Goal: Information Seeking & Learning: Learn about a topic

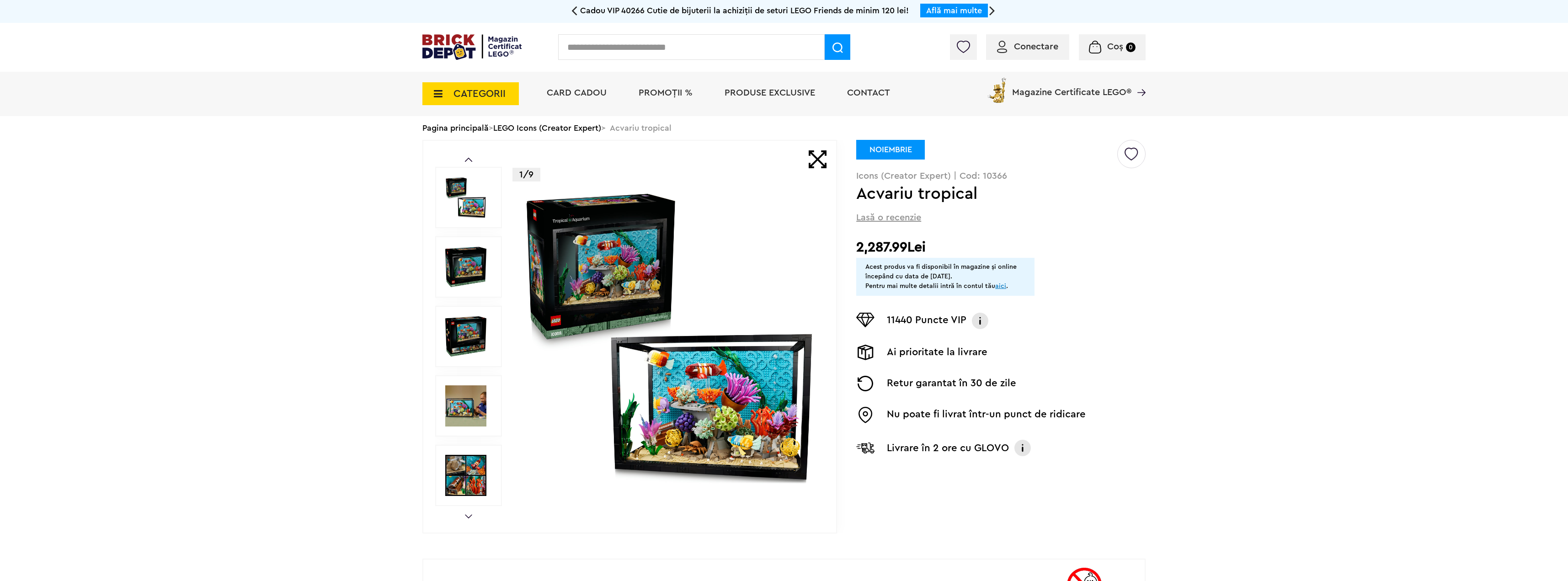
click at [616, 245] on img at bounding box center [669, 336] width 294 height 294
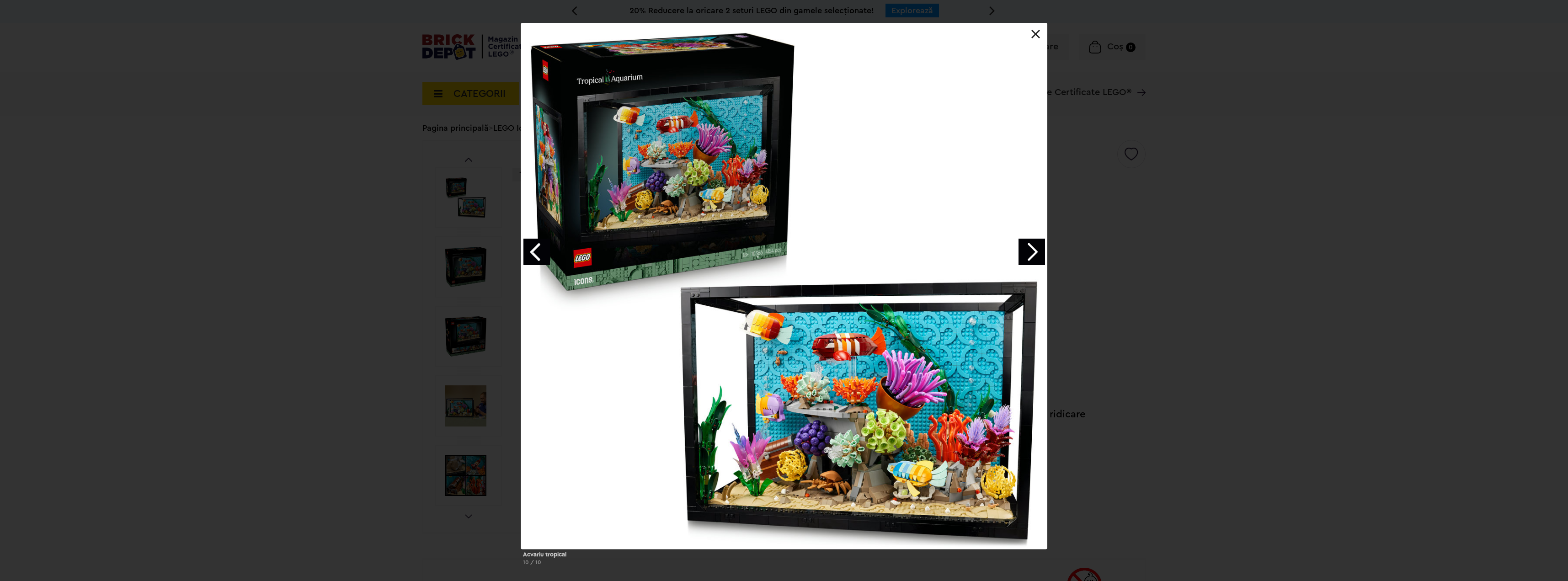
click at [1035, 250] on link "Next image" at bounding box center [1032, 252] width 26 height 26
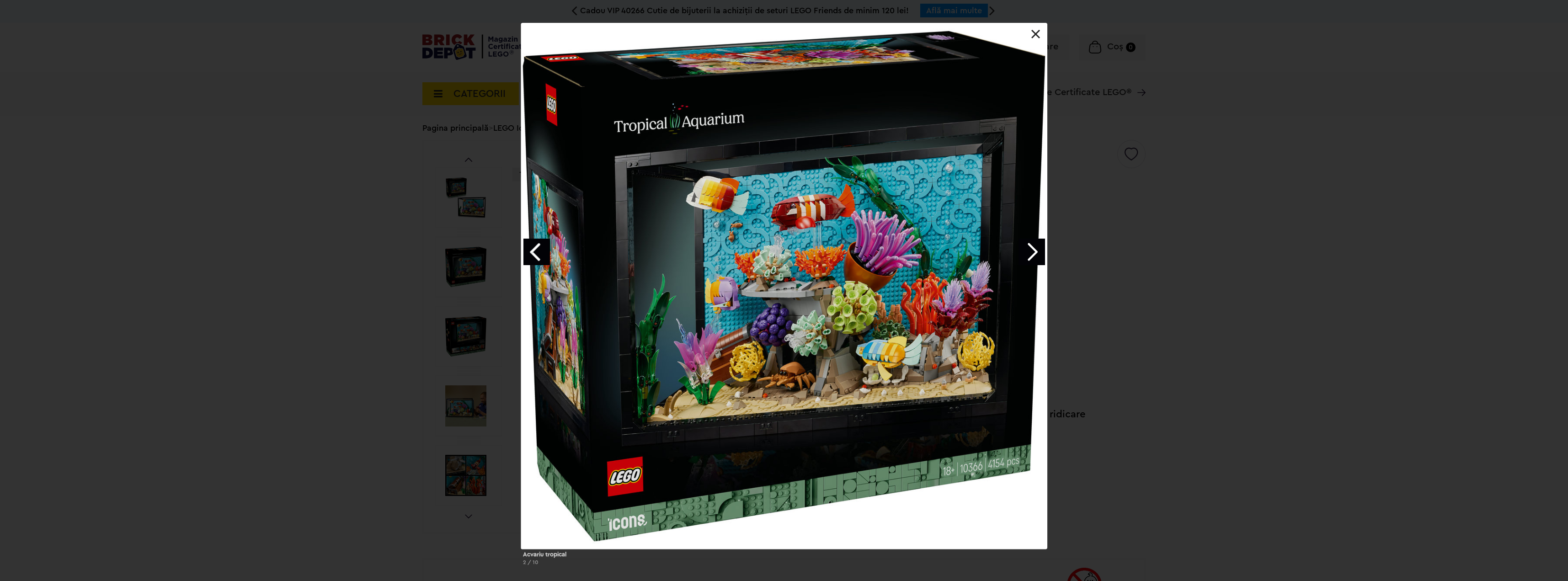
click at [1035, 250] on link "Next image" at bounding box center [1032, 252] width 26 height 26
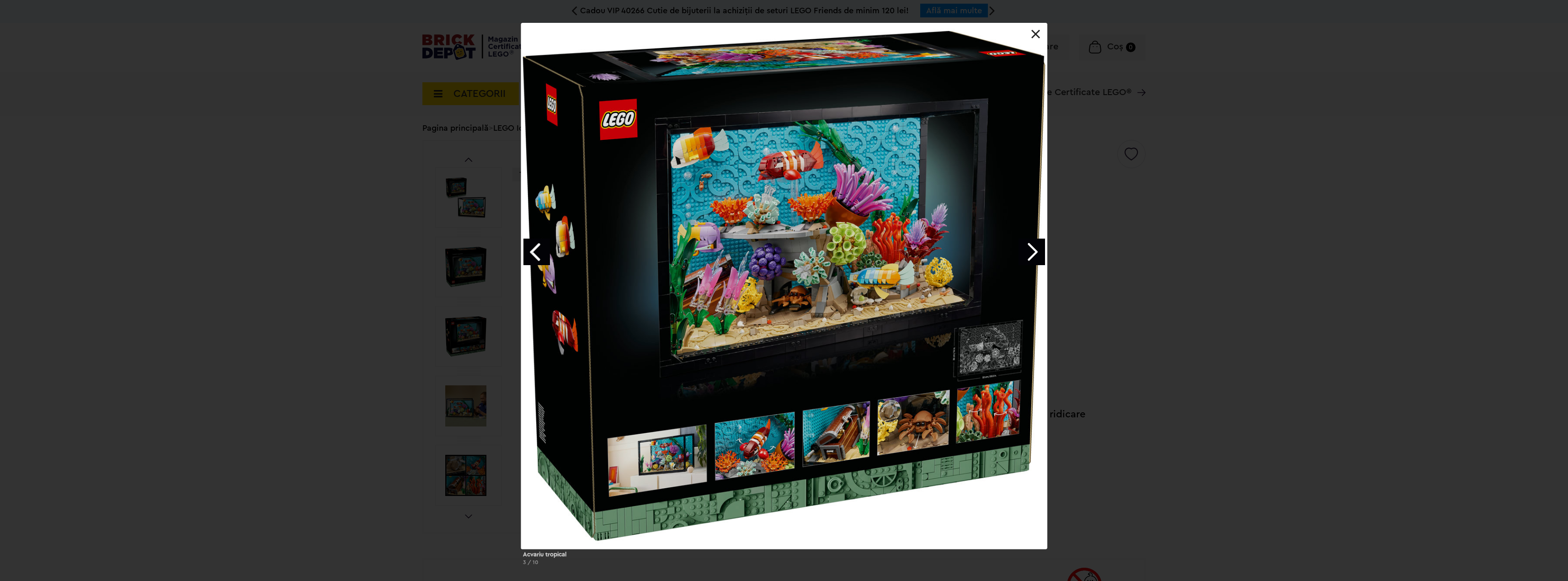
click at [1035, 250] on link "Next image" at bounding box center [1032, 252] width 26 height 26
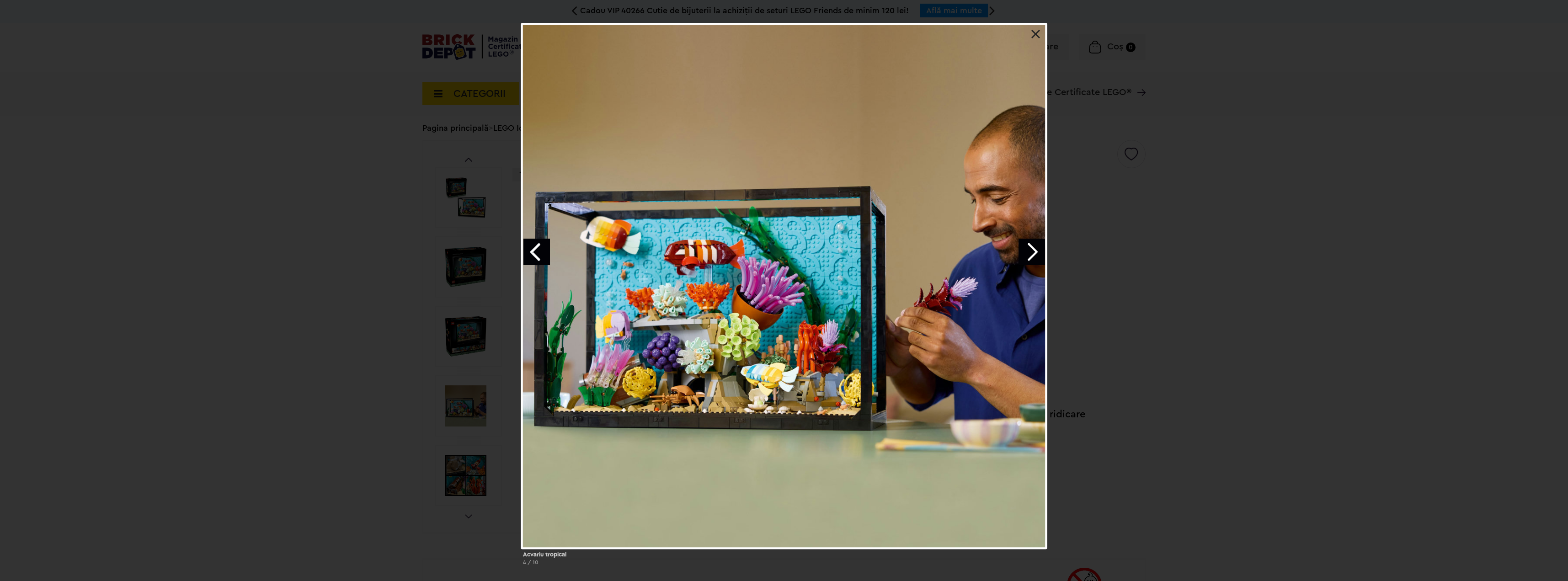
click at [1035, 250] on link "Next image" at bounding box center [1032, 252] width 26 height 26
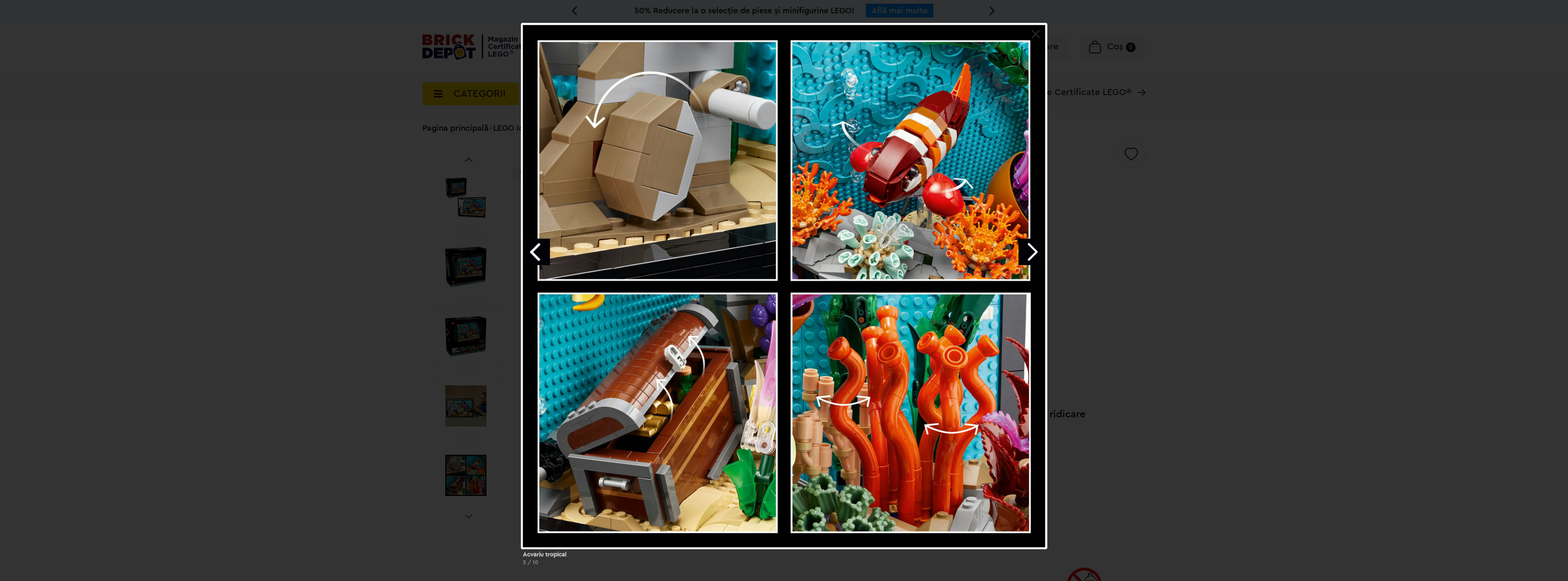
click at [1035, 250] on link "Next image" at bounding box center [1032, 252] width 26 height 26
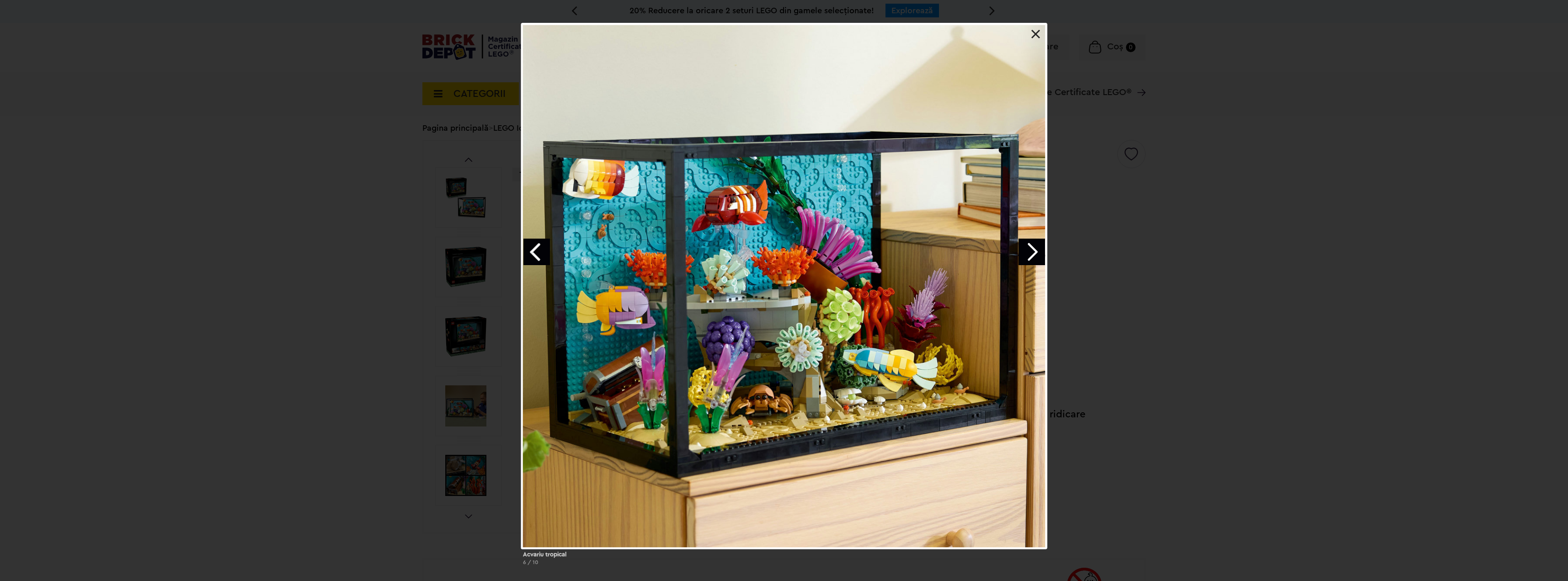
click at [1035, 250] on link "Next image" at bounding box center [1032, 252] width 26 height 26
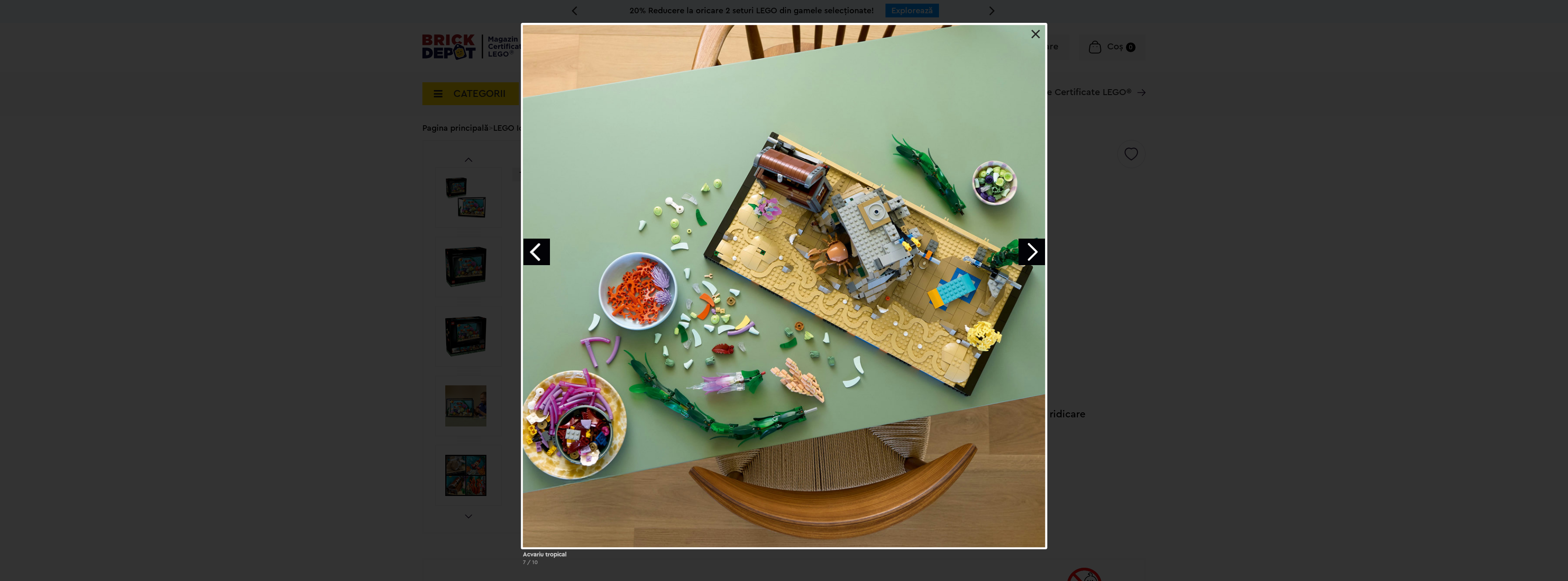
click at [1035, 250] on link "Next image" at bounding box center [1032, 252] width 26 height 26
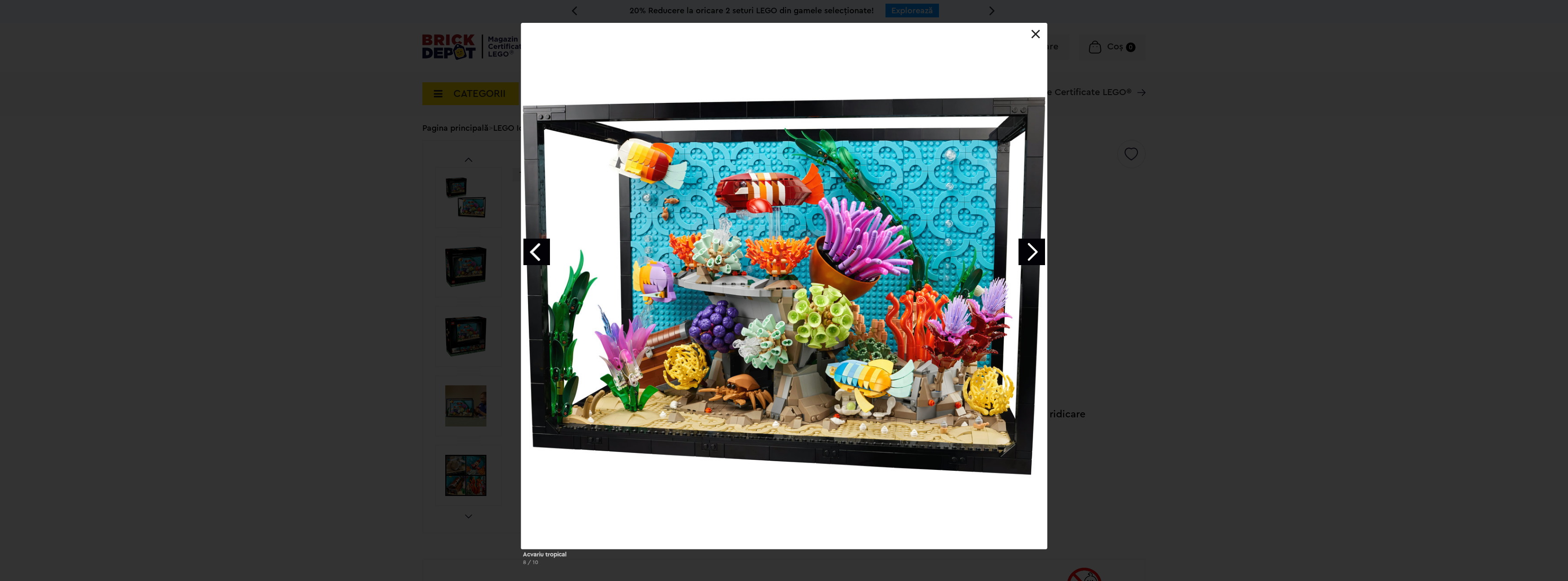
click at [1035, 250] on link "Next image" at bounding box center [1032, 252] width 26 height 26
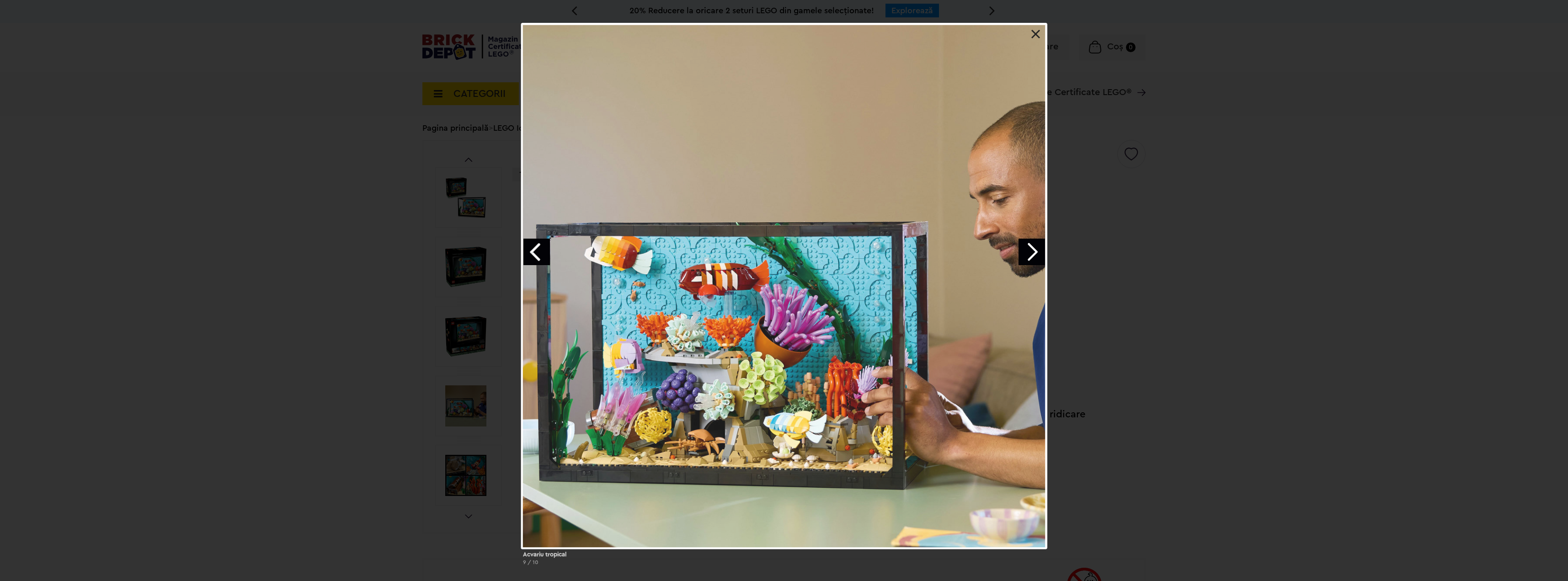
click at [1035, 250] on link "Next image" at bounding box center [1032, 252] width 26 height 26
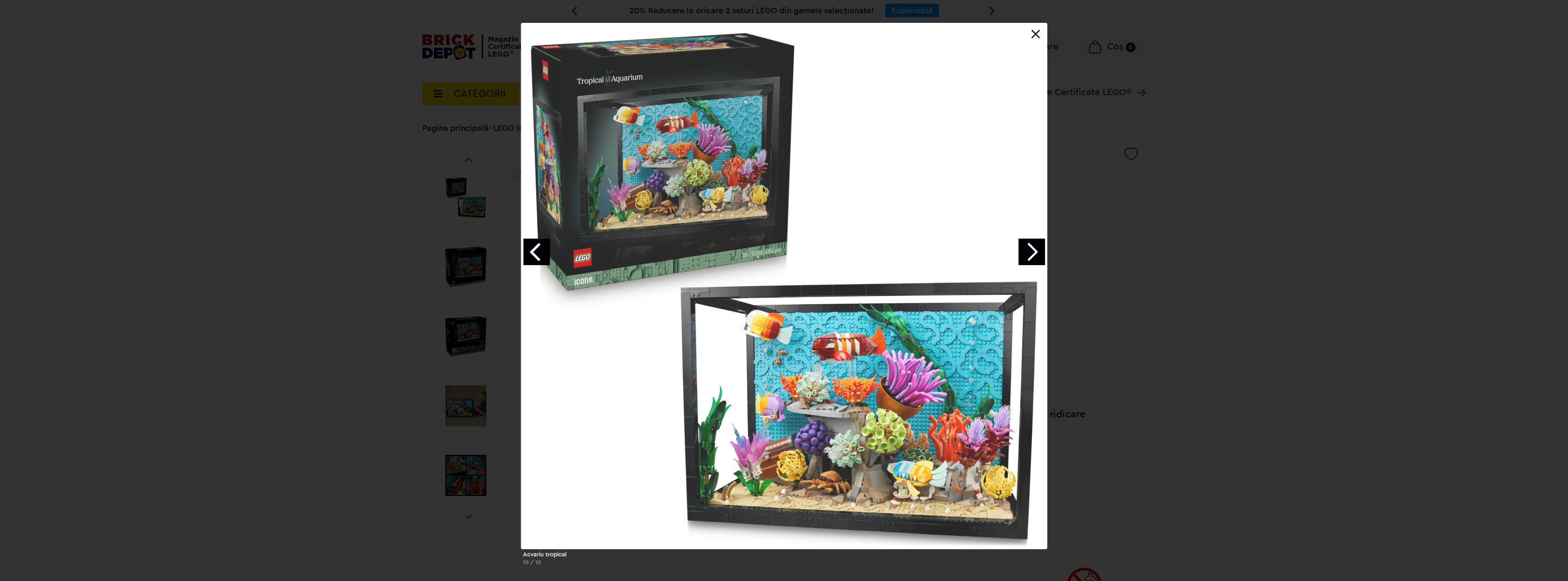
click at [1035, 250] on link "Next image" at bounding box center [1032, 252] width 26 height 26
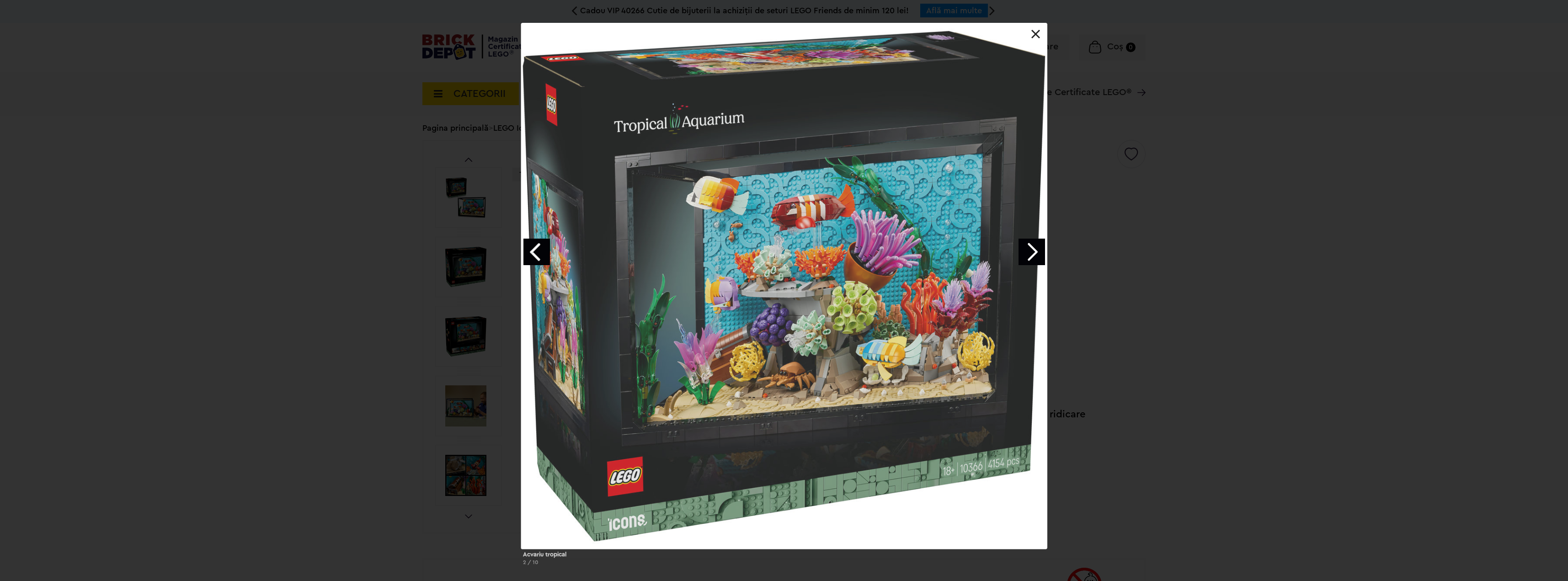
click at [1035, 250] on link "Next image" at bounding box center [1032, 252] width 26 height 26
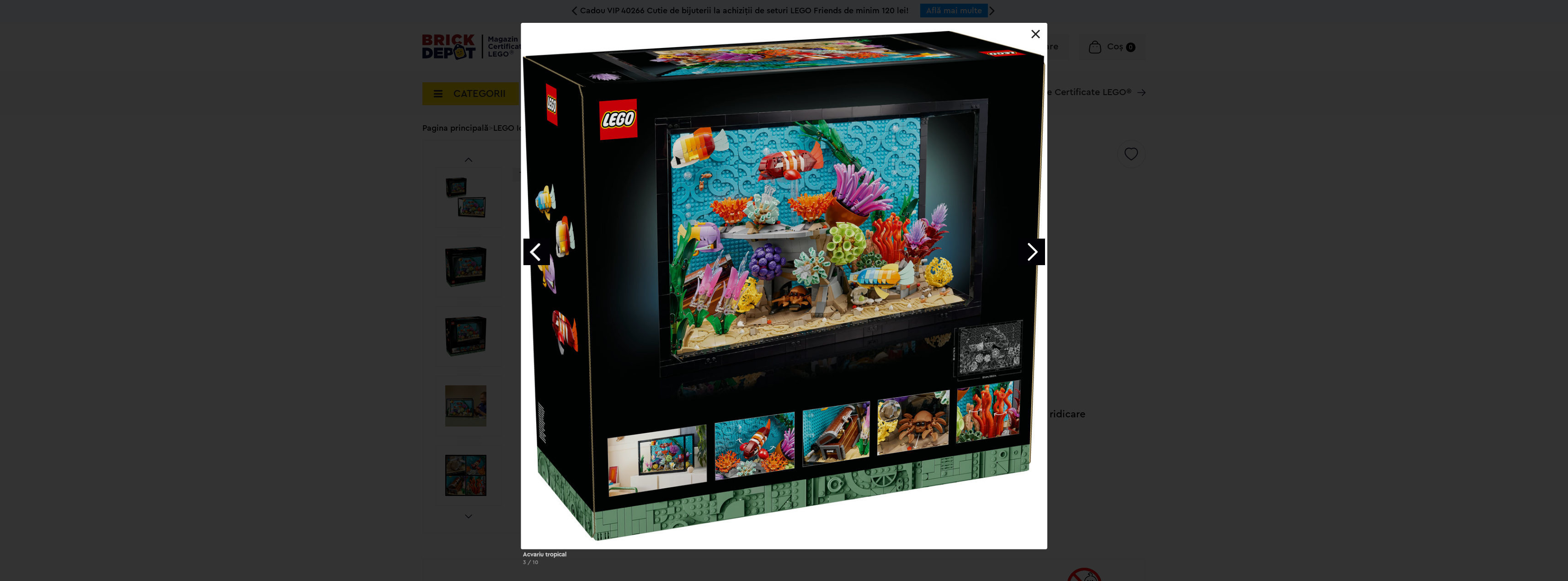
click at [1034, 31] on link at bounding box center [1036, 34] width 9 height 9
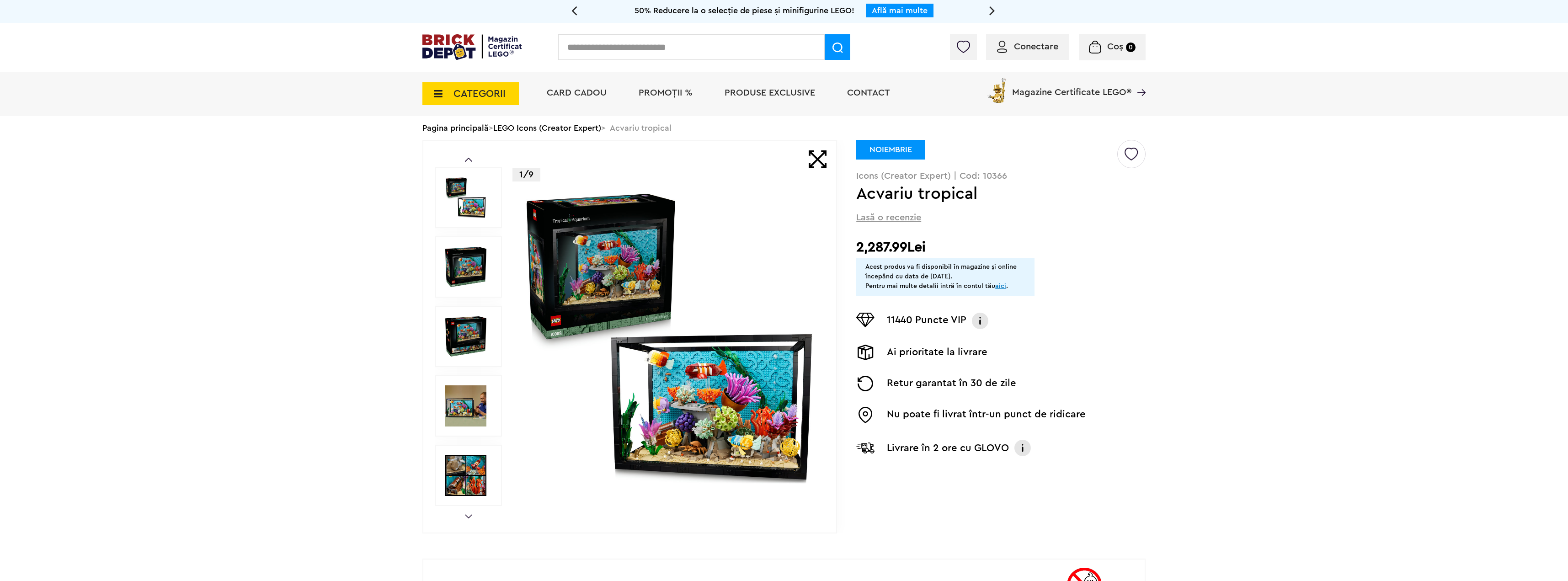
click at [472, 131] on link "Pagina principală" at bounding box center [456, 127] width 67 height 8
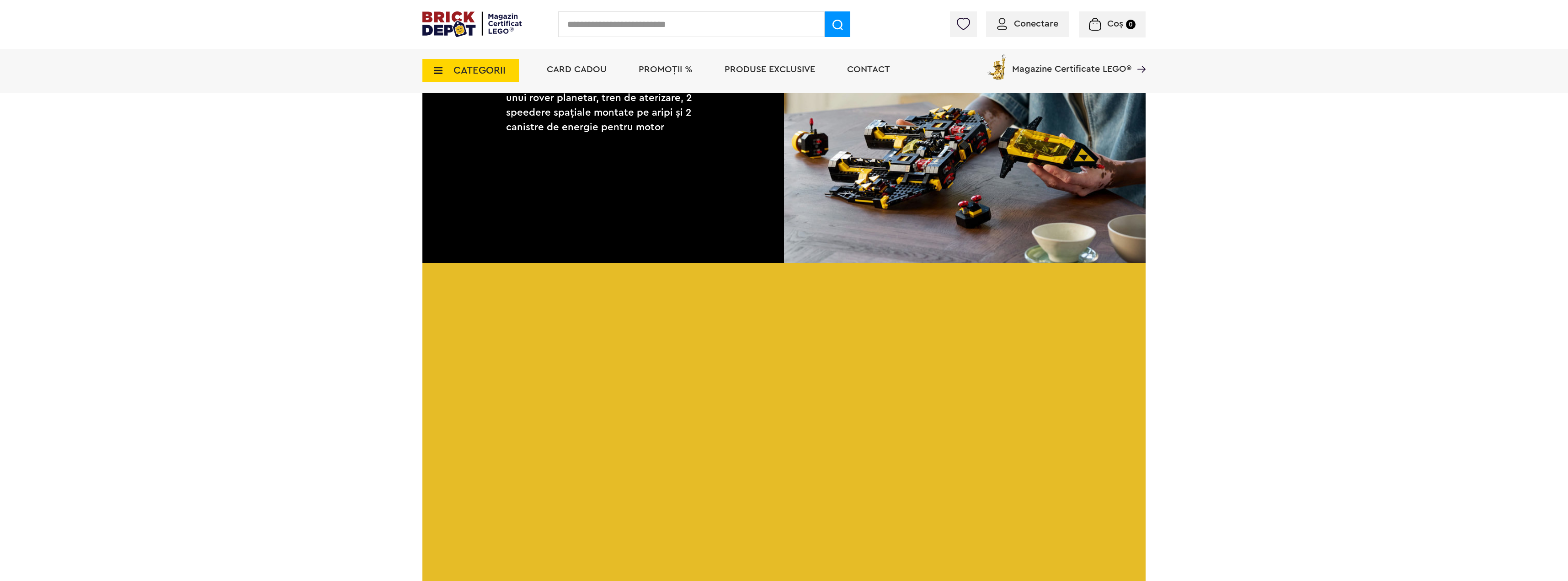
scroll to position [1691, 0]
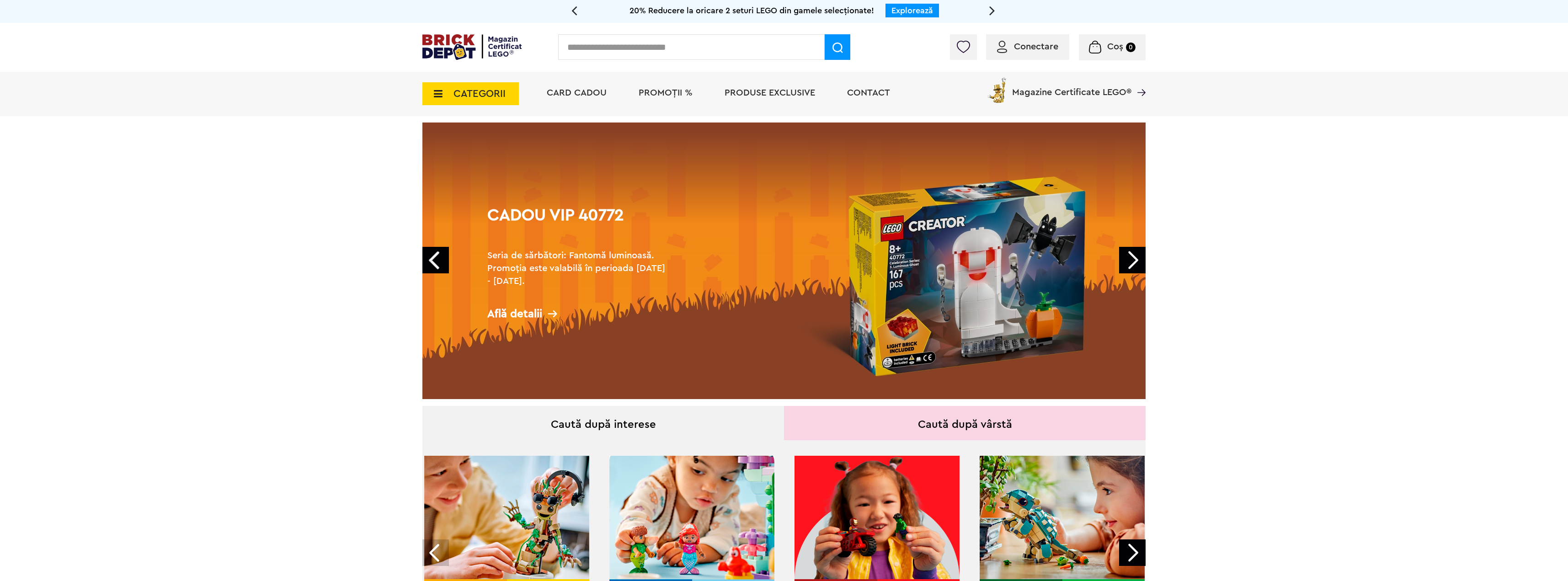
click at [1130, 259] on link "Next" at bounding box center [1132, 260] width 26 height 26
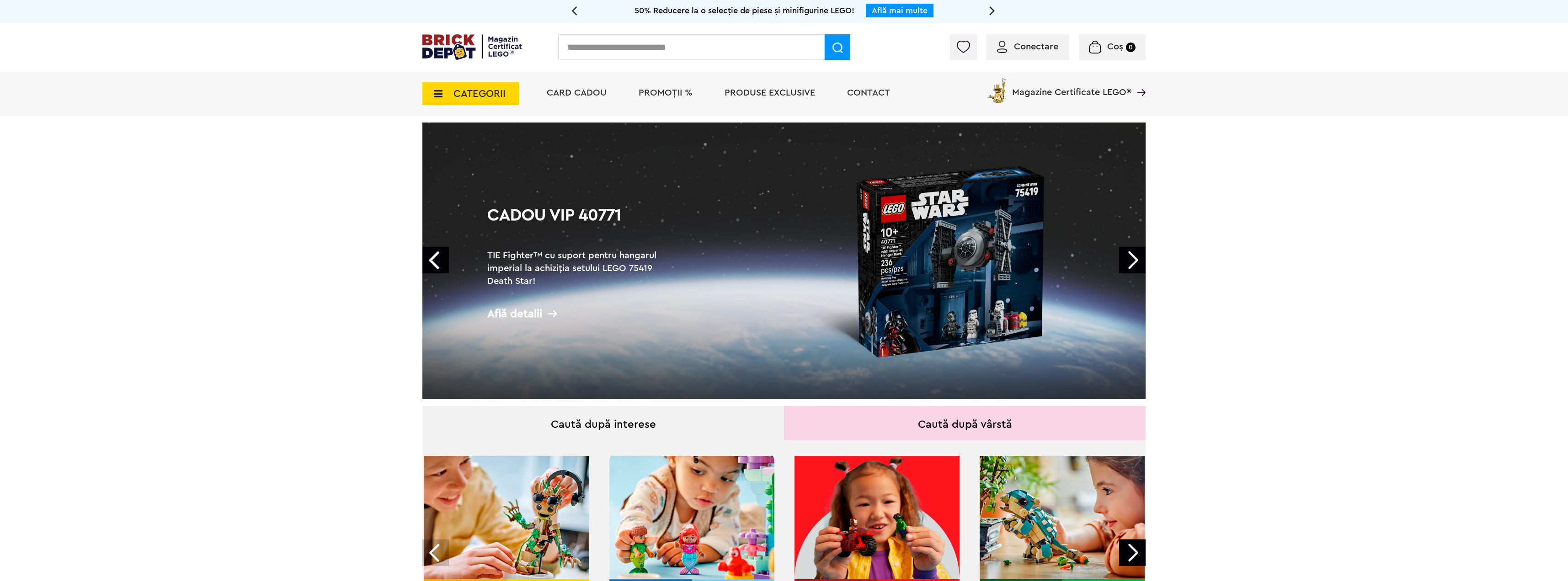
click at [1129, 260] on link "Next" at bounding box center [1132, 260] width 26 height 26
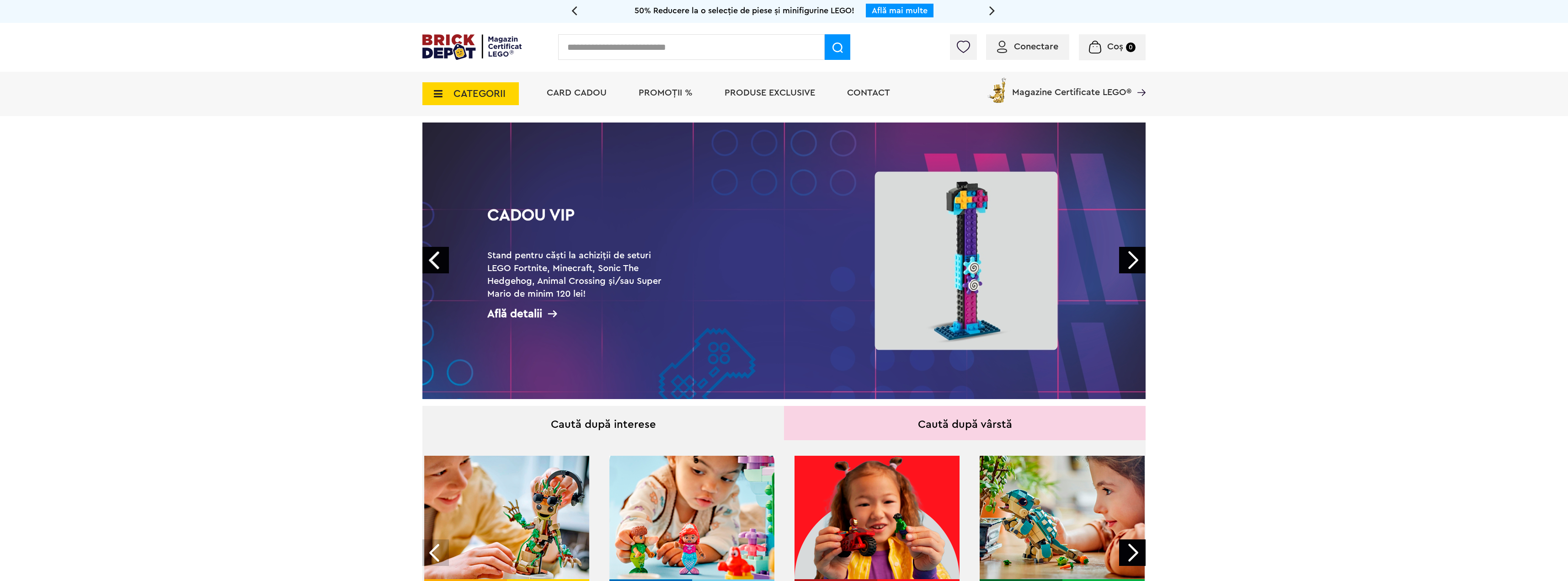
click at [1129, 260] on link "Next" at bounding box center [1132, 260] width 26 height 26
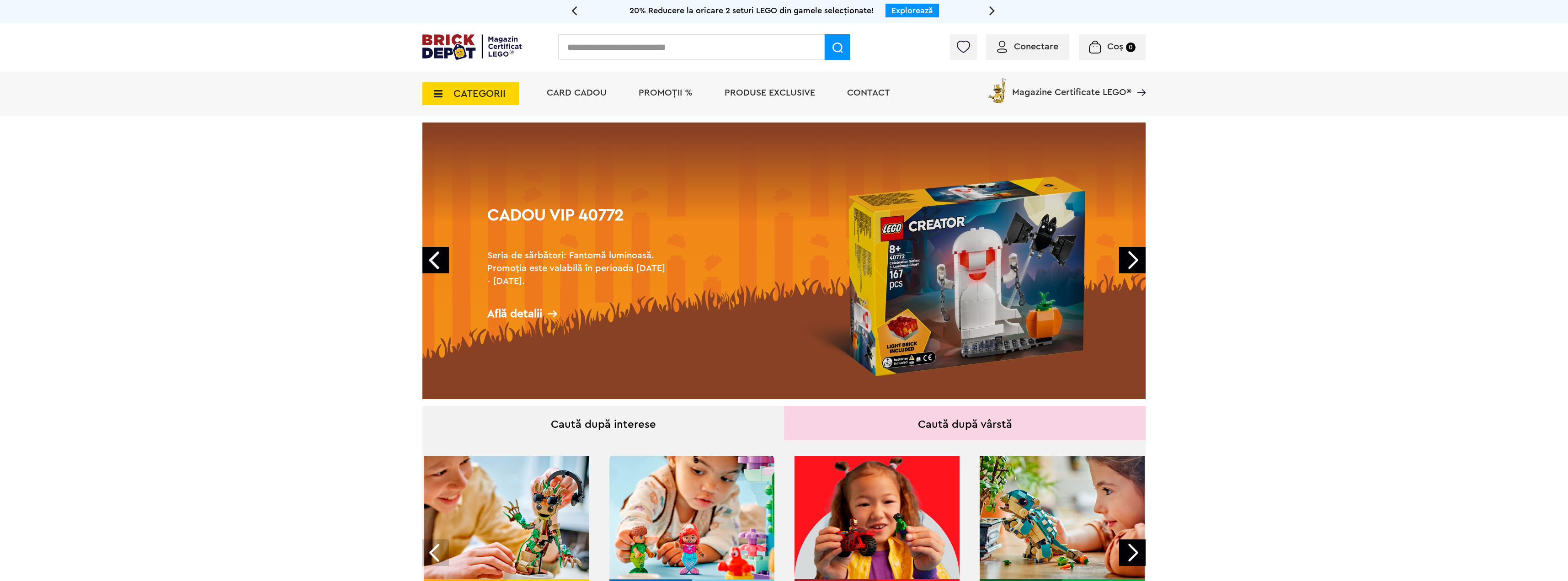
click at [1129, 260] on link "Next" at bounding box center [1132, 260] width 26 height 26
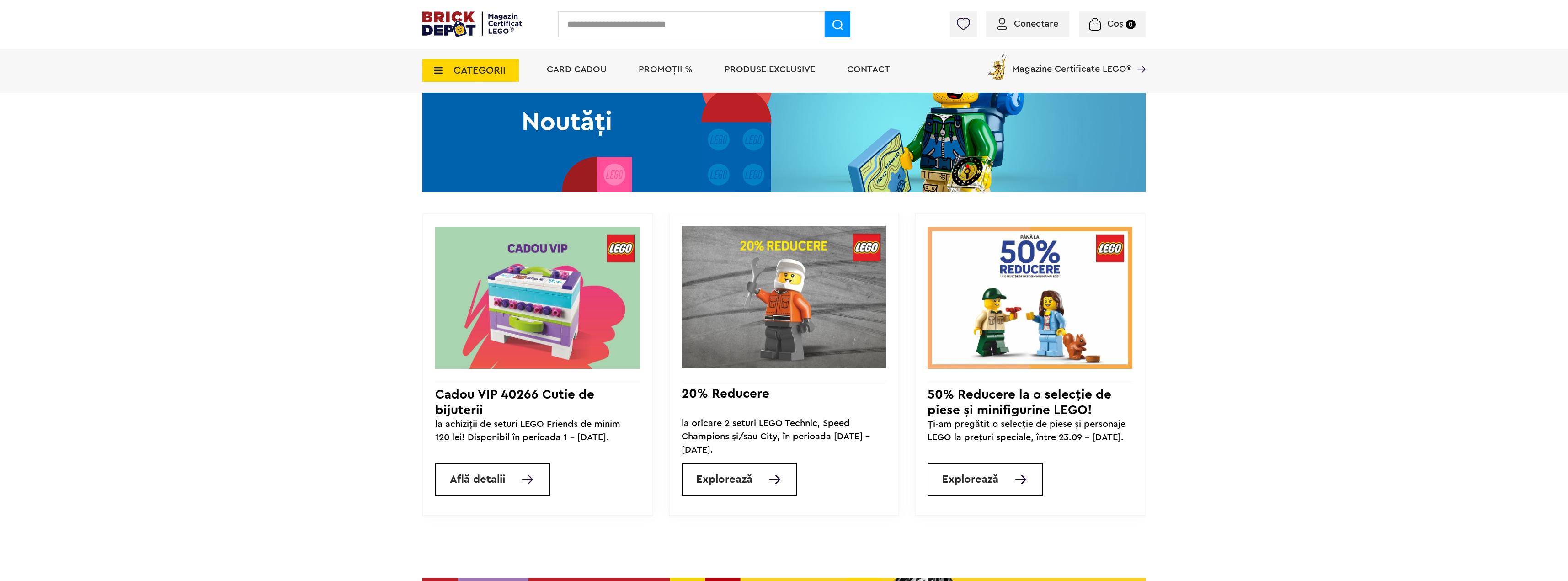
scroll to position [731, 0]
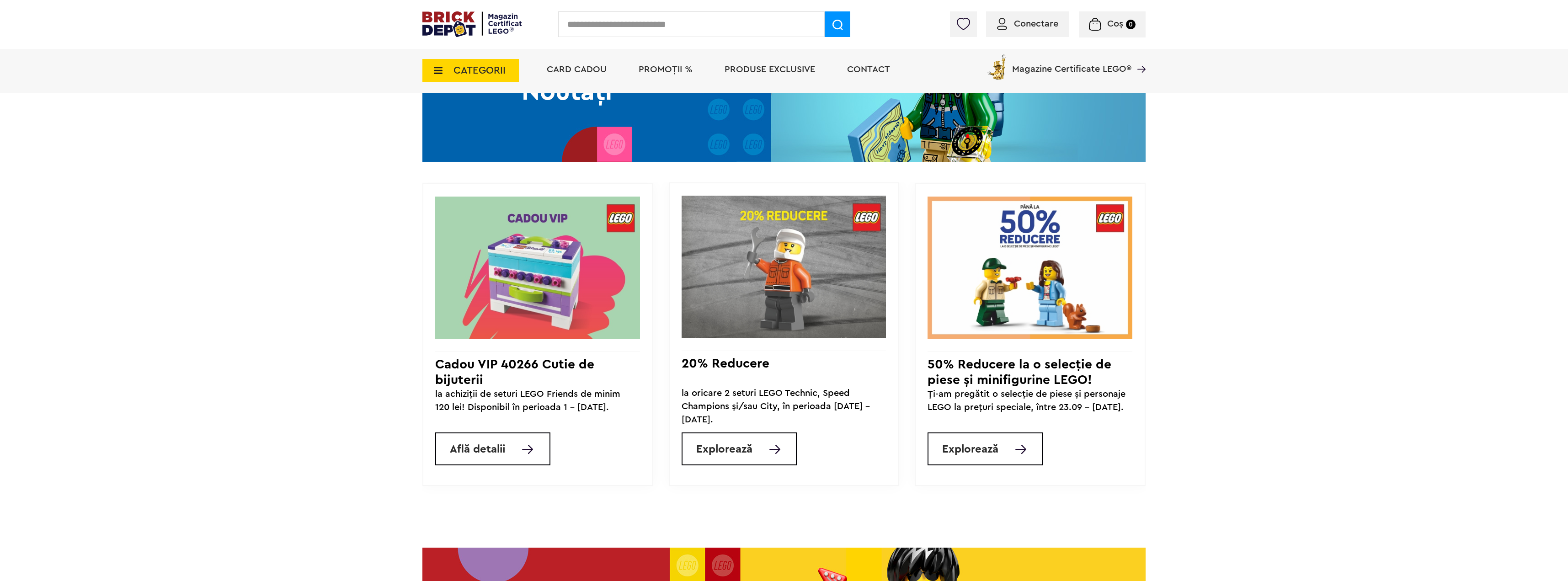
click at [961, 455] on span "Explorează" at bounding box center [970, 449] width 56 height 11
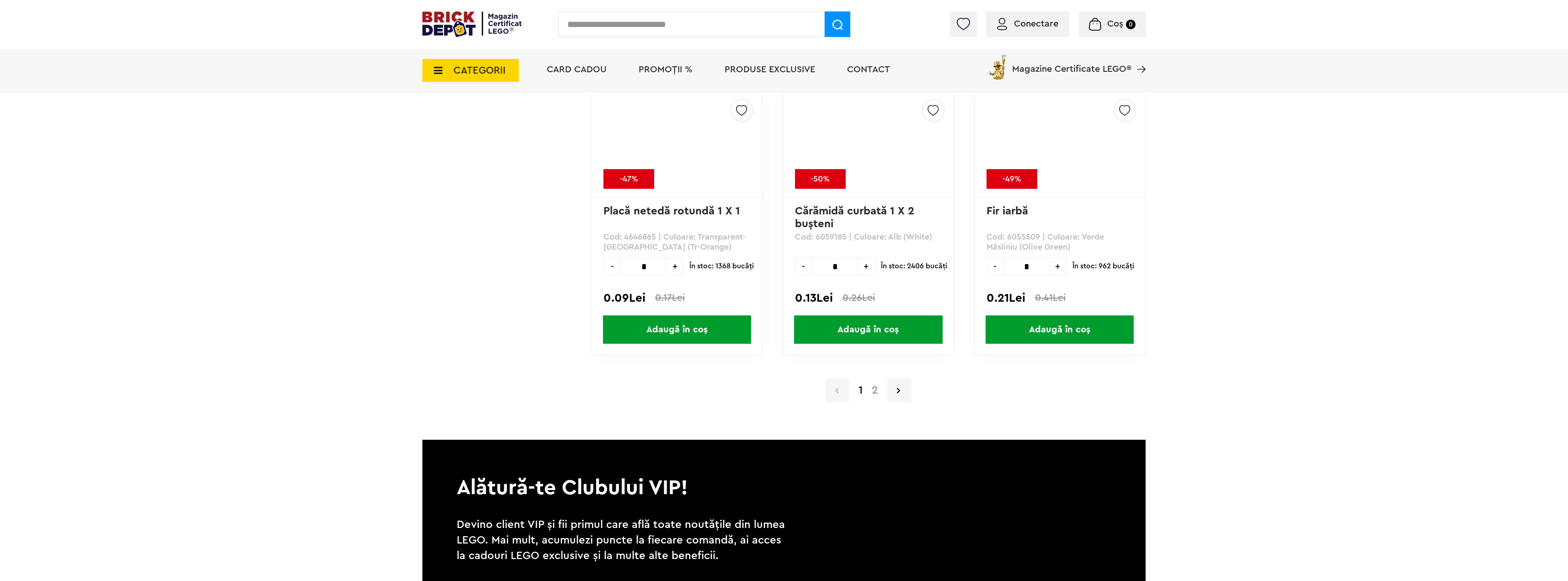
scroll to position [8819, 0]
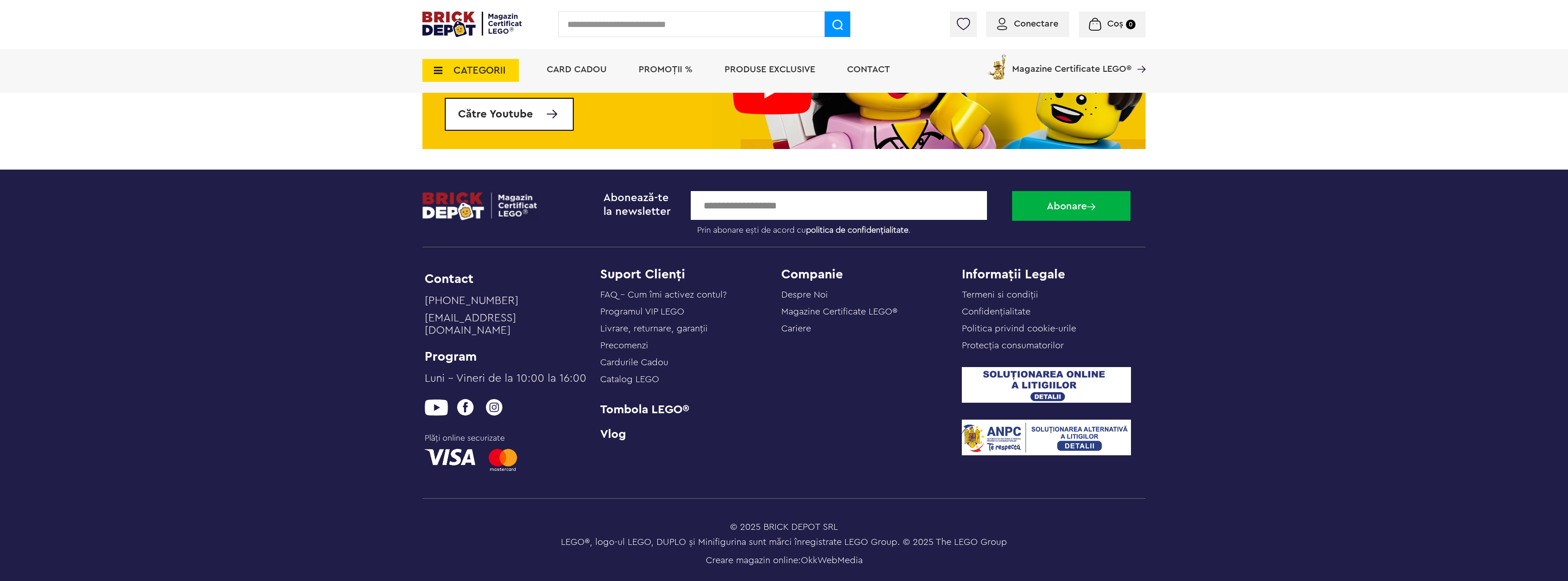
scroll to position [3511, 0]
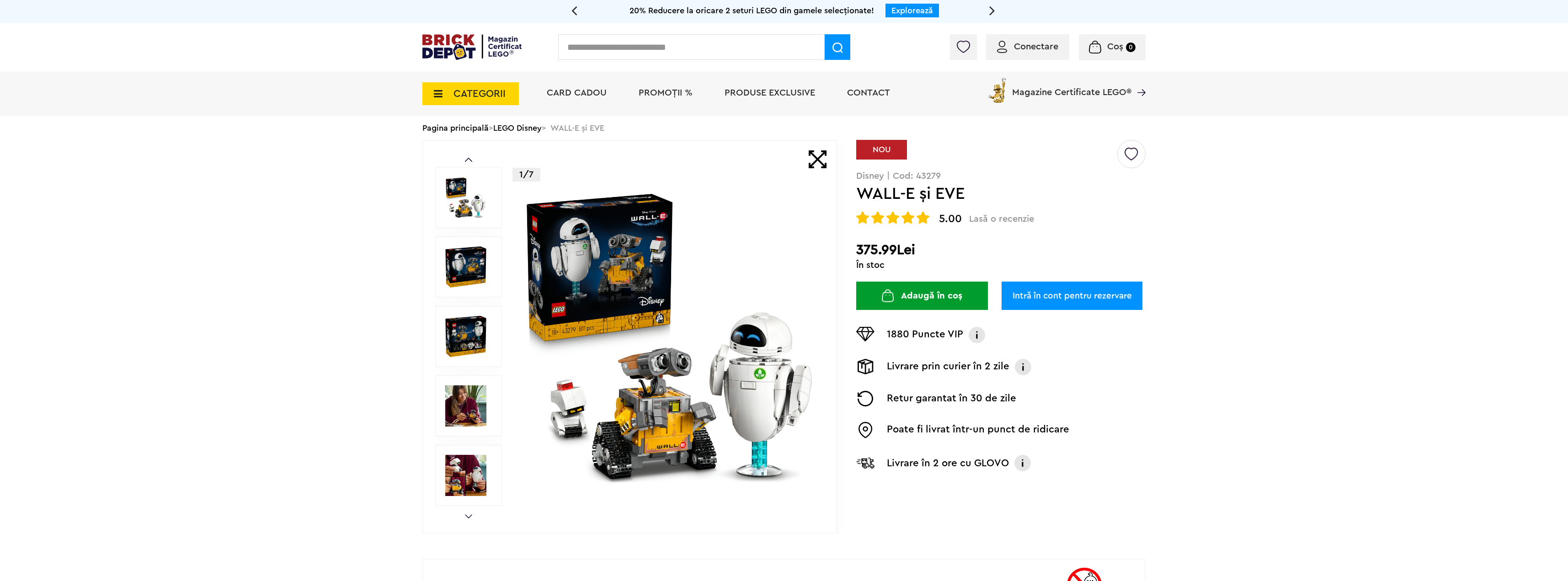
click at [645, 317] on img at bounding box center [669, 336] width 294 height 294
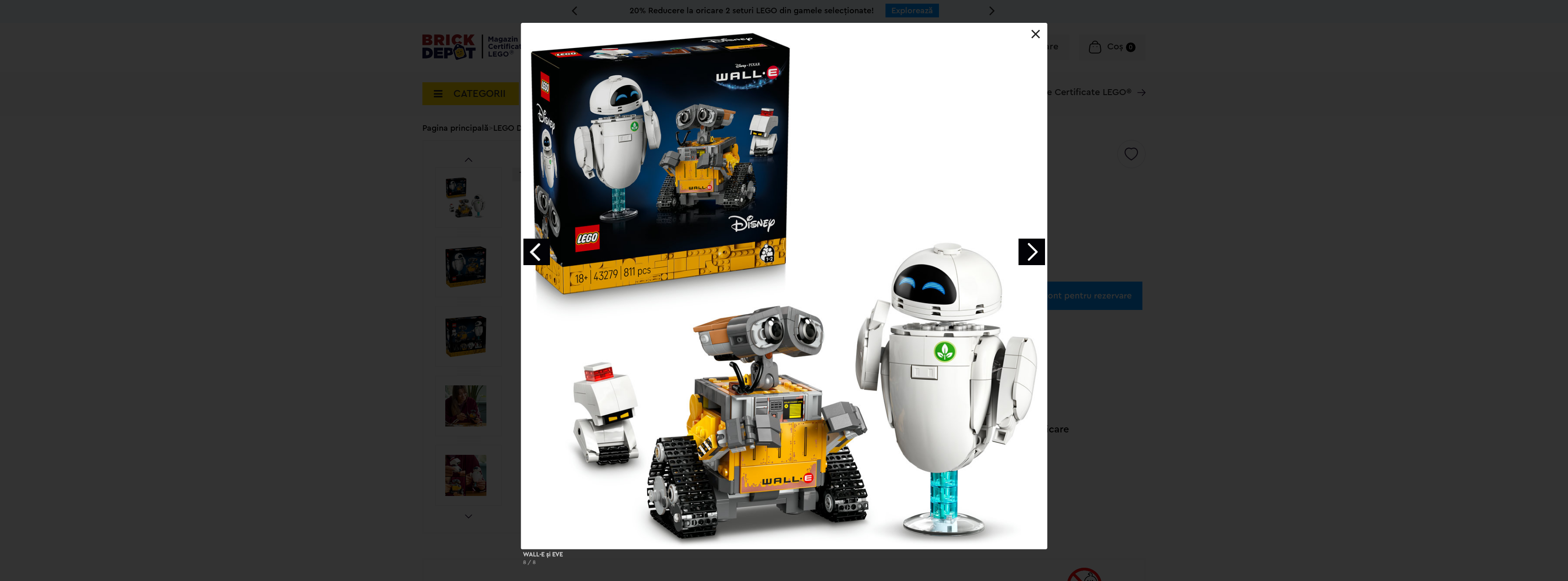
click at [1033, 254] on link "Next image" at bounding box center [1032, 252] width 26 height 26
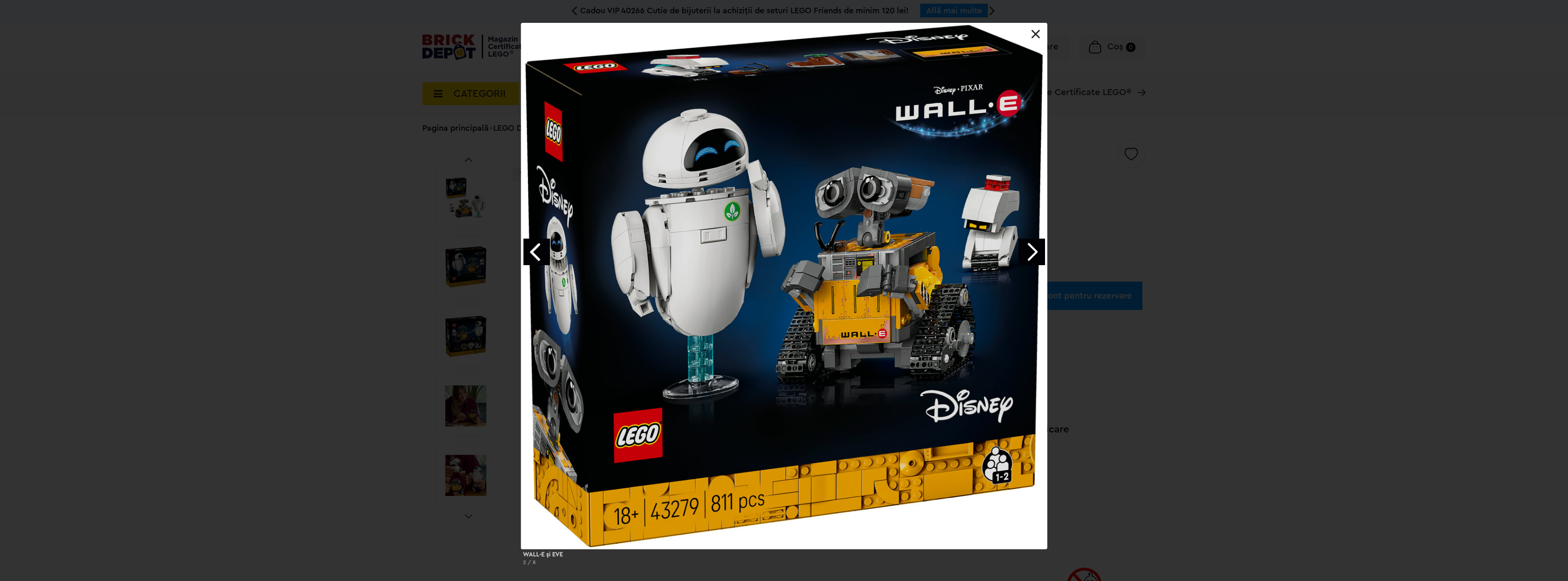
click at [1033, 254] on link "Next image" at bounding box center [1032, 252] width 26 height 26
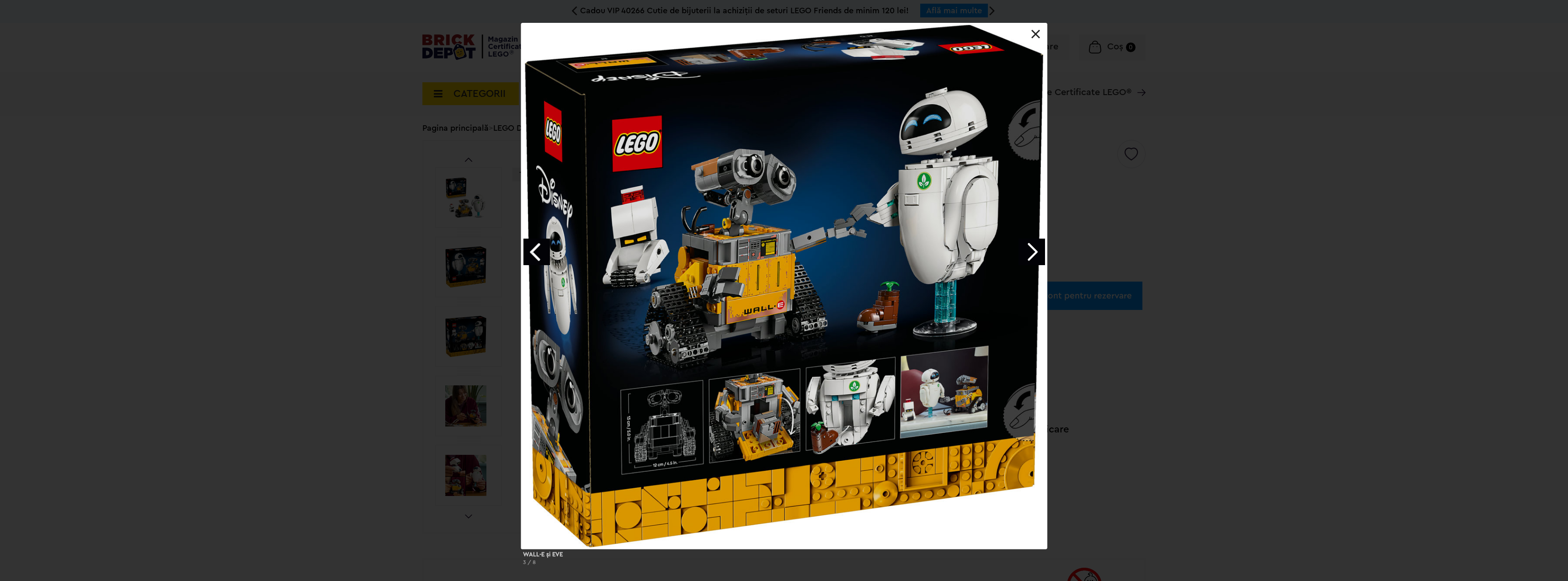
click at [1033, 254] on link "Next image" at bounding box center [1032, 252] width 26 height 26
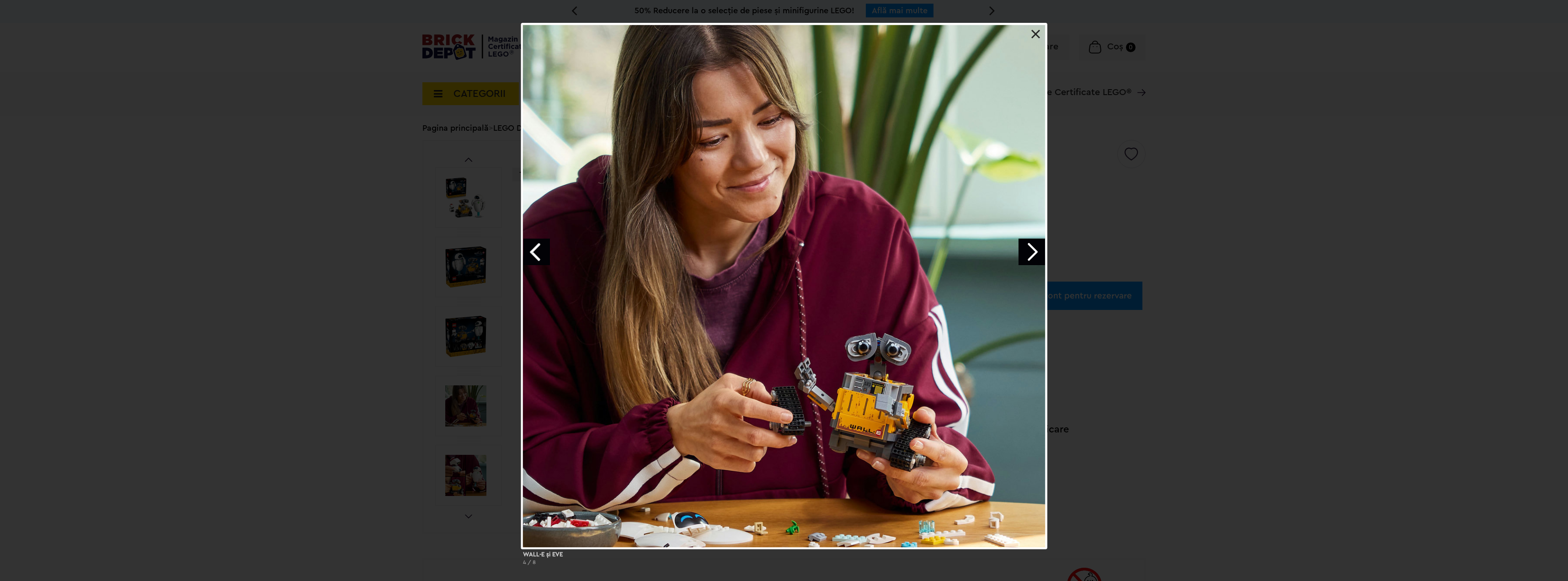
click at [1036, 33] on link at bounding box center [1036, 34] width 9 height 9
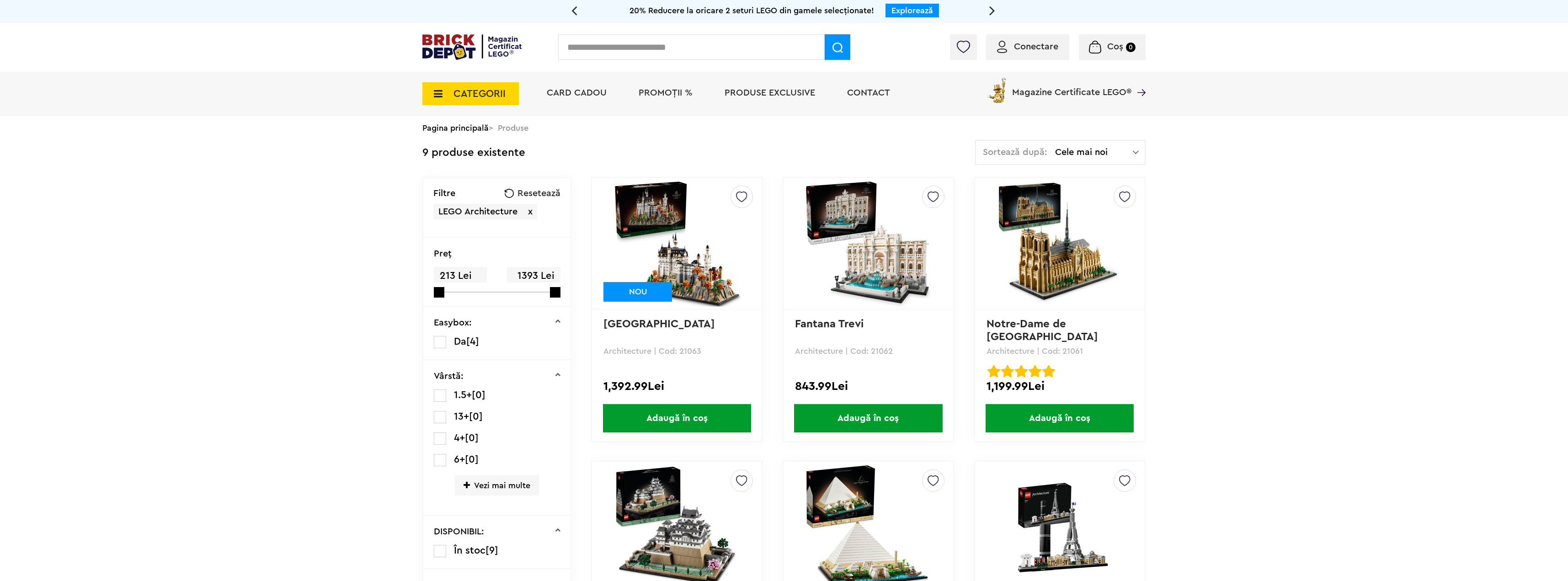
click at [750, 94] on span "Produse exclusive" at bounding box center [770, 93] width 90 height 9
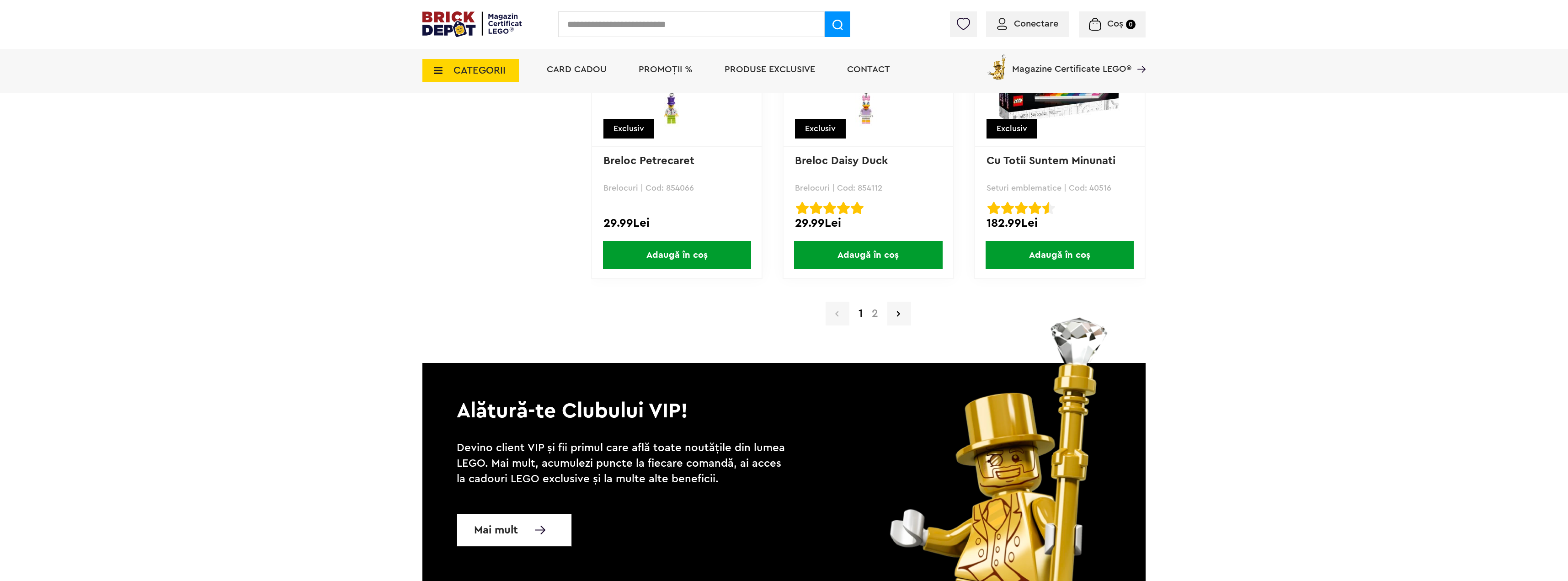
scroll to position [8729, 0]
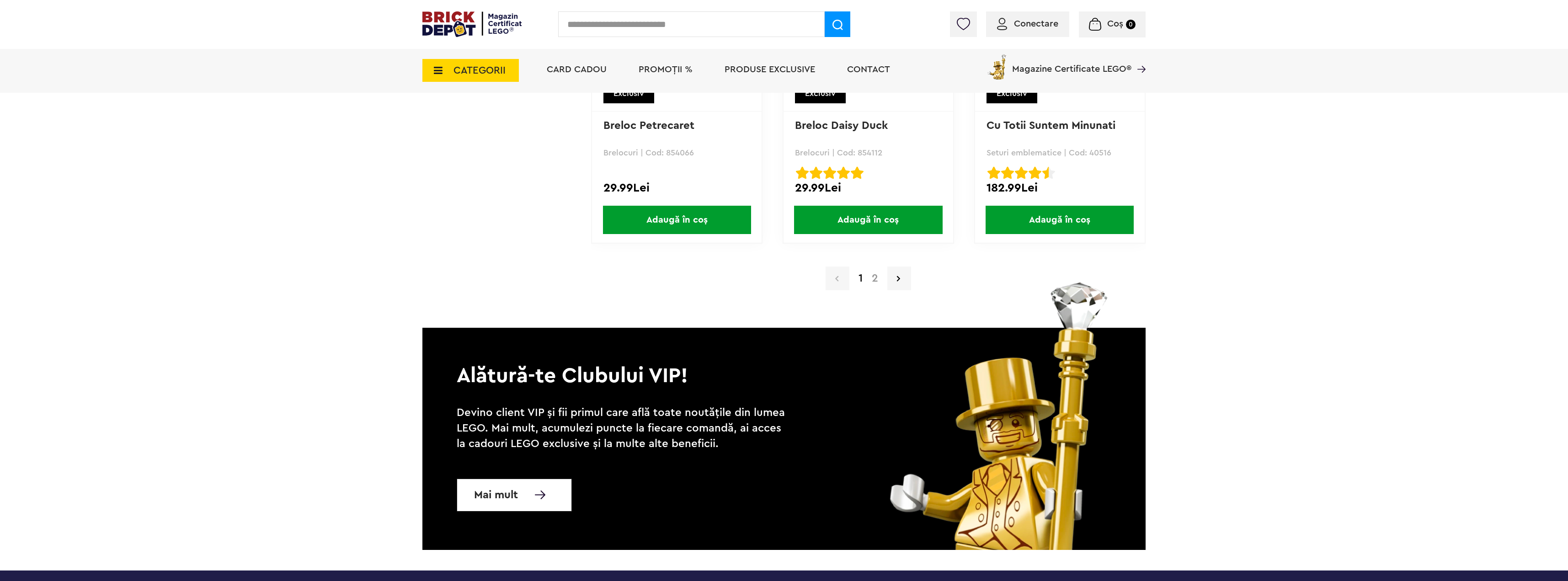
click at [874, 277] on link "2" at bounding box center [875, 278] width 16 height 11
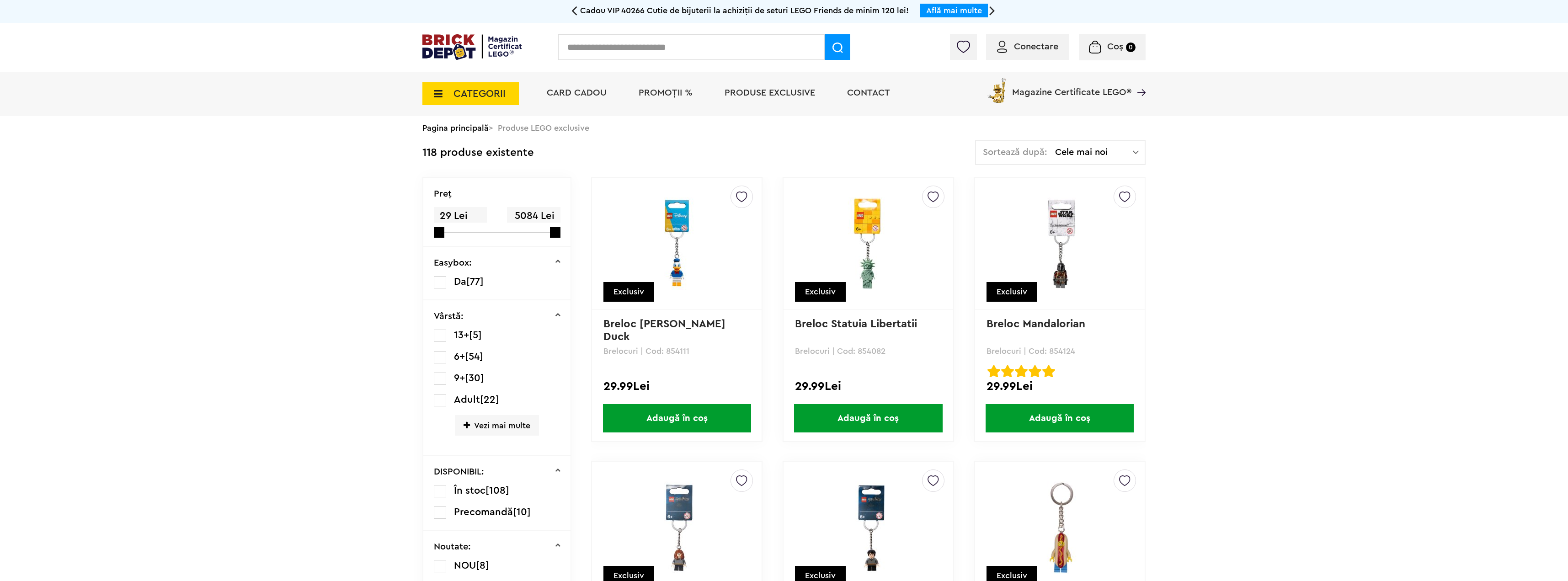
click at [470, 92] on span "CATEGORII" at bounding box center [480, 93] width 52 height 10
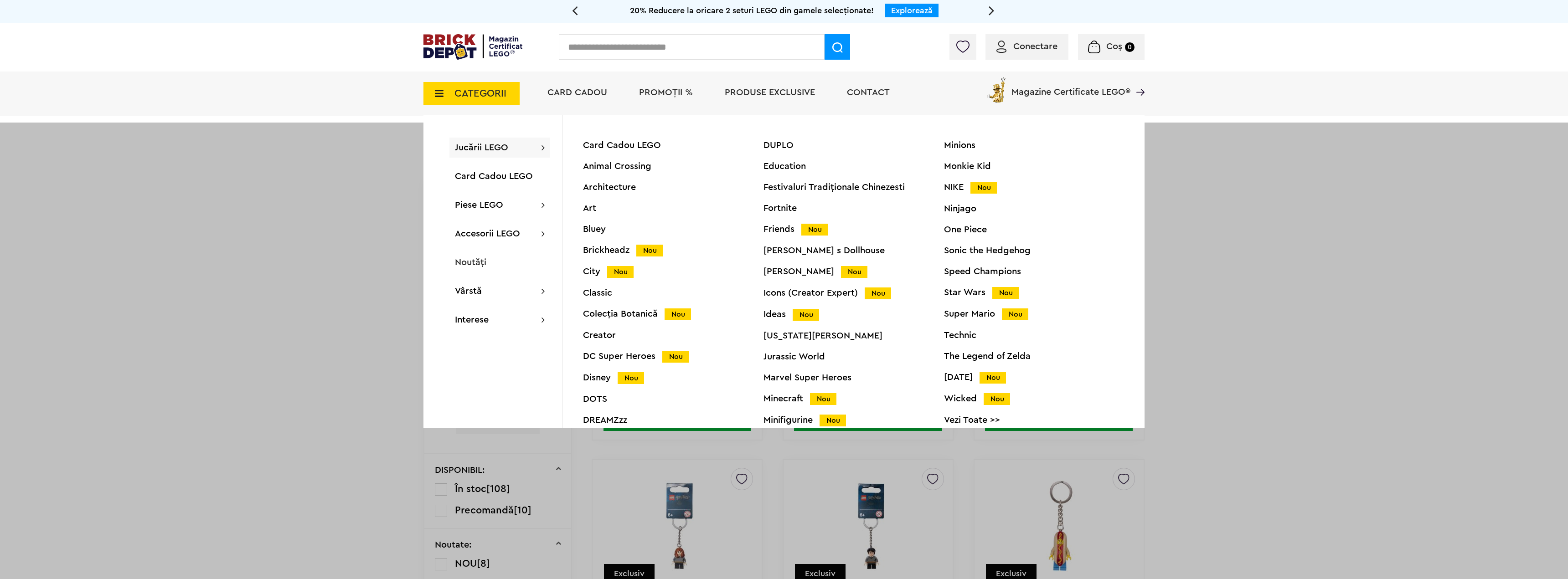
click at [957, 337] on div "Technic" at bounding box center [1034, 335] width 180 height 9
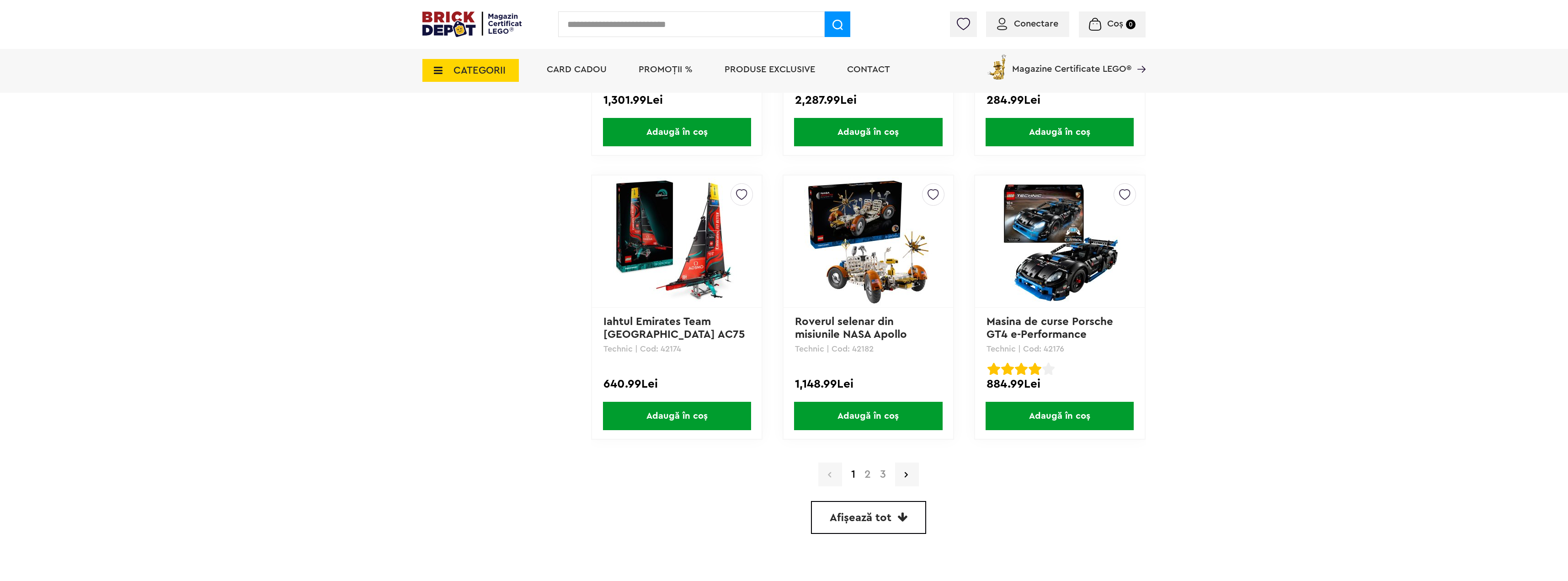
scroll to position [2423, 0]
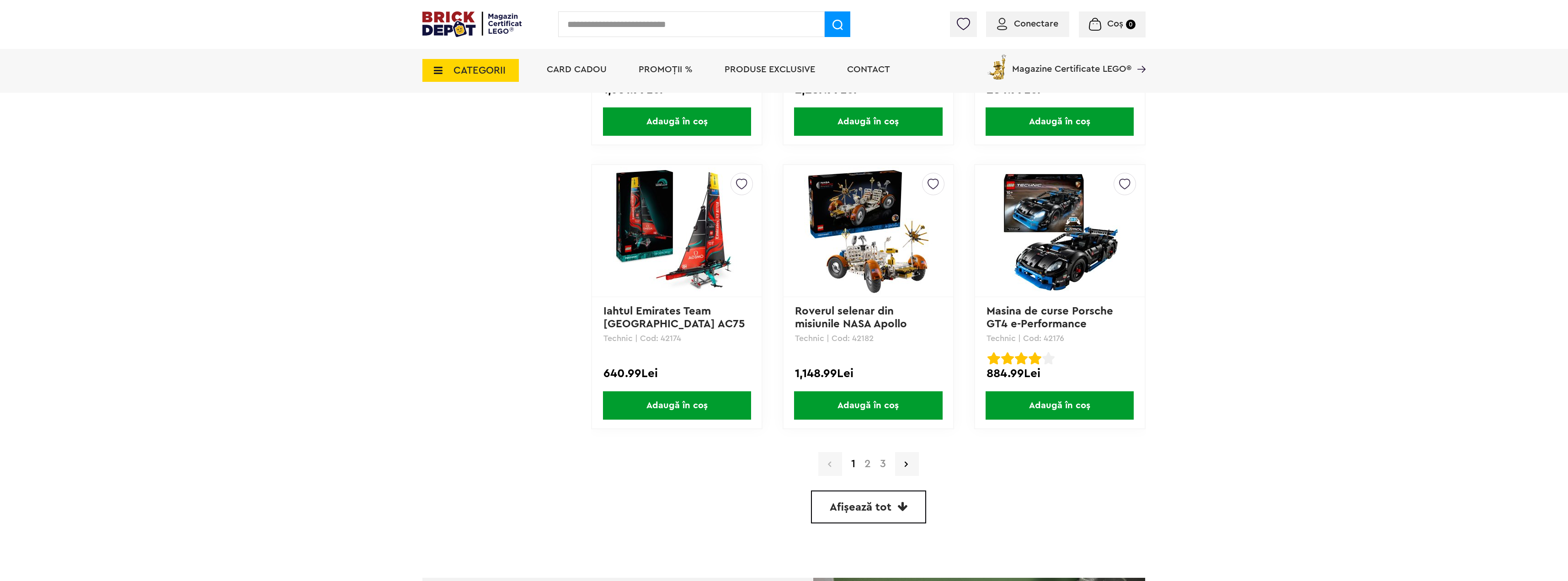
click at [866, 466] on link "2" at bounding box center [867, 464] width 16 height 11
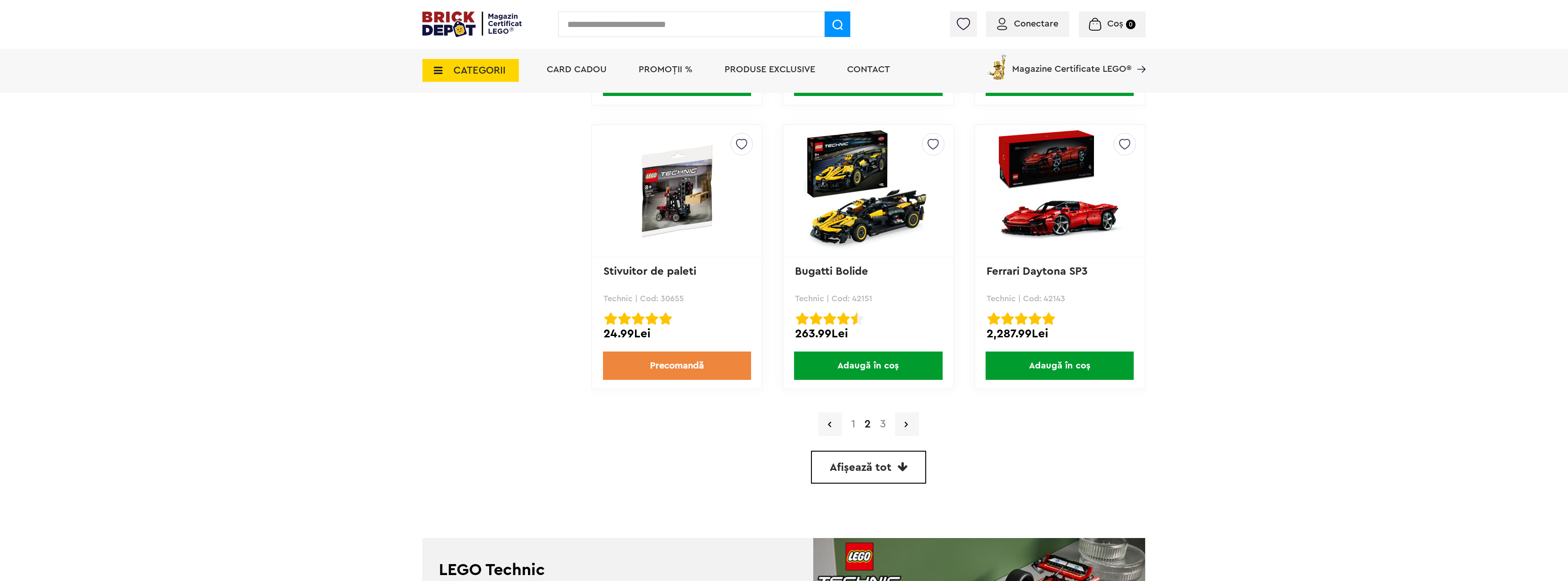
scroll to position [2468, 0]
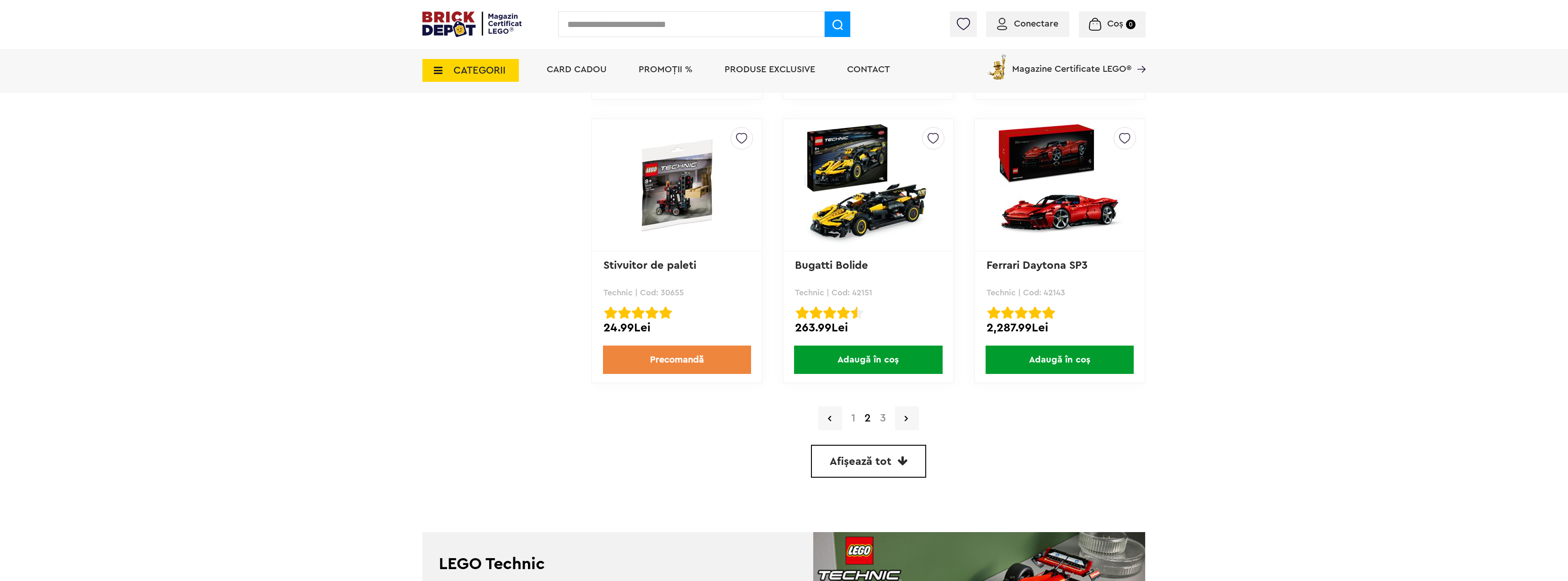
click at [877, 420] on link "3" at bounding box center [883, 418] width 15 height 11
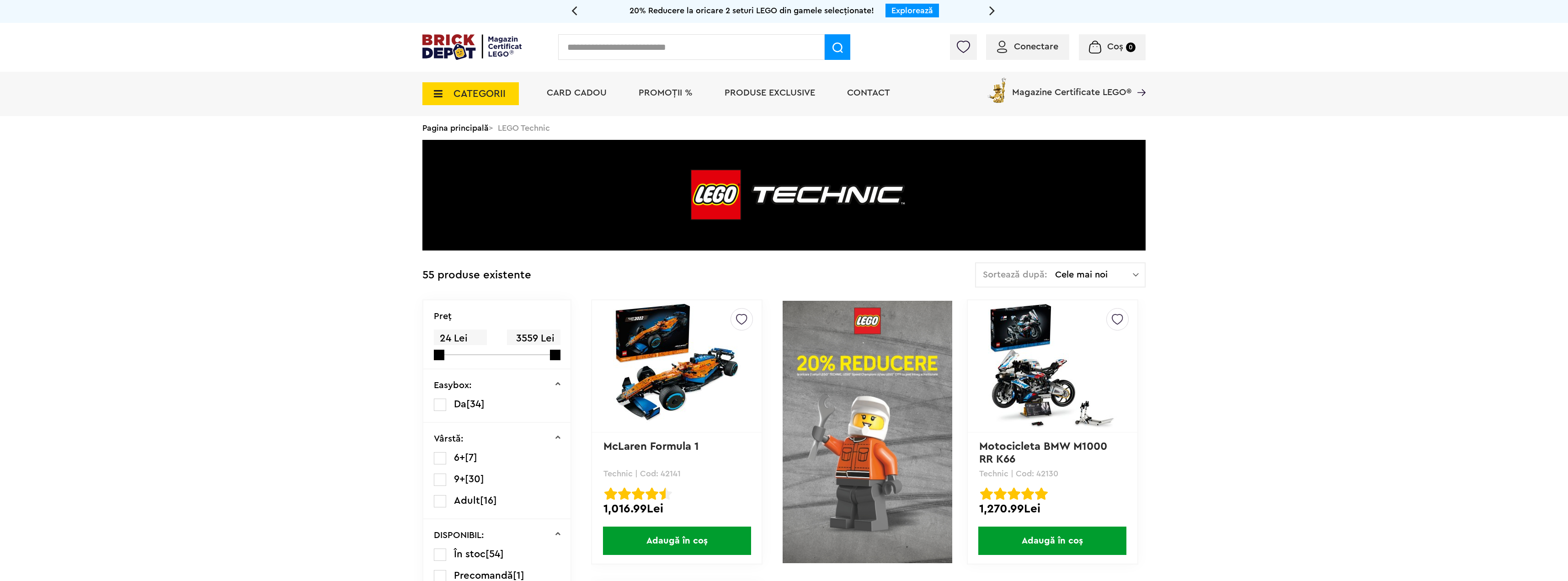
click at [478, 93] on span "CATEGORII" at bounding box center [480, 93] width 52 height 10
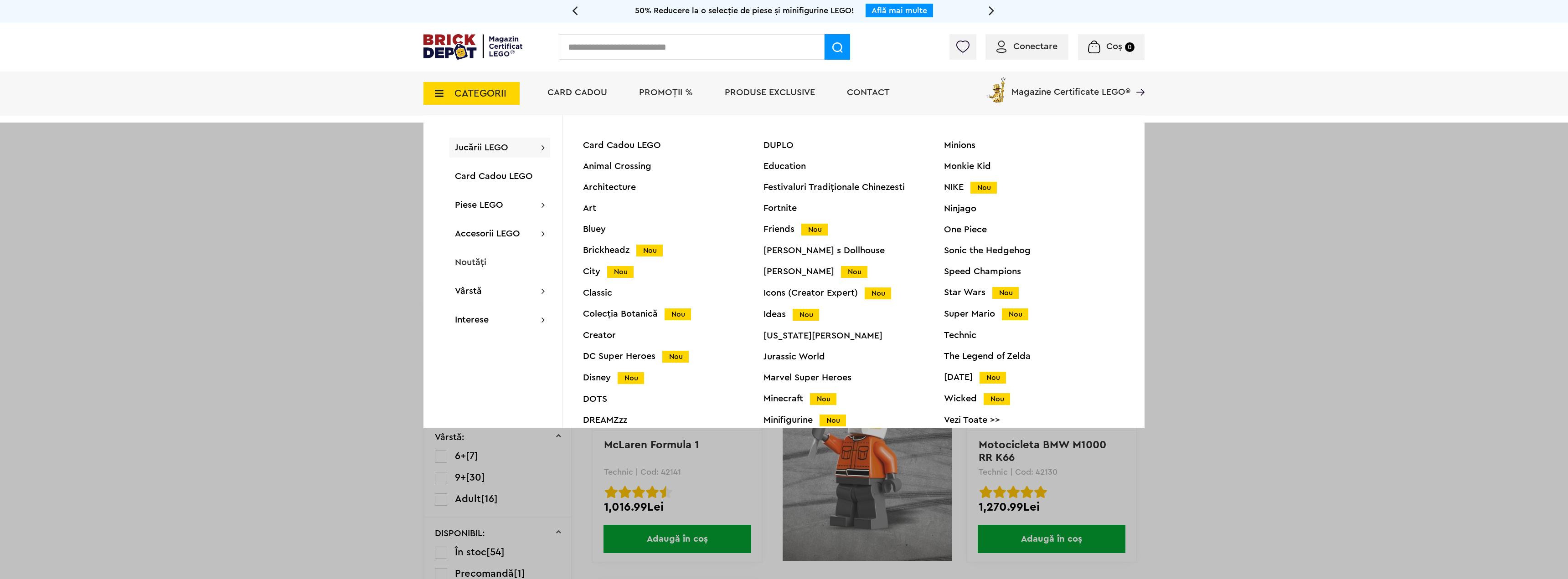
click at [600, 336] on div "Creator" at bounding box center [673, 335] width 180 height 9
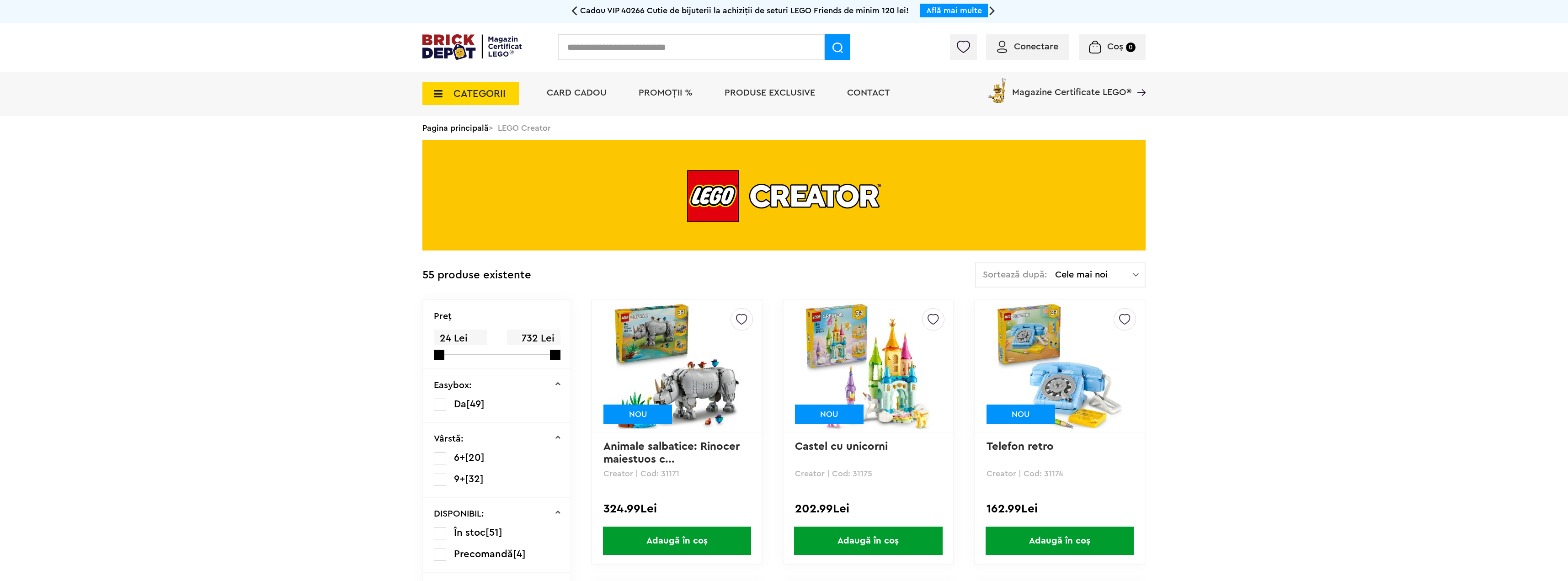
click at [1112, 277] on span "Cele mai noi" at bounding box center [1094, 274] width 78 height 9
click at [1046, 362] on li "Cele mai scumpe" at bounding box center [1061, 356] width 164 height 14
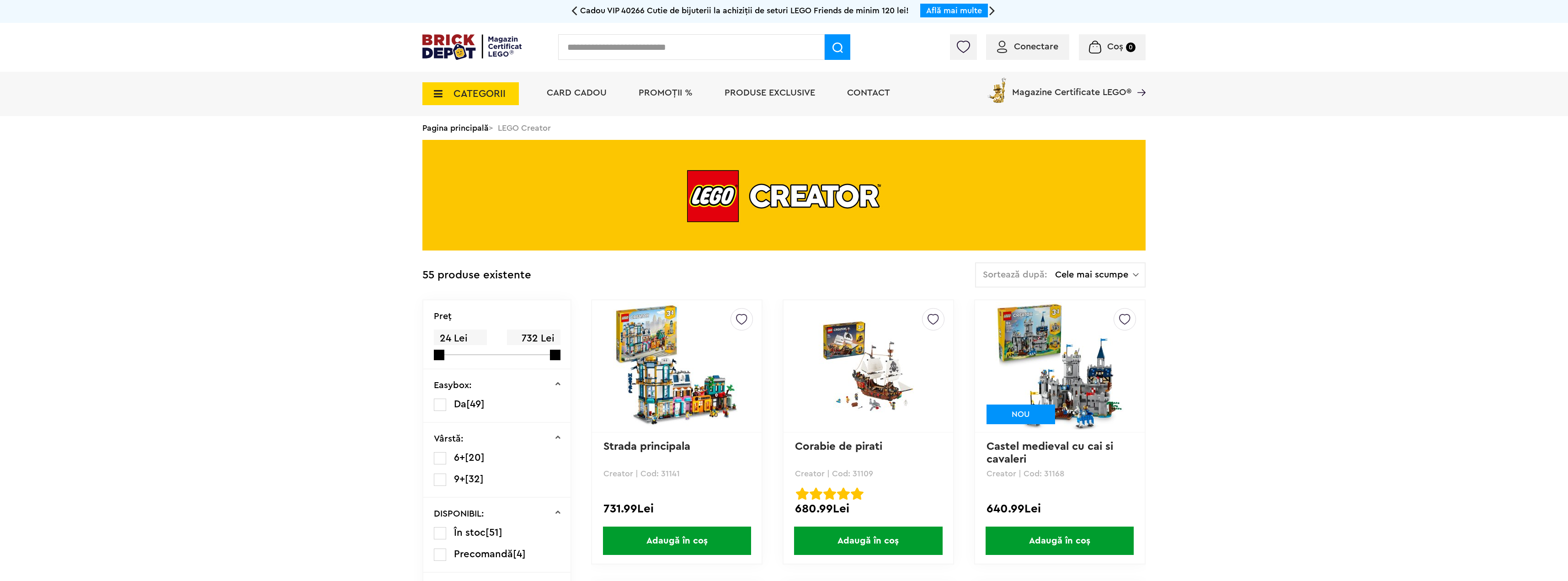
click at [461, 99] on span "CATEGORII" at bounding box center [480, 93] width 52 height 10
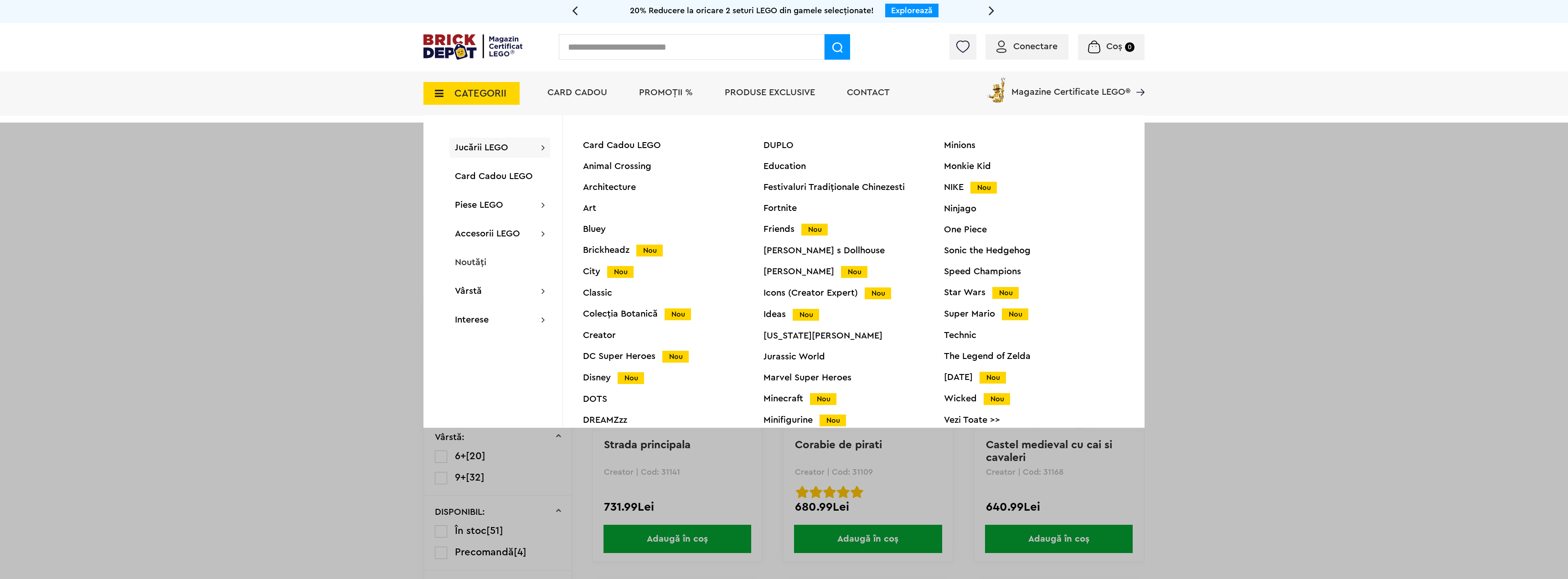
click at [777, 313] on div "Ideas Nou" at bounding box center [853, 314] width 180 height 9
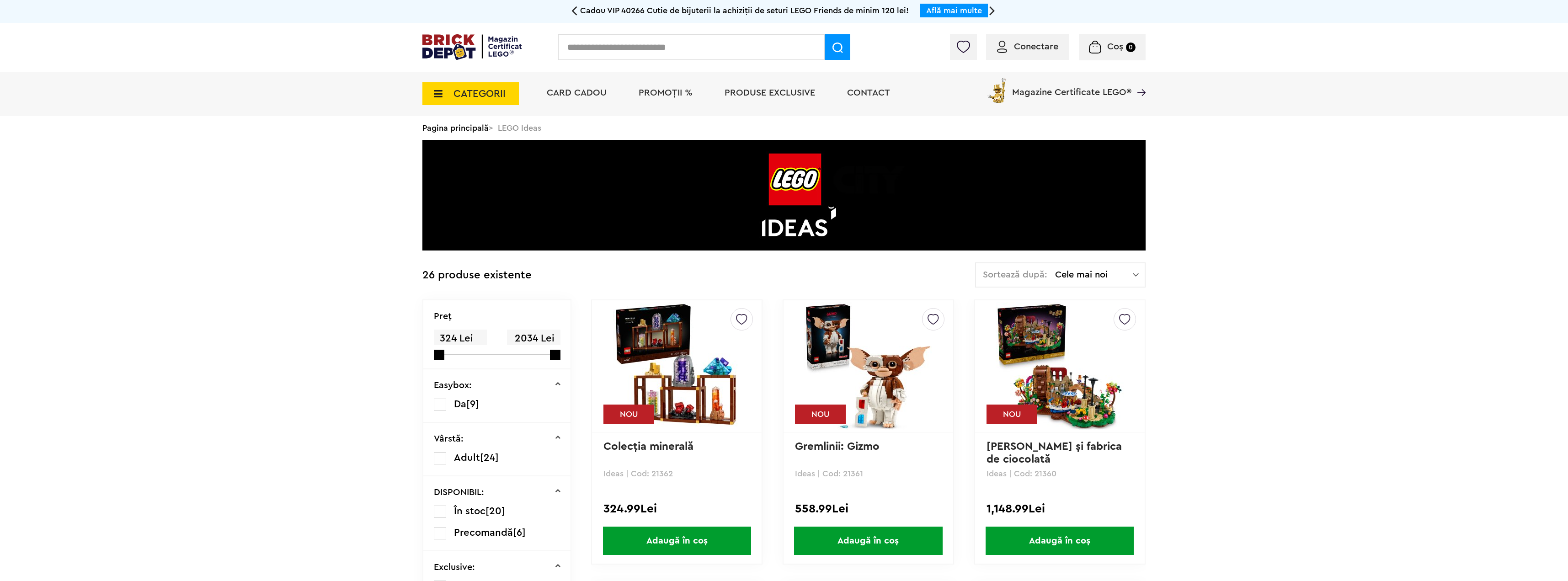
click at [1085, 277] on span "Cele mai noi" at bounding box center [1094, 274] width 78 height 9
click at [1082, 360] on li "Cele mai scumpe" at bounding box center [1061, 356] width 164 height 14
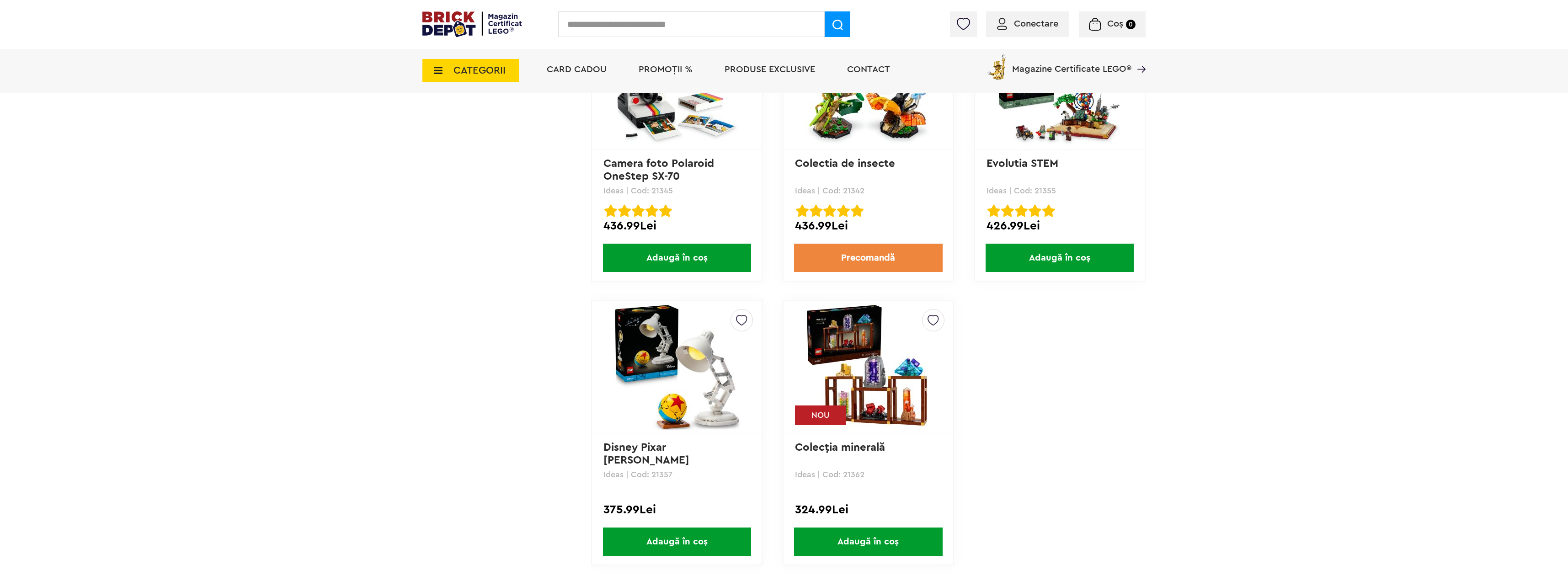
scroll to position [2285, 0]
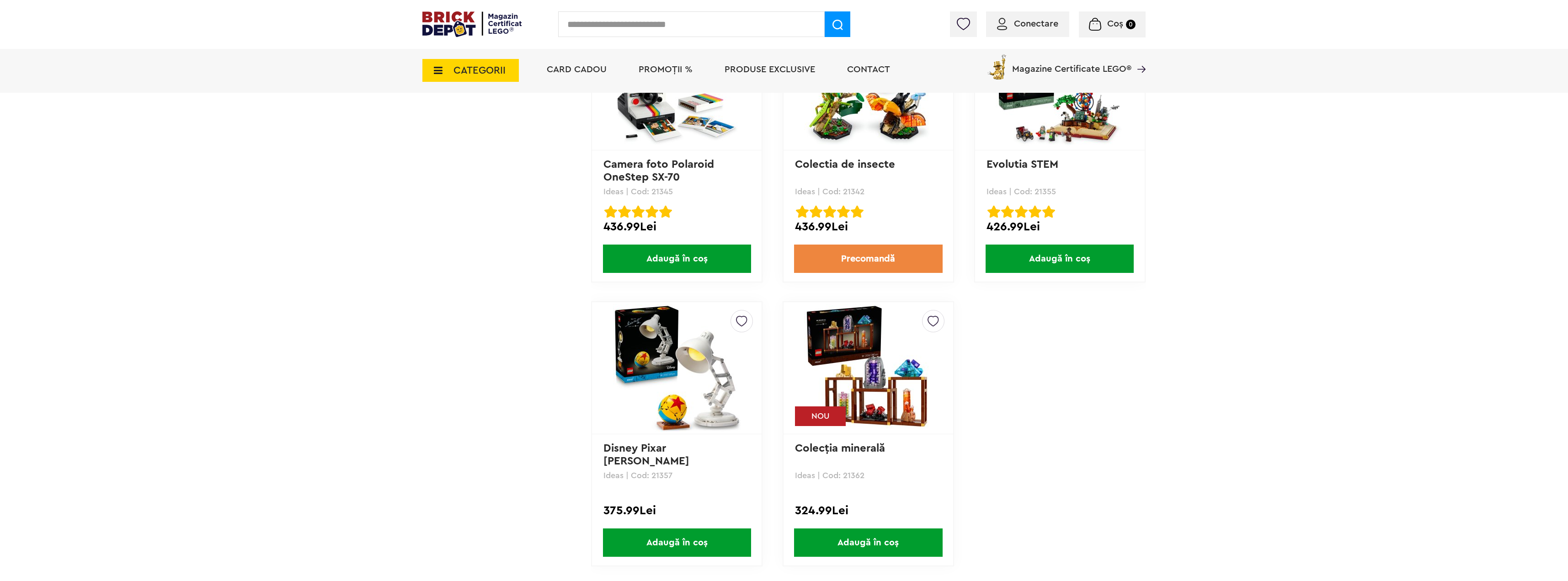
click at [609, 375] on link at bounding box center [677, 368] width 147 height 128
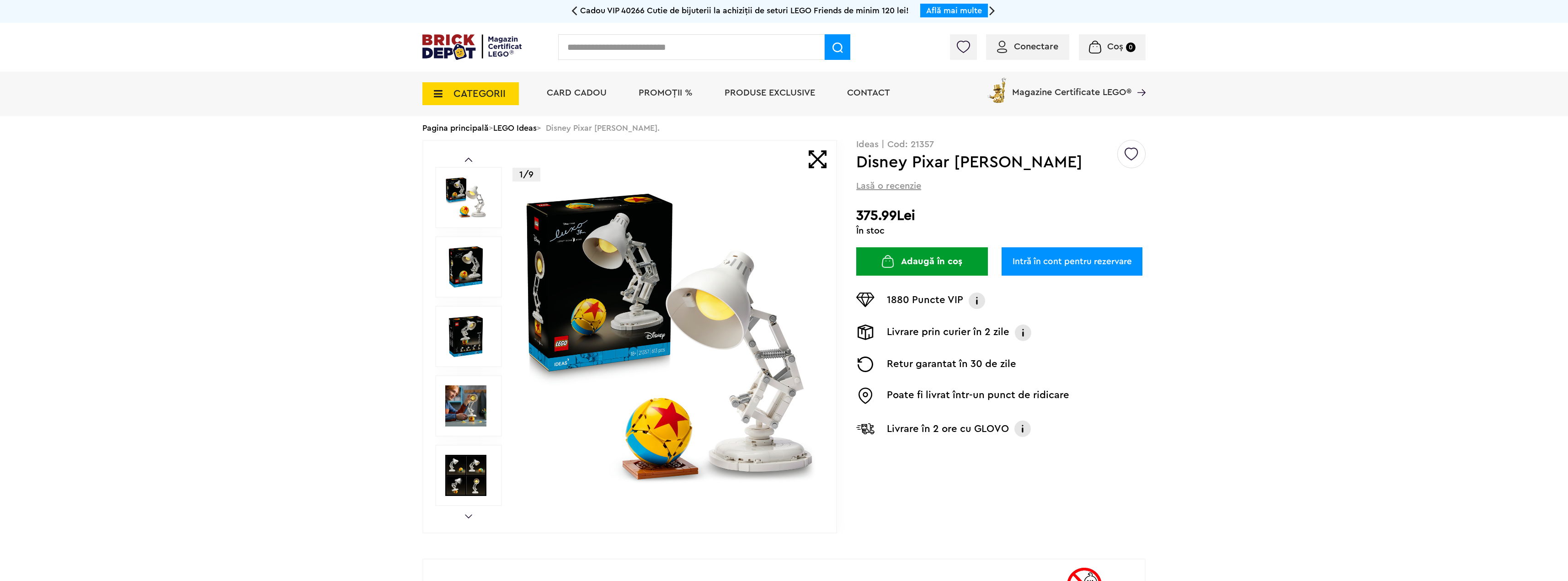
click at [662, 322] on img at bounding box center [669, 336] width 294 height 294
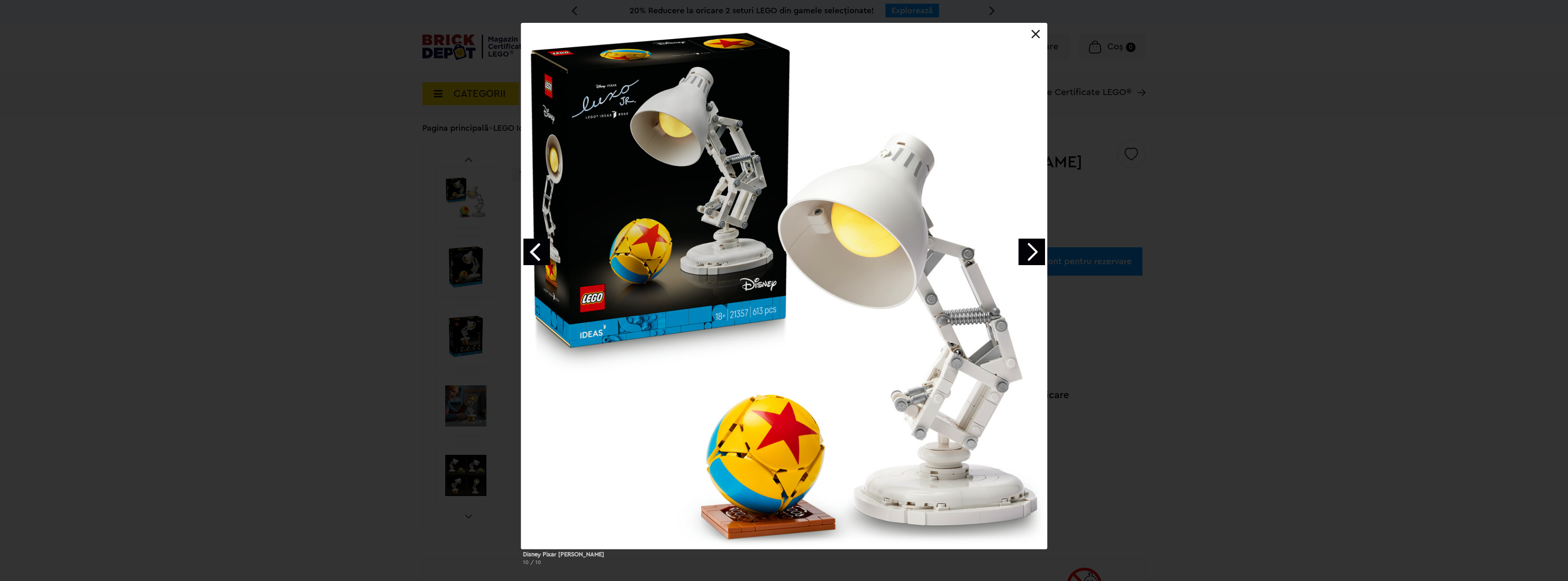
click at [1031, 257] on link "Next image" at bounding box center [1032, 252] width 26 height 26
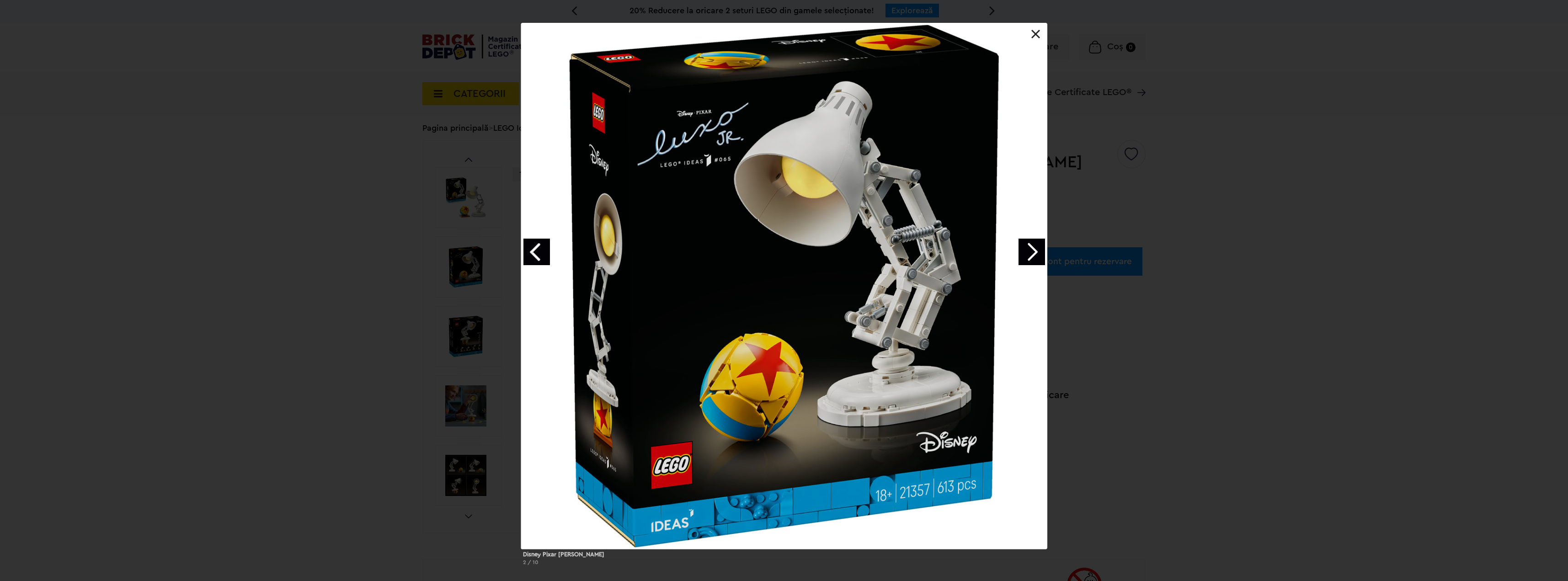
click at [1031, 257] on link "Next image" at bounding box center [1032, 252] width 26 height 26
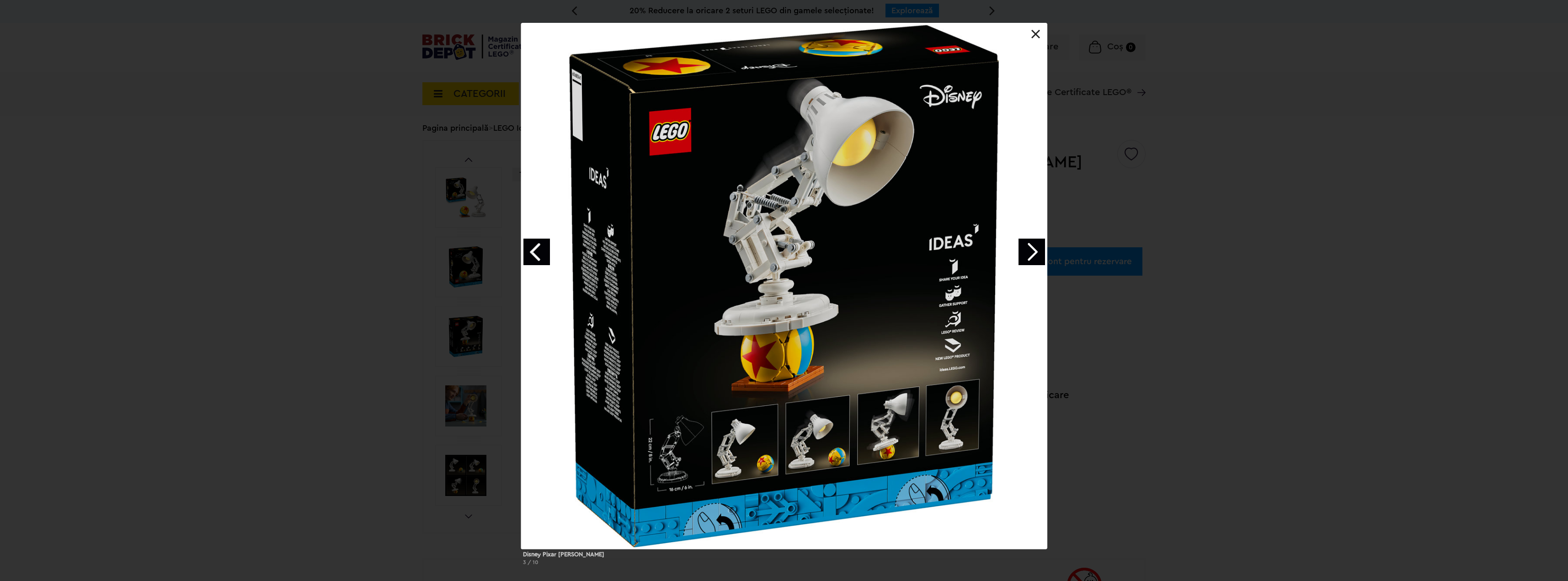
click at [1036, 32] on link at bounding box center [1036, 34] width 9 height 9
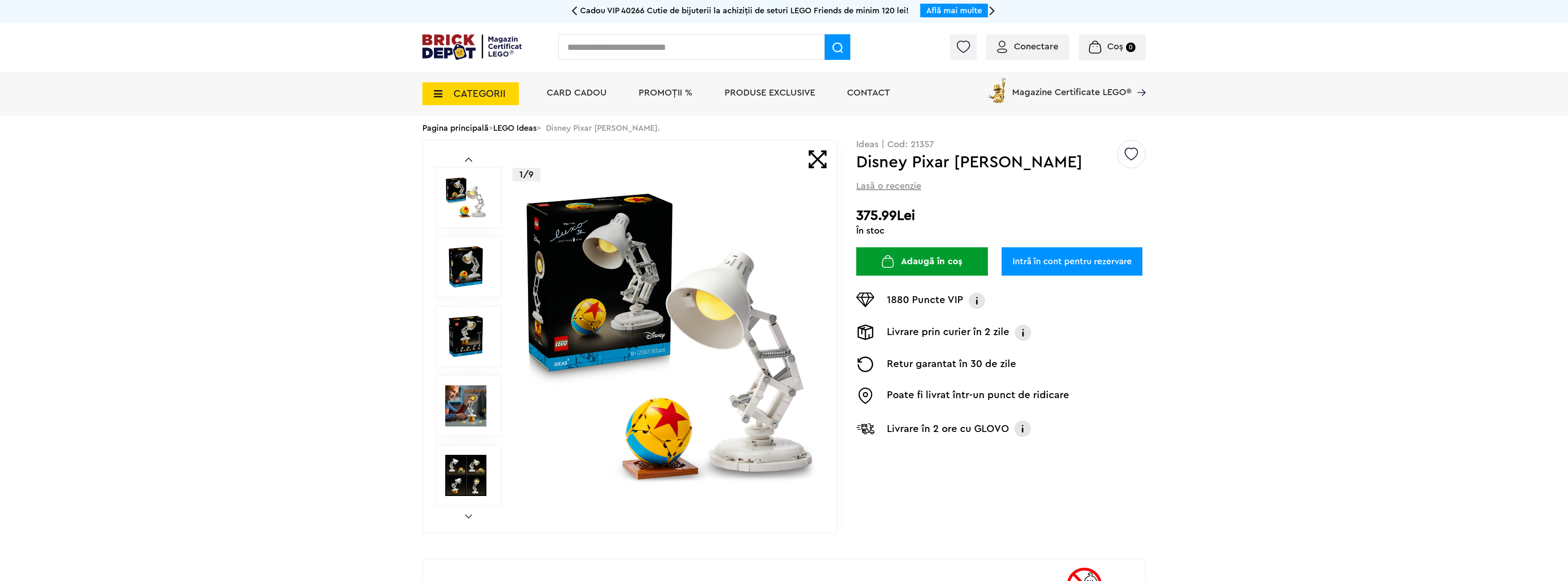
click at [494, 90] on span "CATEGORII" at bounding box center [480, 93] width 52 height 10
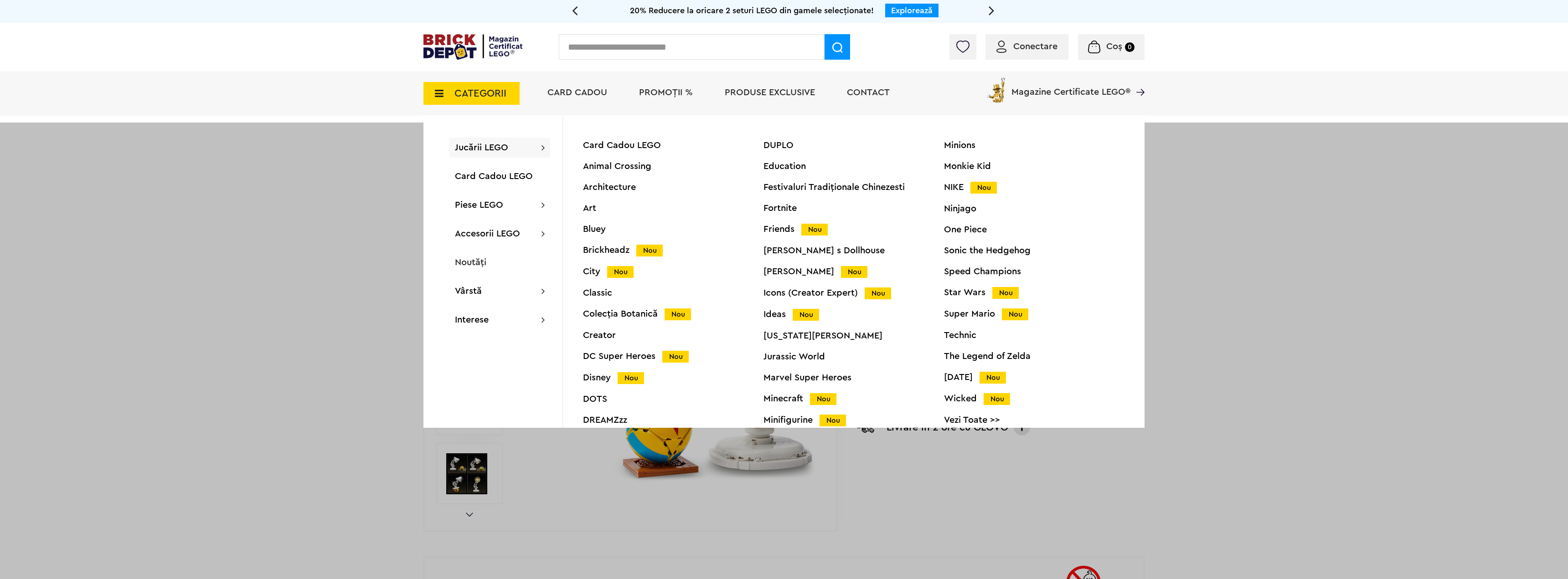
click at [805, 293] on div "Icons (Creator Expert) Nou" at bounding box center [853, 293] width 180 height 9
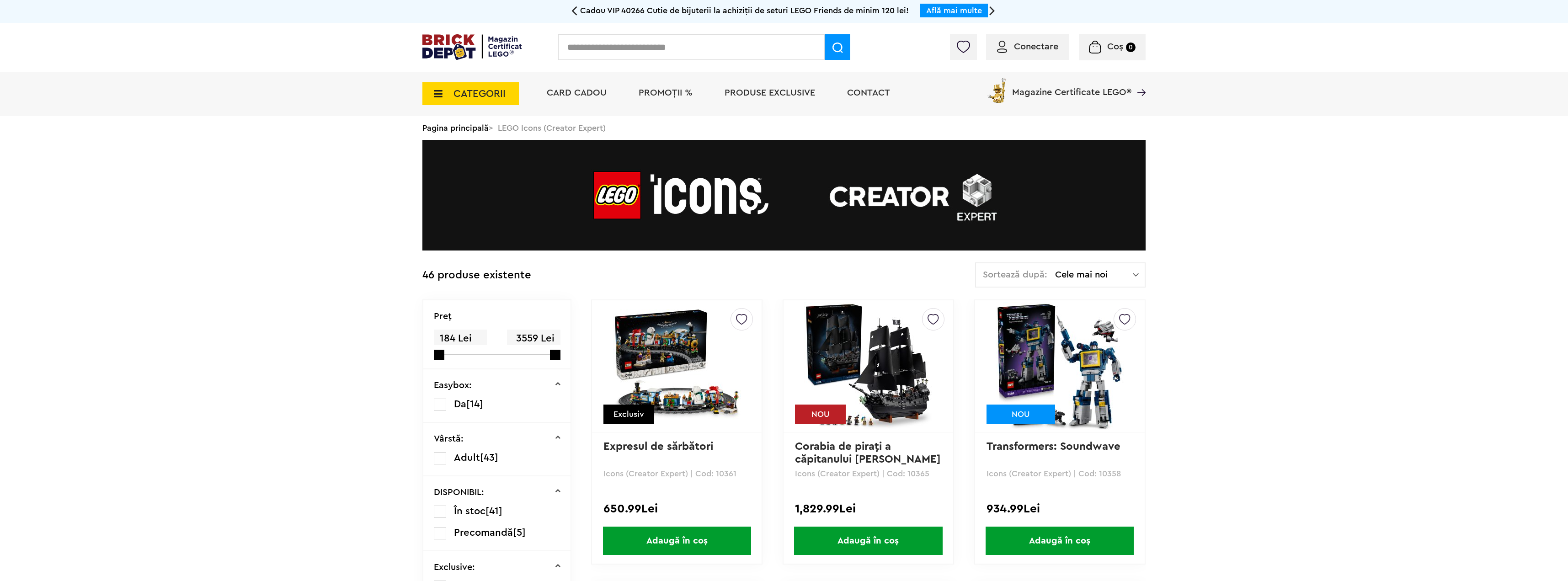
click at [1075, 277] on span "Cele mai noi" at bounding box center [1094, 274] width 78 height 9
click at [1059, 360] on li "Cele mai scumpe" at bounding box center [1061, 356] width 164 height 14
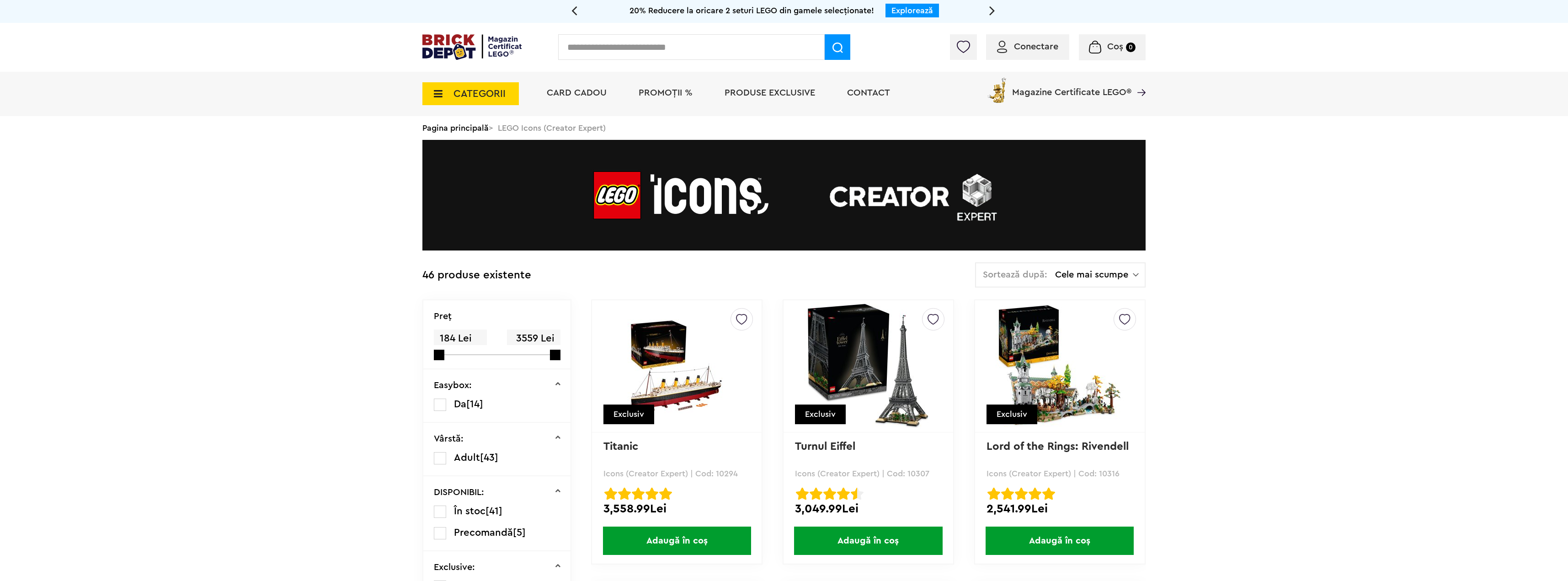
click at [454, 45] on img at bounding box center [472, 47] width 99 height 26
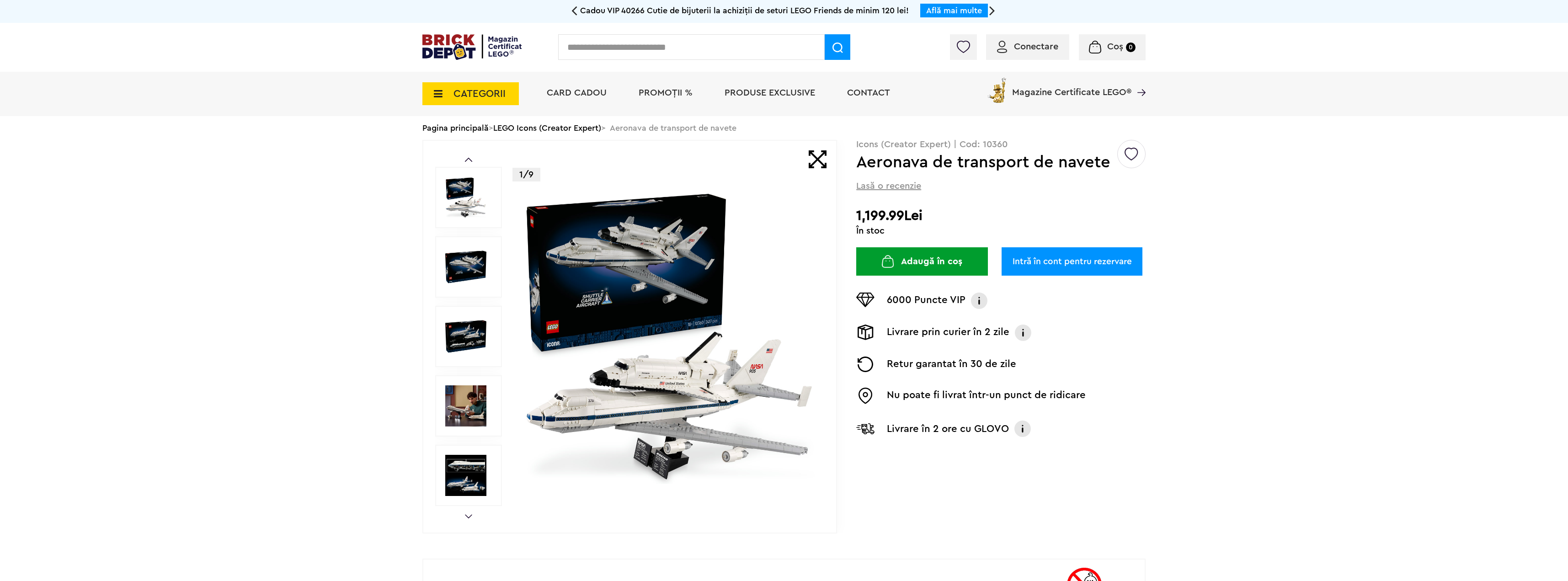
click at [606, 312] on img at bounding box center [669, 336] width 294 height 294
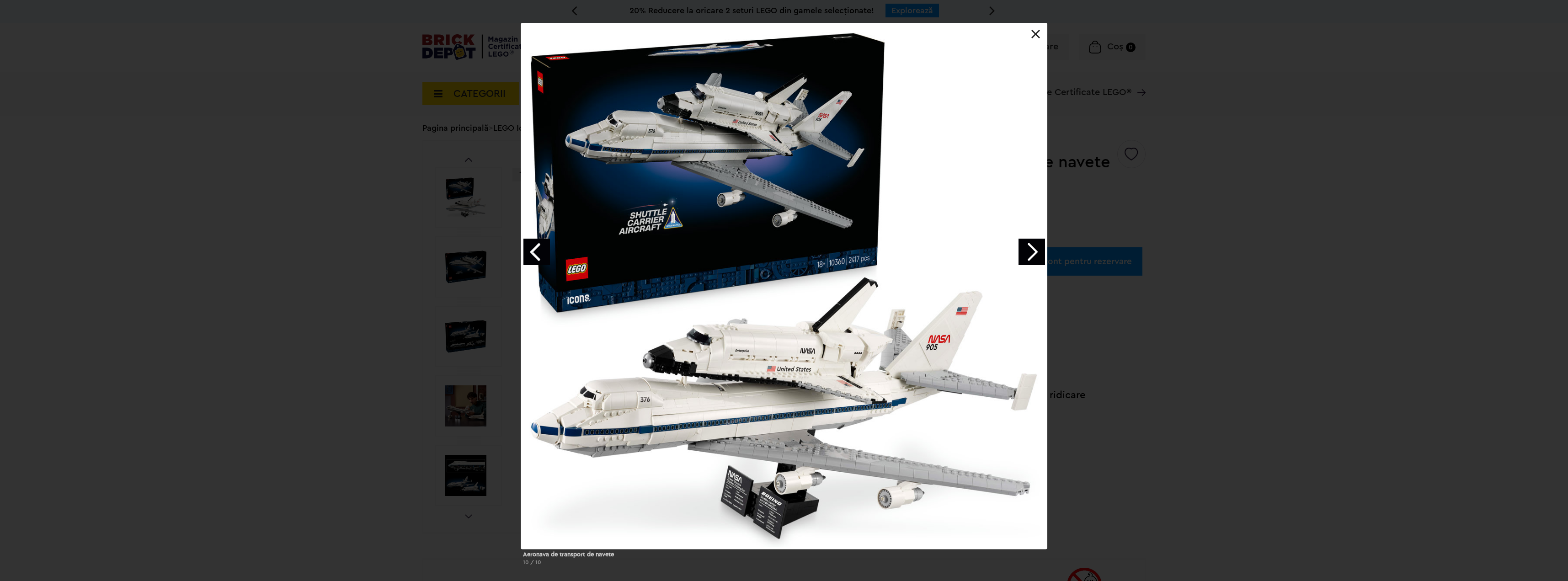
click at [1034, 252] on link "Next image" at bounding box center [1032, 252] width 26 height 26
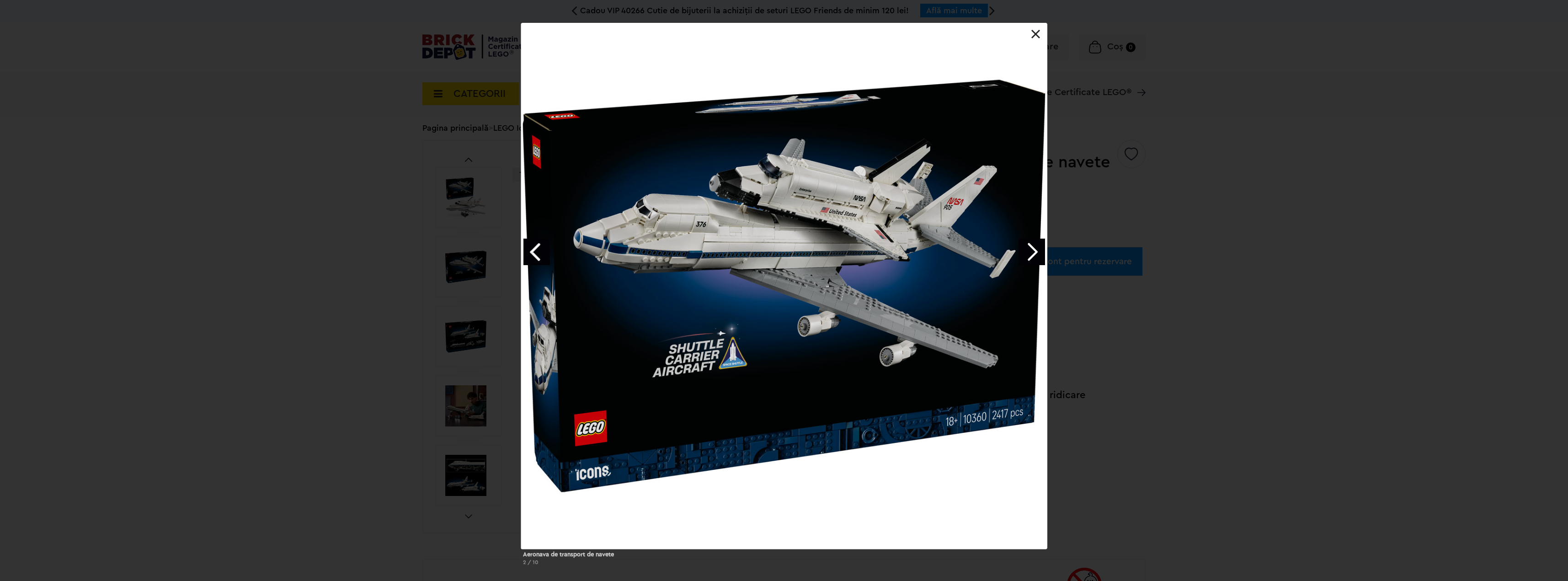
click at [1034, 252] on link "Next image" at bounding box center [1032, 252] width 26 height 26
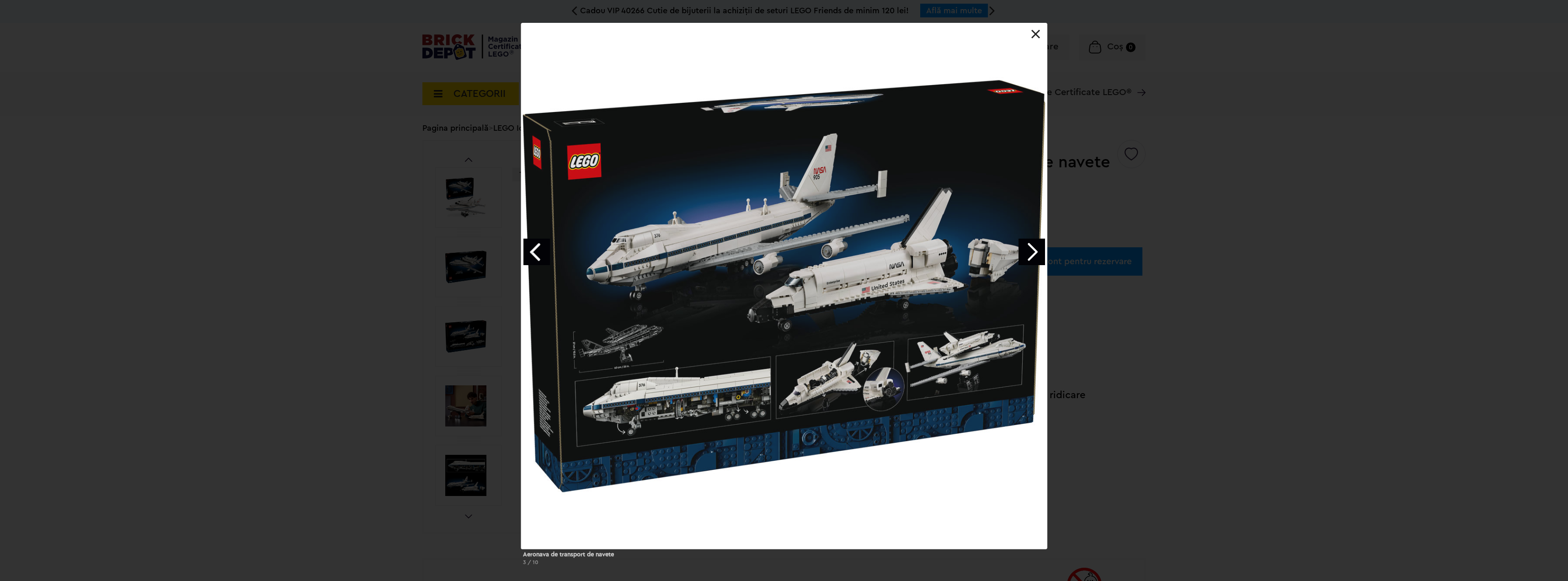
click at [1034, 252] on link "Next image" at bounding box center [1032, 252] width 26 height 26
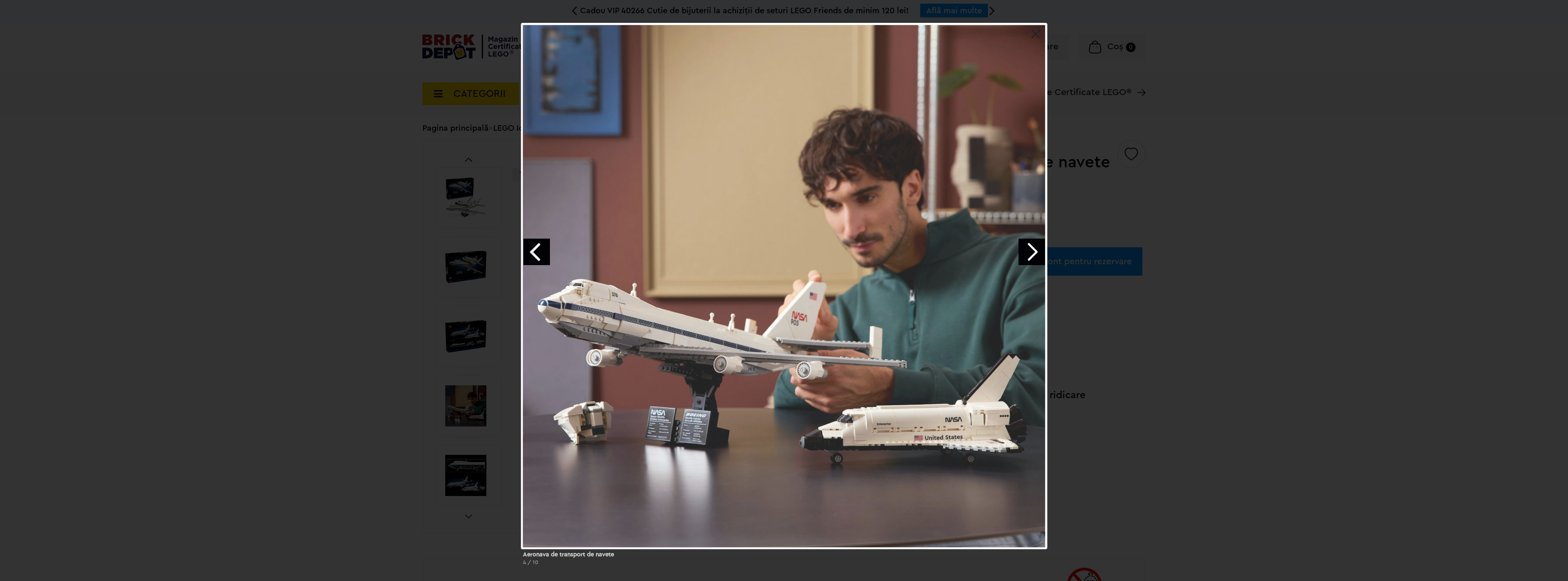
click at [1034, 252] on link "Next image" at bounding box center [1032, 252] width 26 height 26
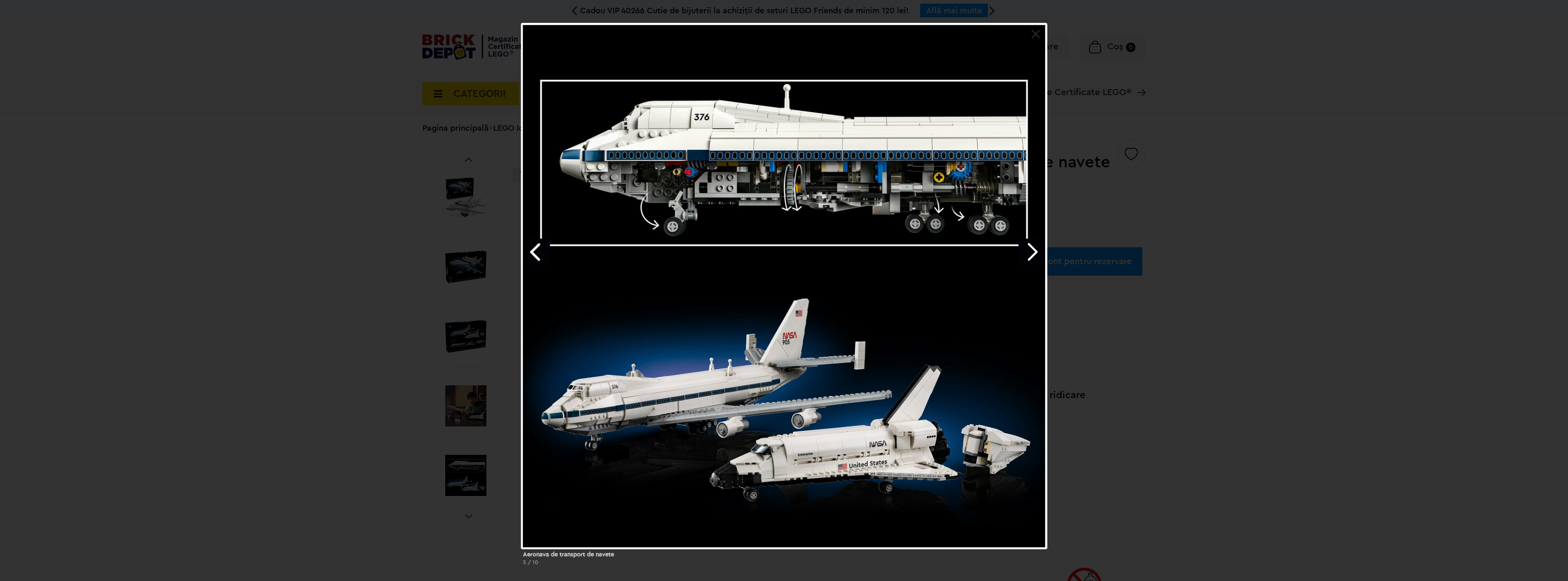
click at [1034, 252] on link "Next image" at bounding box center [1032, 252] width 26 height 26
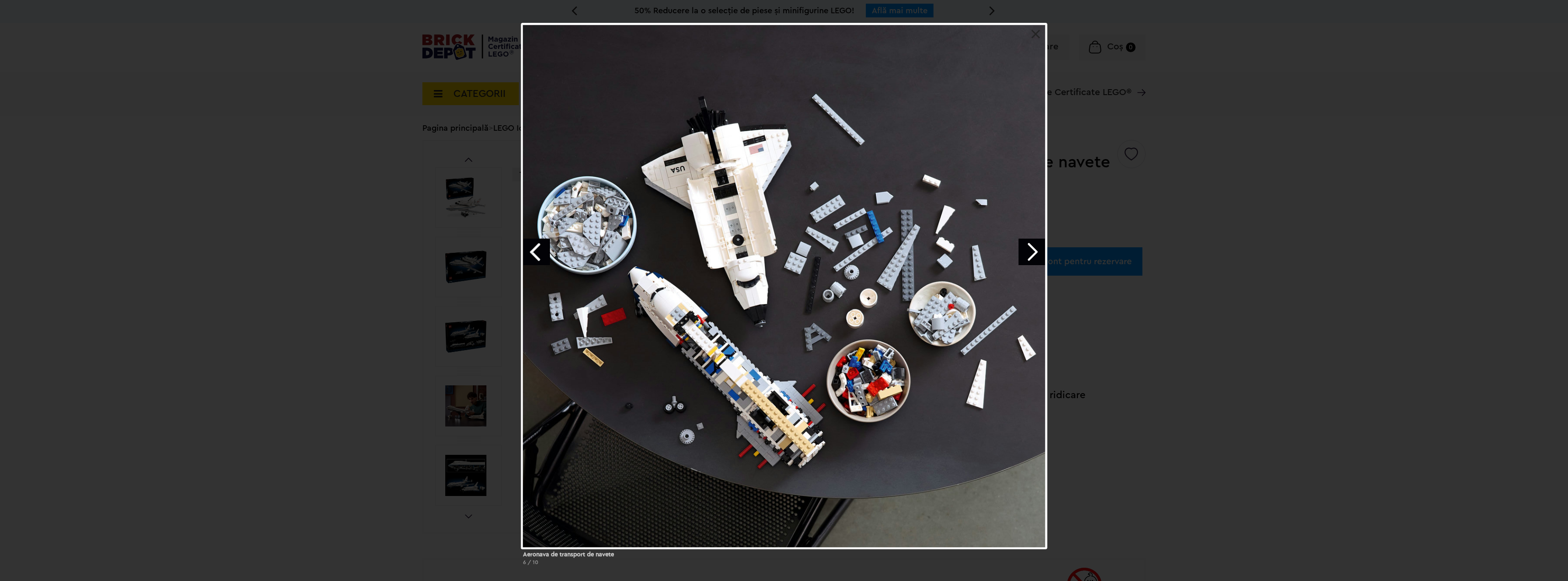
click at [1034, 252] on link "Next image" at bounding box center [1032, 252] width 26 height 26
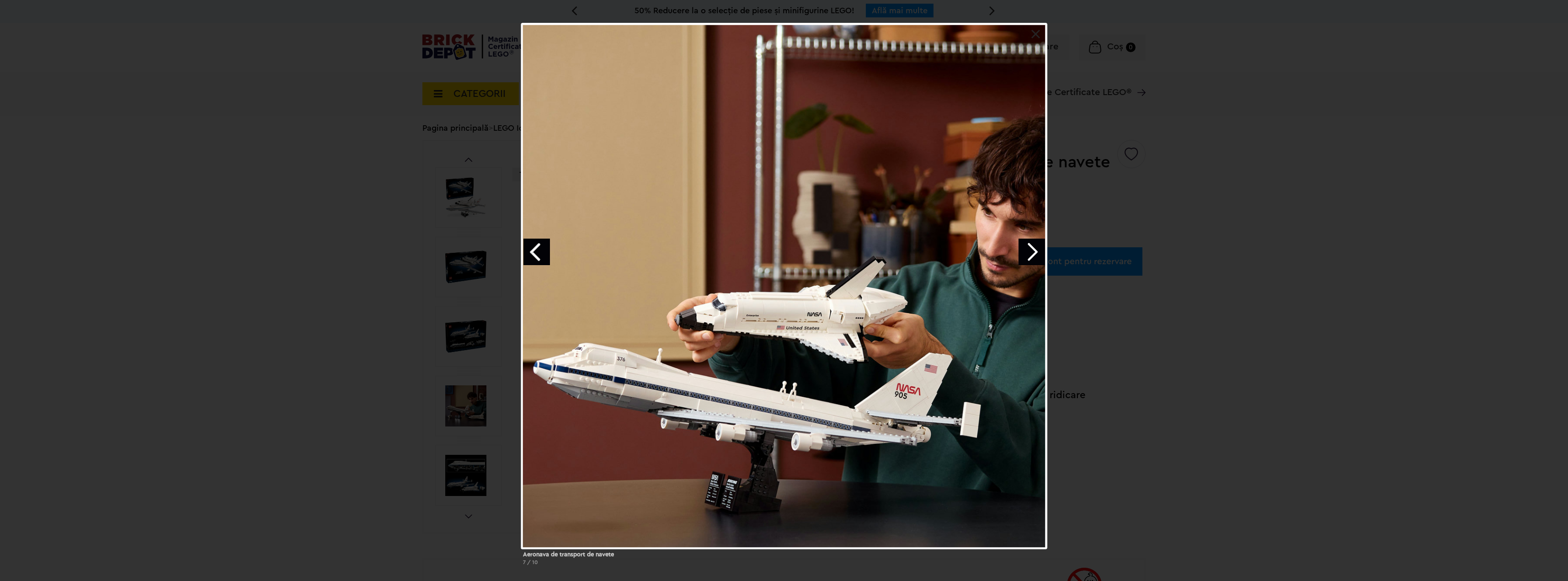
click at [1034, 252] on link "Next image" at bounding box center [1032, 252] width 26 height 26
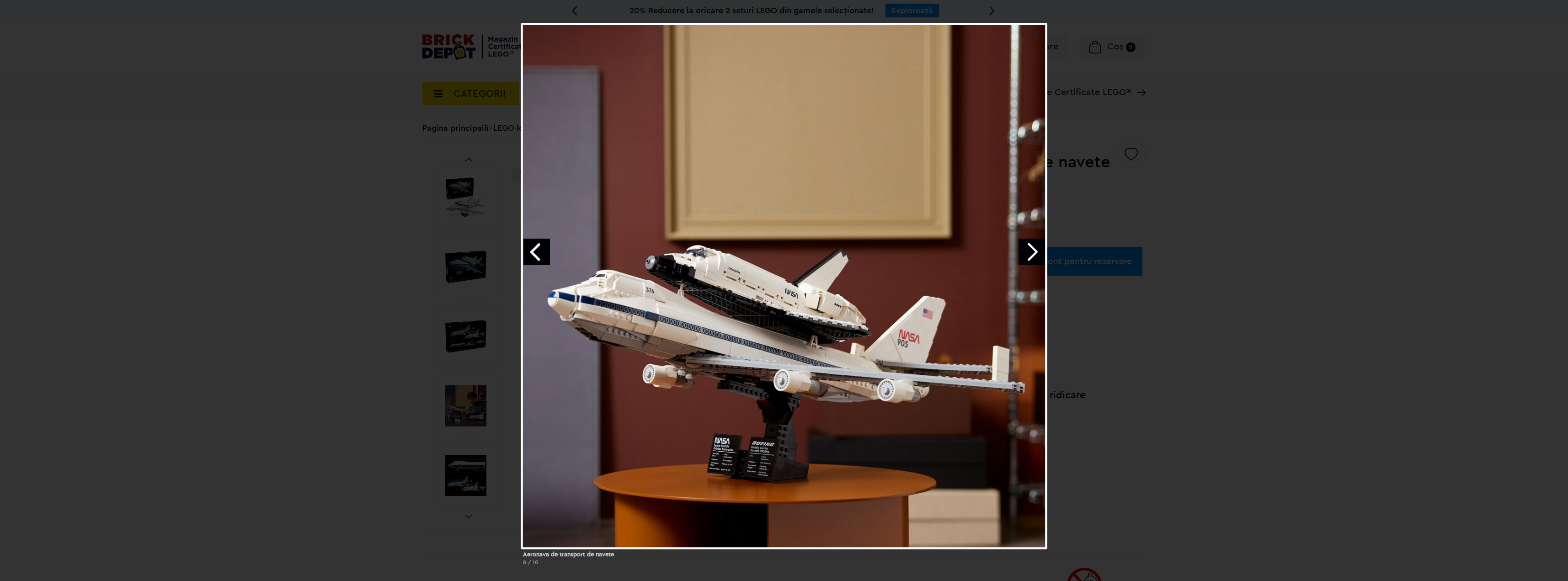
click at [1548, 35] on div "Aeronava de transport de navete 8 / 10" at bounding box center [784, 297] width 1568 height 550
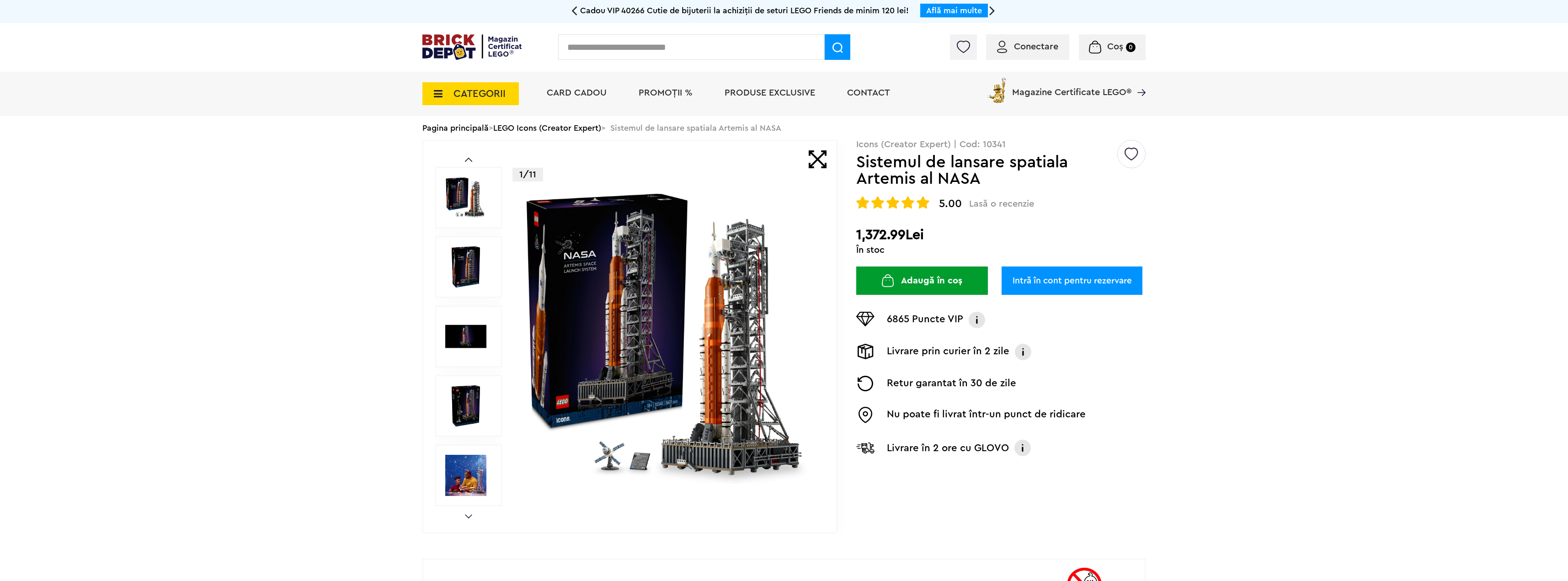
click at [628, 299] on img at bounding box center [669, 336] width 294 height 294
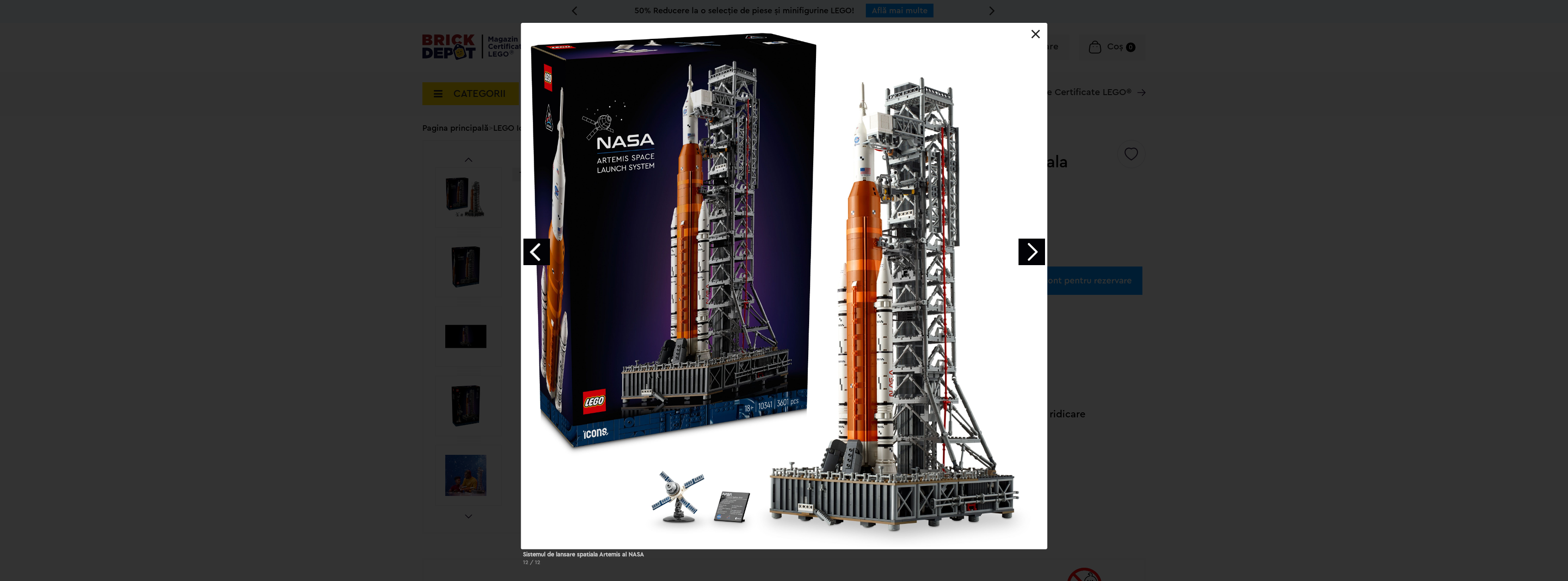
click at [1029, 253] on link "Next image" at bounding box center [1032, 252] width 26 height 26
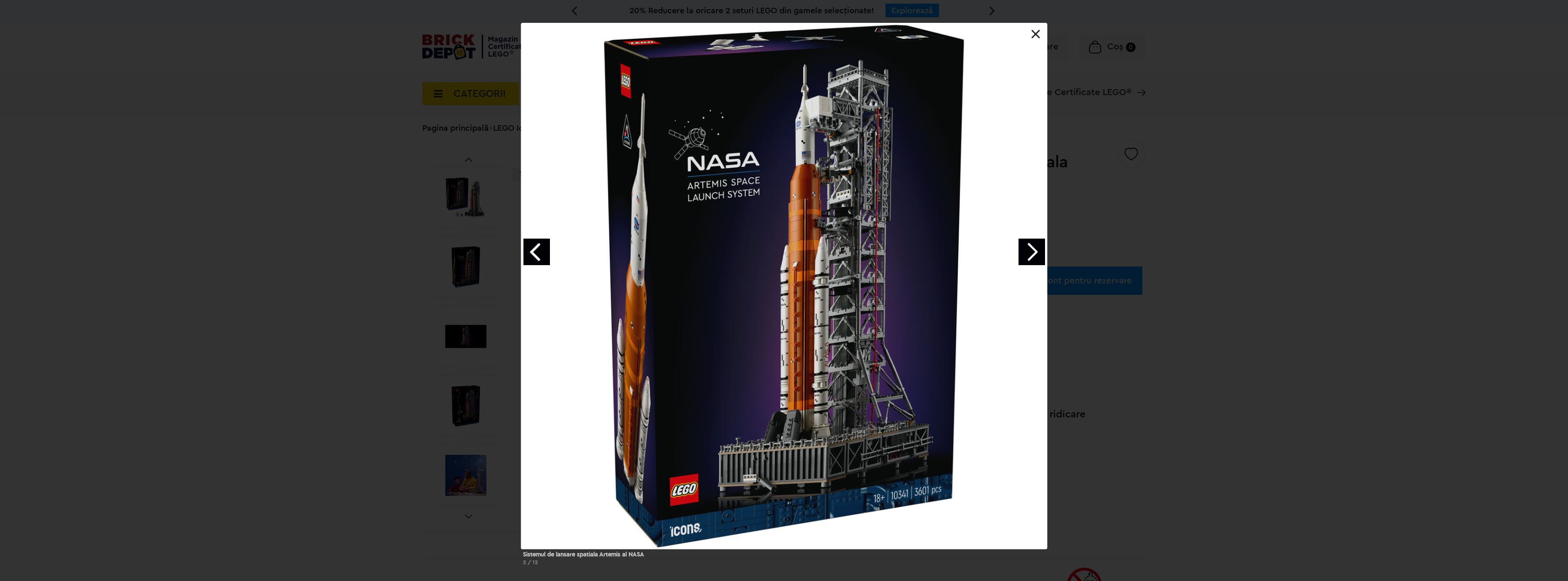
click at [1029, 253] on link "Next image" at bounding box center [1032, 252] width 26 height 26
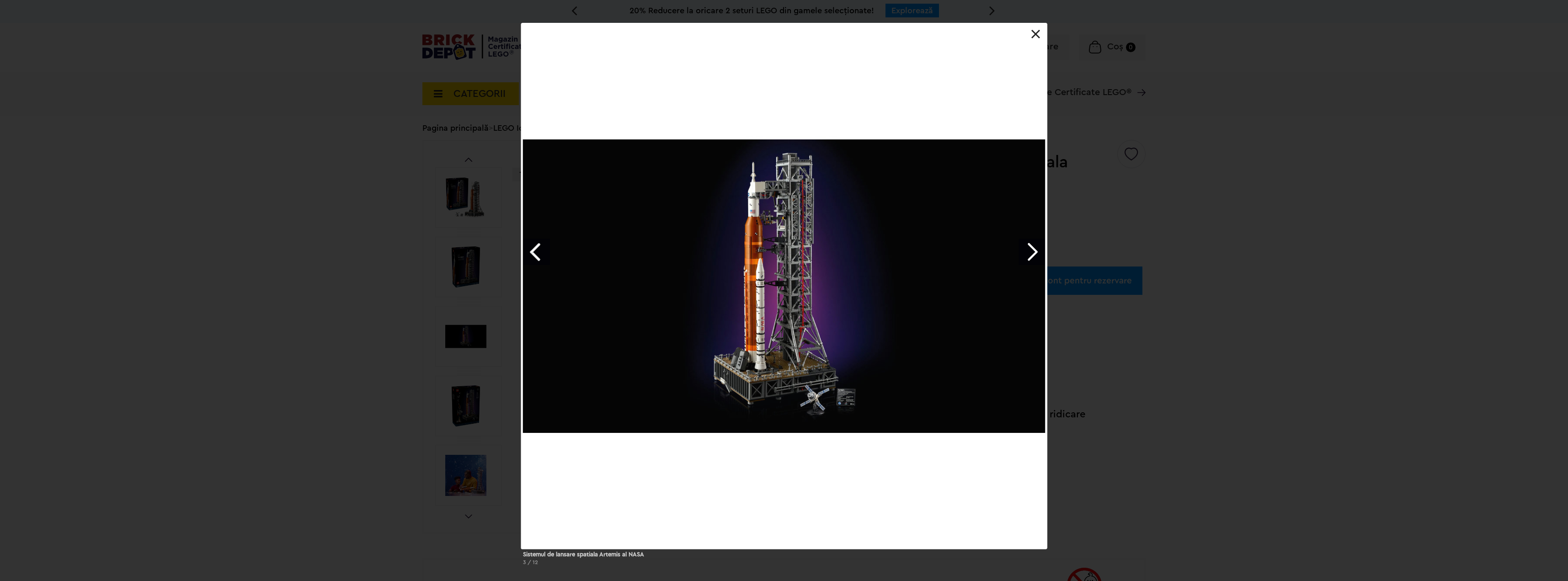
click at [1029, 253] on link "Next image" at bounding box center [1032, 252] width 26 height 26
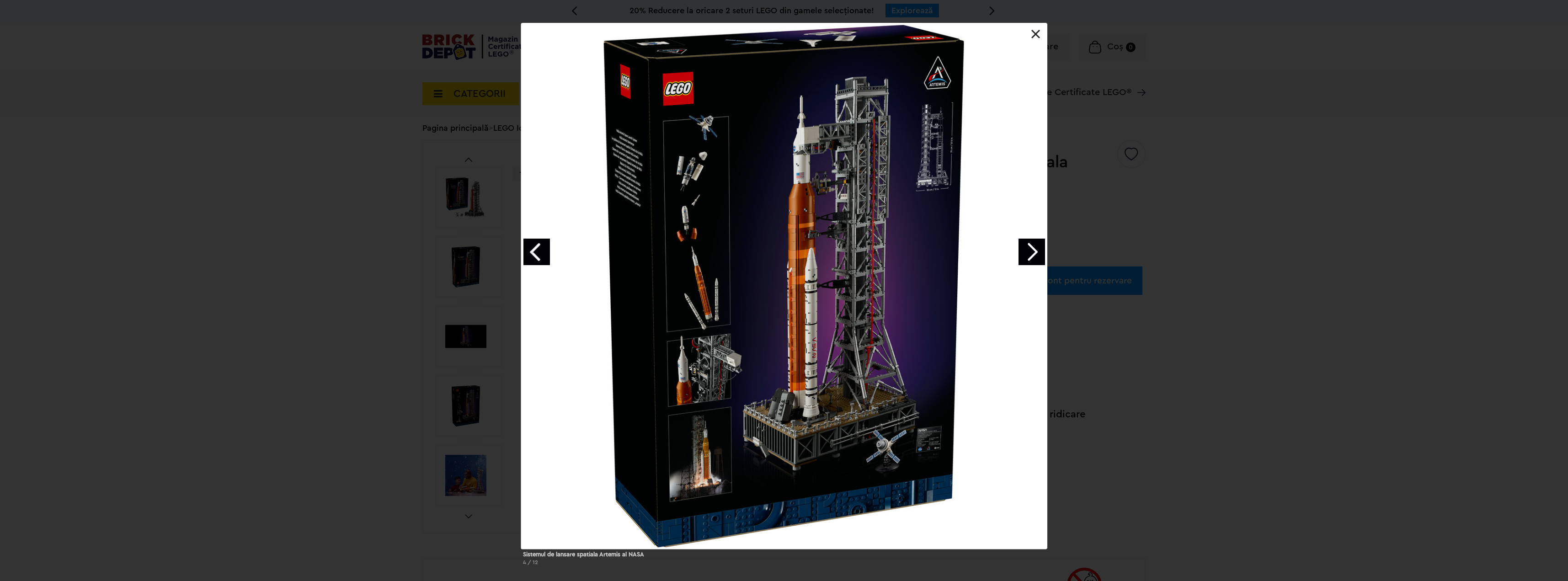
click at [1029, 253] on link "Next image" at bounding box center [1032, 252] width 26 height 26
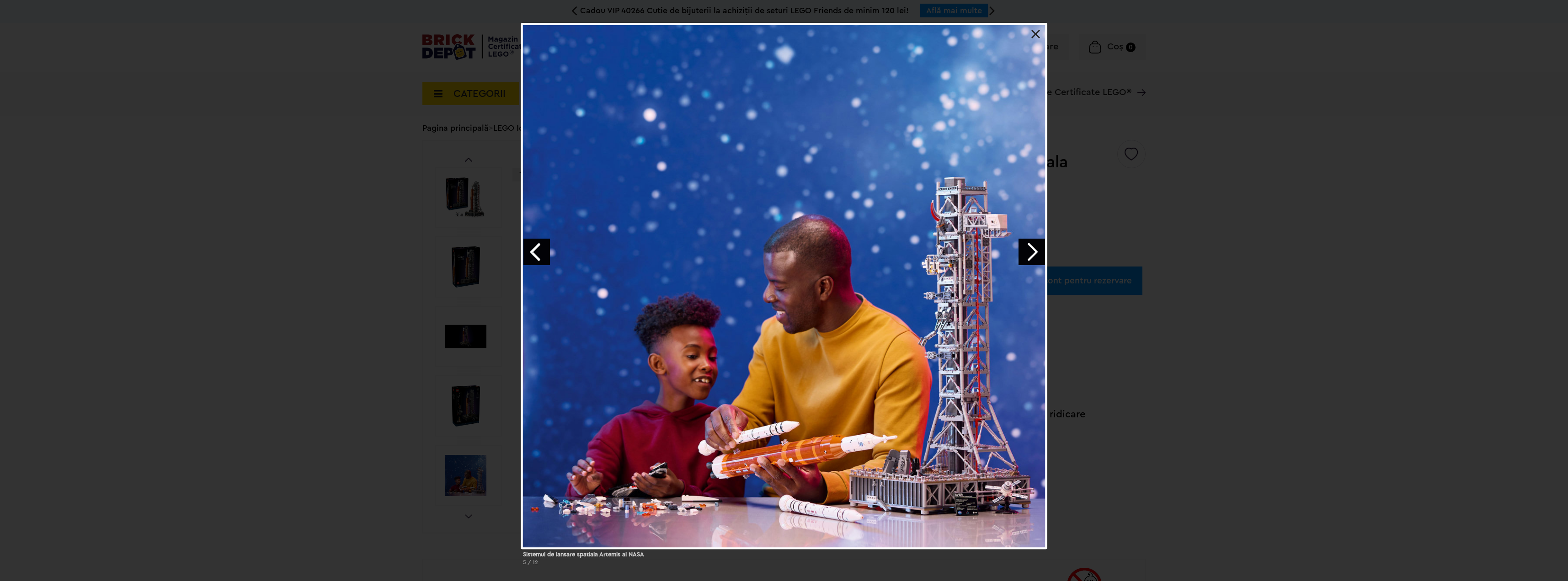
click at [1029, 253] on link "Next image" at bounding box center [1032, 252] width 26 height 26
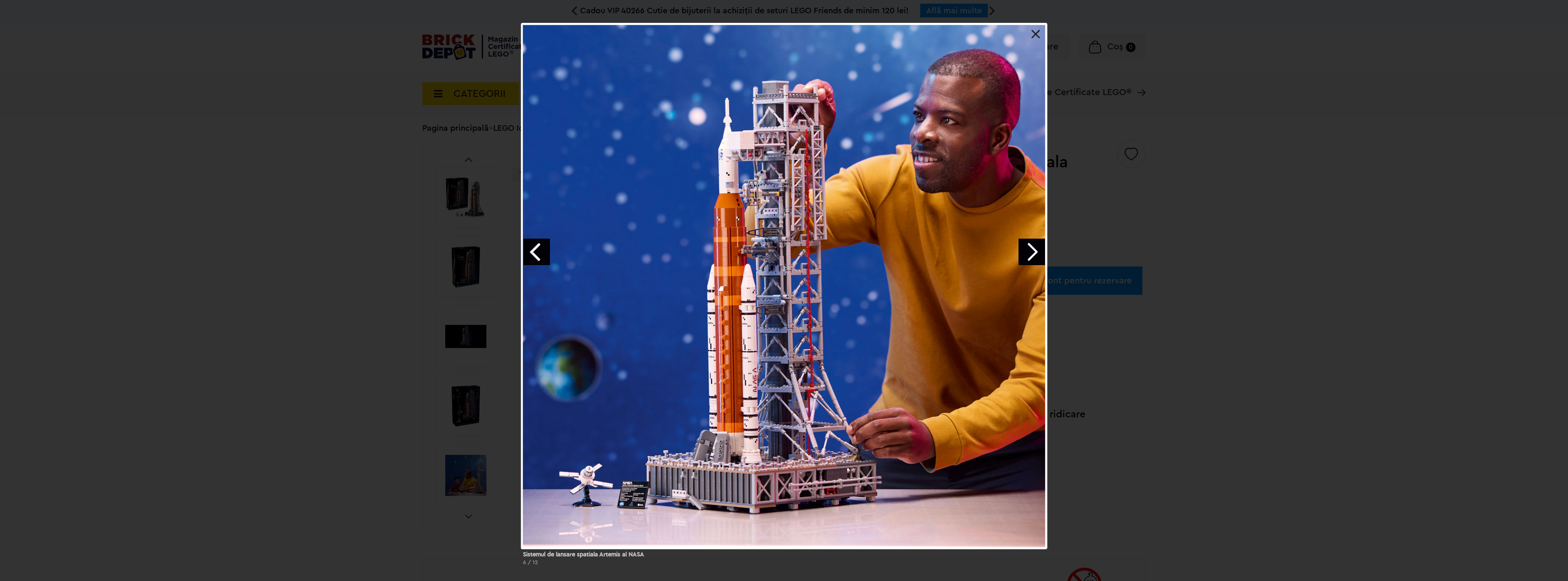
click at [1027, 253] on link "Next image" at bounding box center [1032, 252] width 26 height 26
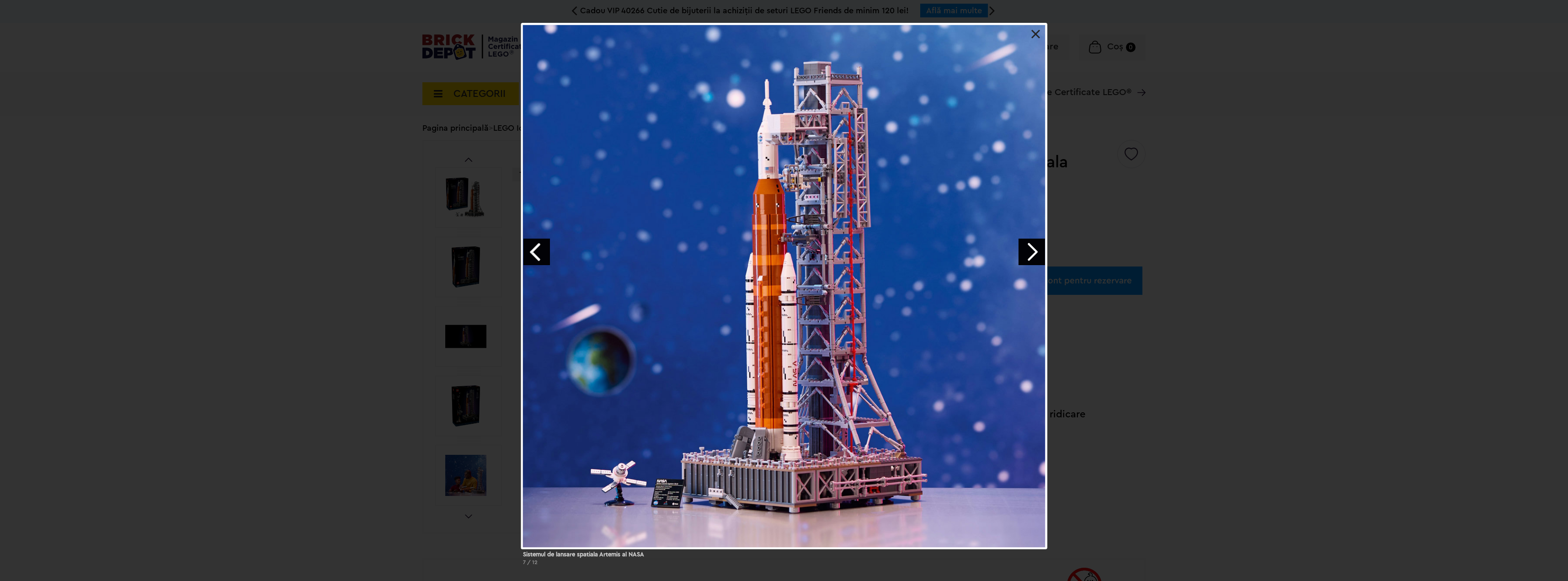
click at [1027, 253] on link "Next image" at bounding box center [1032, 252] width 26 height 26
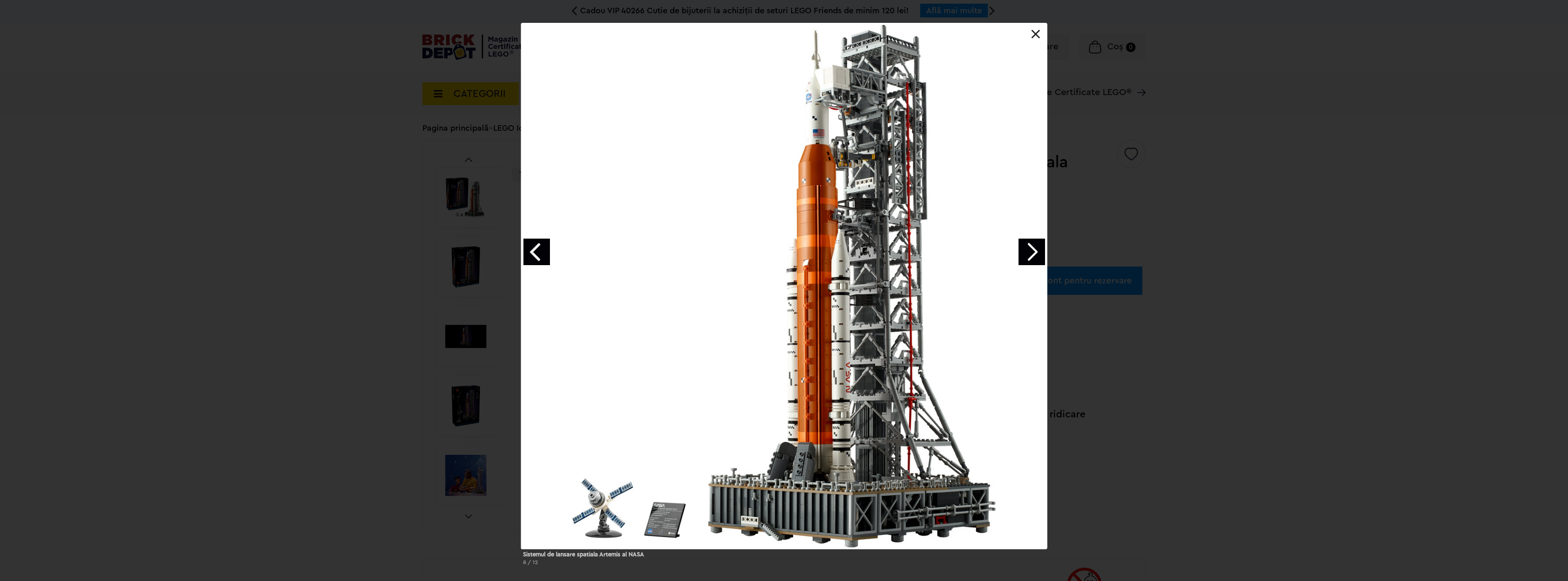
click at [1027, 253] on link "Next image" at bounding box center [1032, 252] width 26 height 26
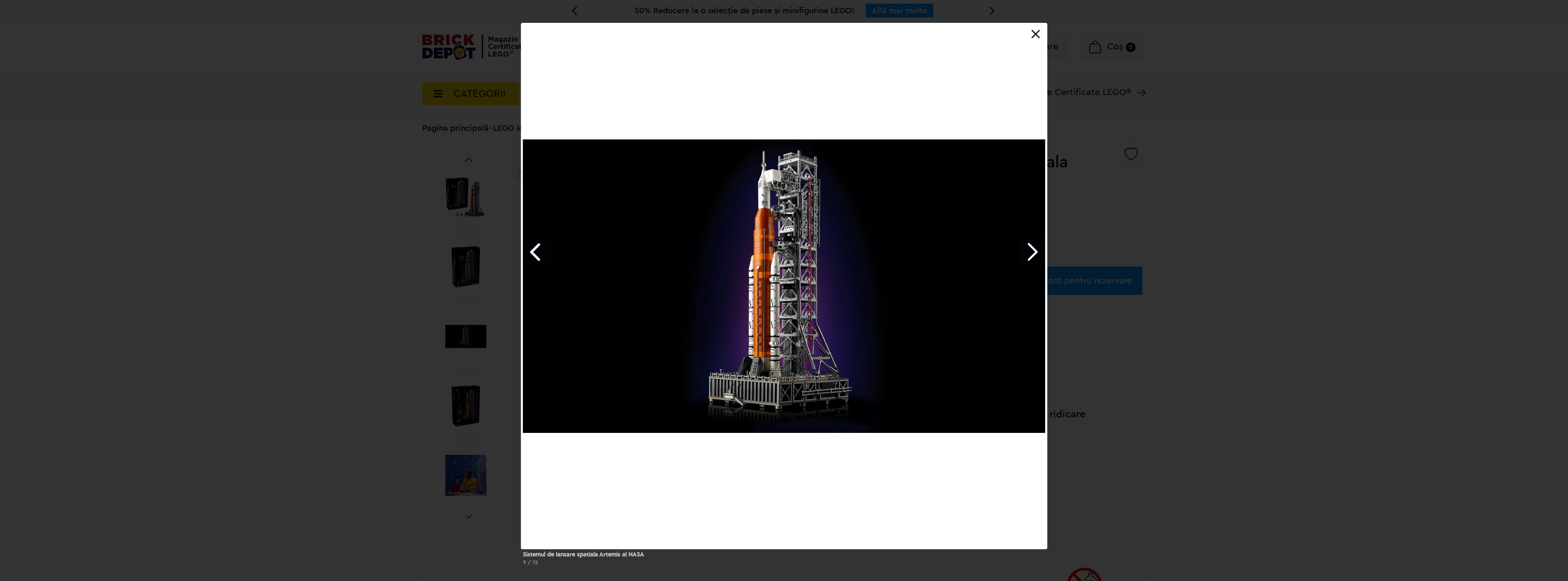
click at [1036, 35] on link at bounding box center [1036, 34] width 9 height 9
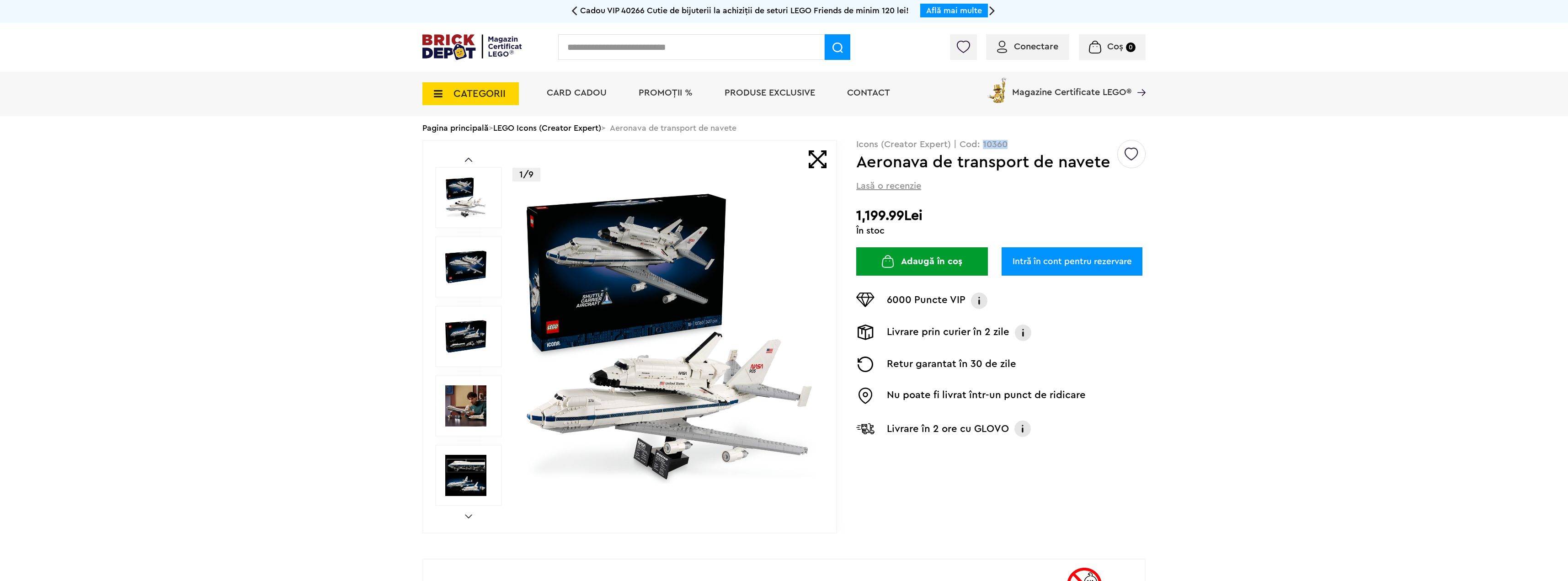
drag, startPoint x: 1000, startPoint y: 144, endPoint x: 982, endPoint y: 146, distance: 18.1
click at [982, 146] on p "Icons (Creator Expert) | Cod: 10360" at bounding box center [1001, 144] width 289 height 9
copy p "10360"
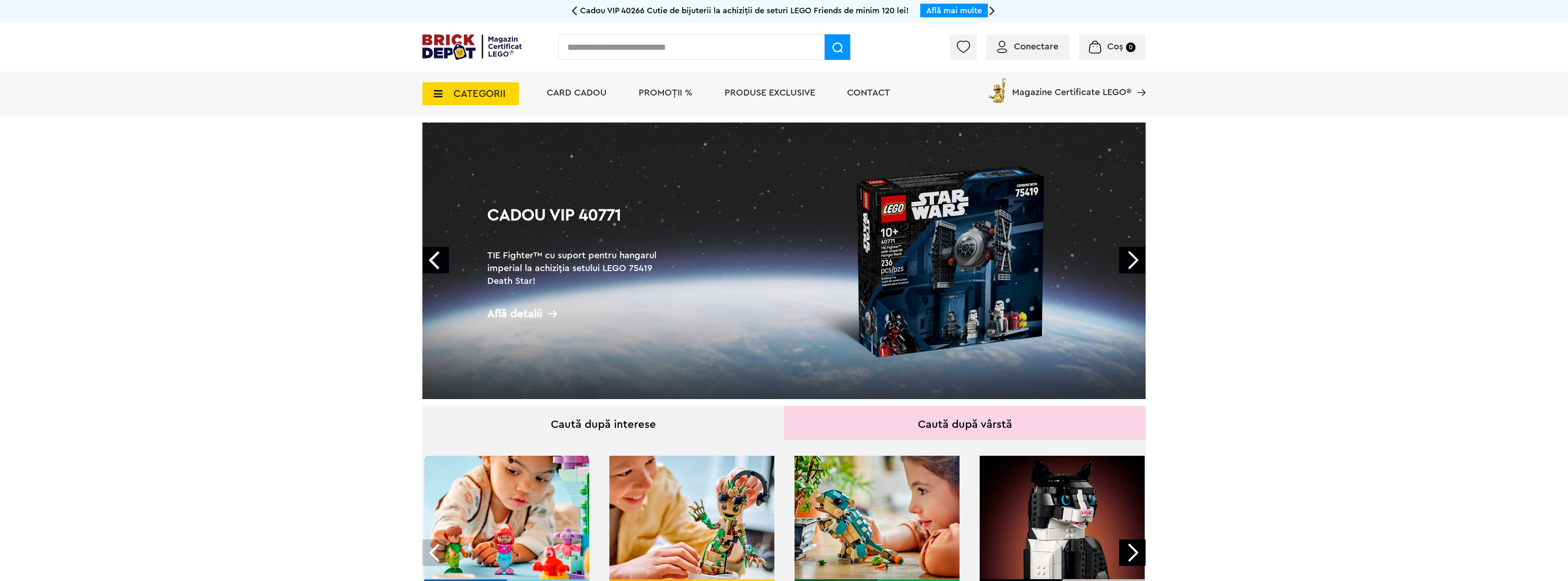
click at [1122, 263] on link "Next" at bounding box center [1132, 260] width 26 height 26
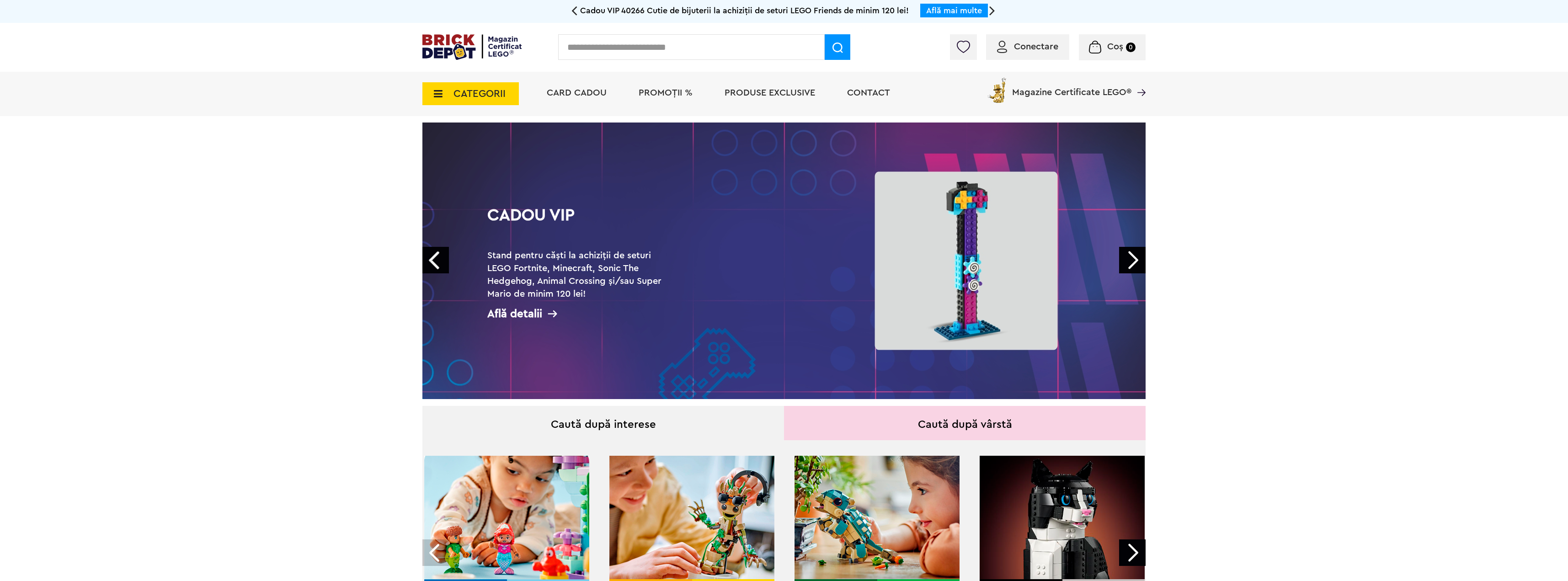
click at [1131, 264] on link "Next" at bounding box center [1132, 260] width 26 height 26
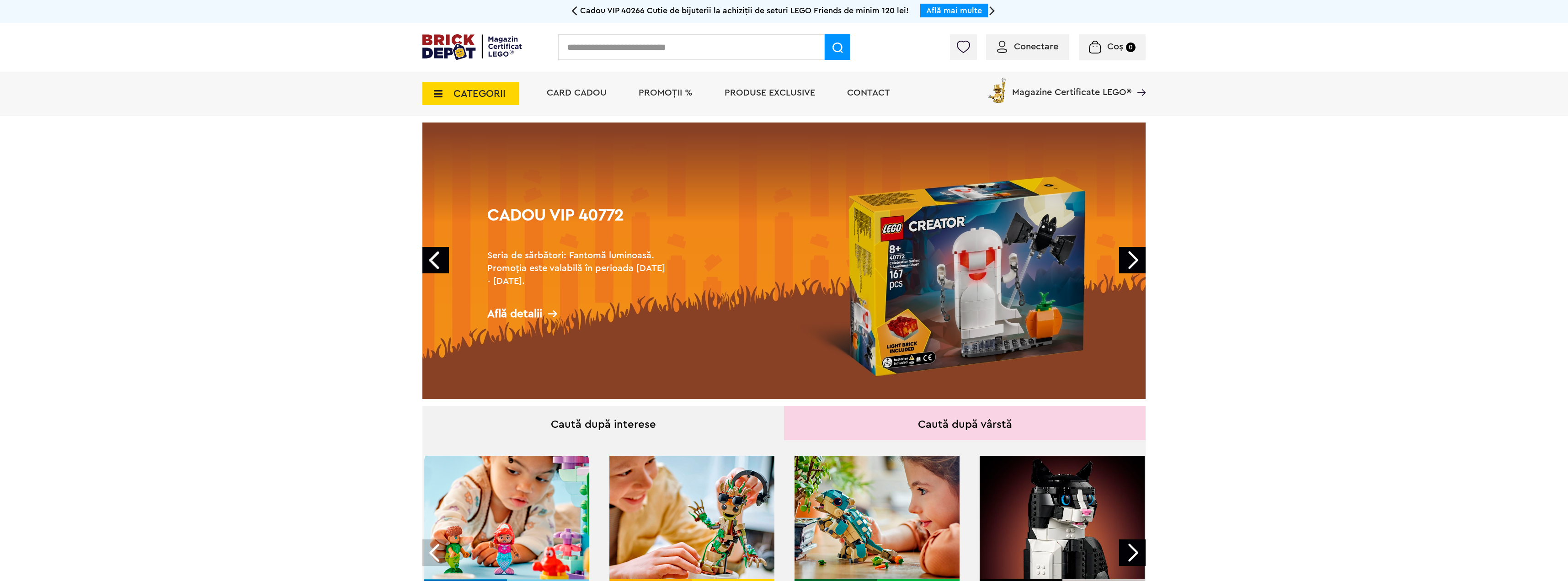
click at [1131, 264] on link "Next" at bounding box center [1132, 260] width 26 height 26
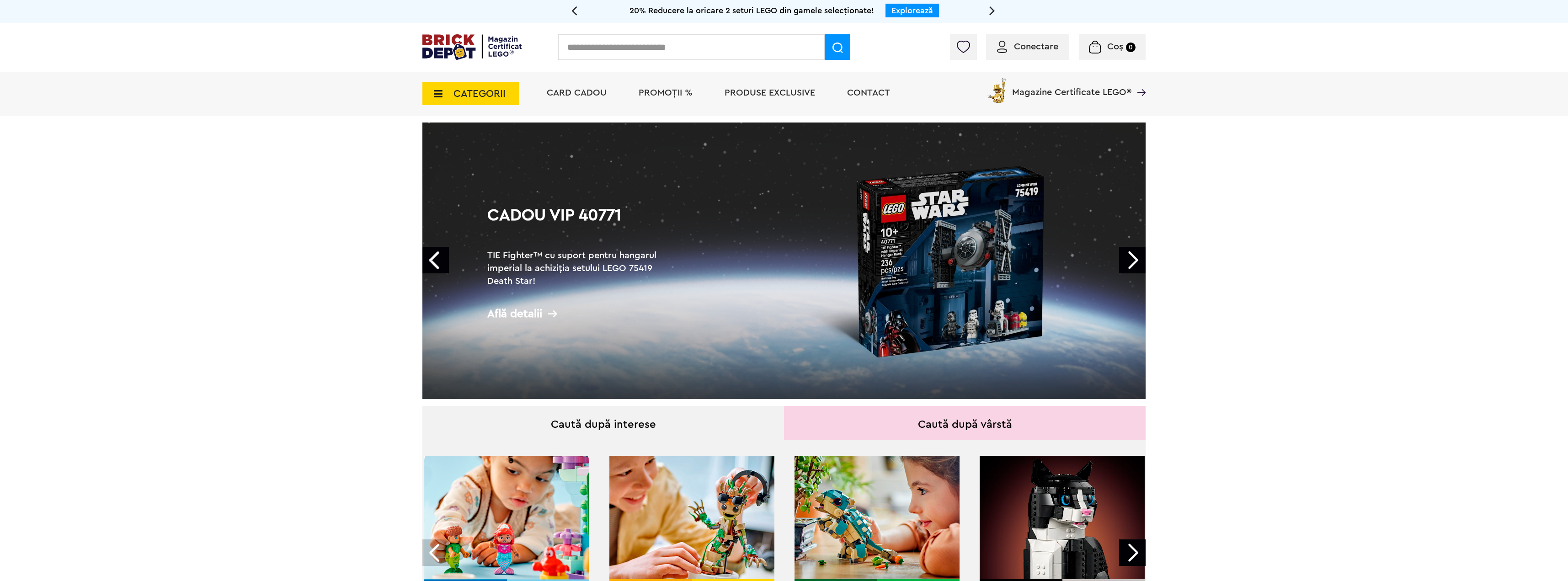
click at [1138, 262] on link "Next" at bounding box center [1132, 260] width 26 height 26
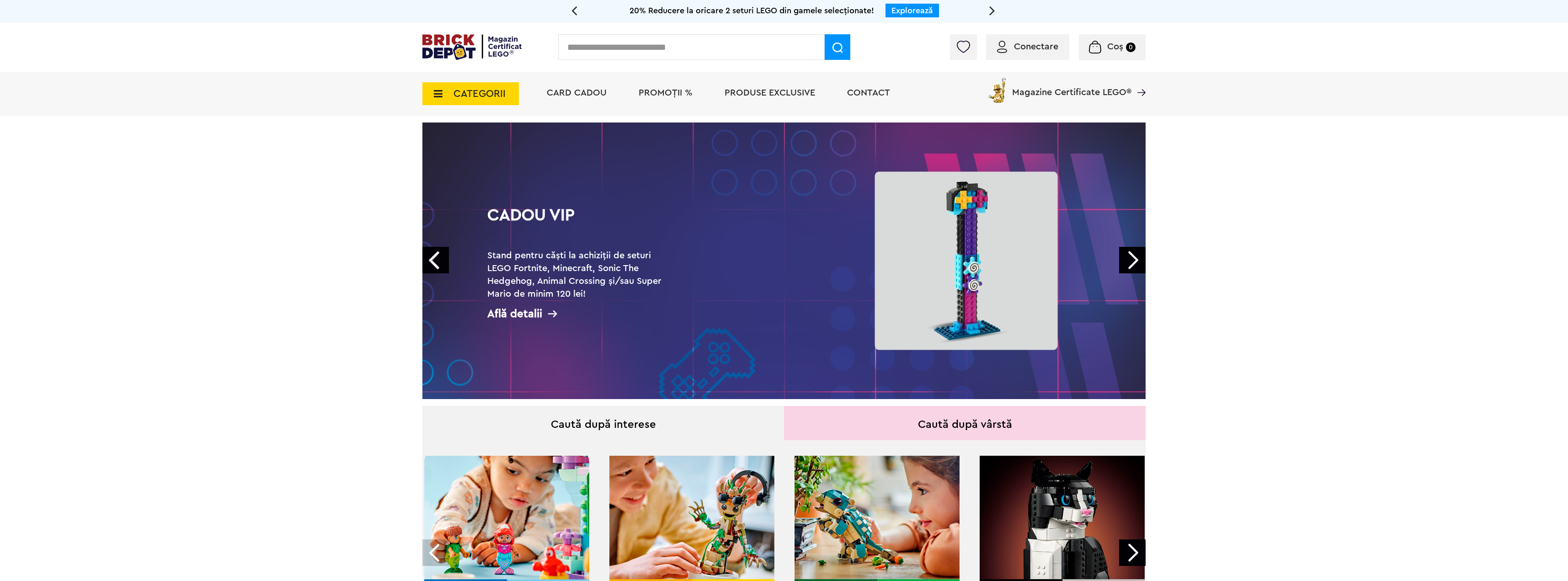
click at [1138, 262] on link "Next" at bounding box center [1132, 260] width 26 height 26
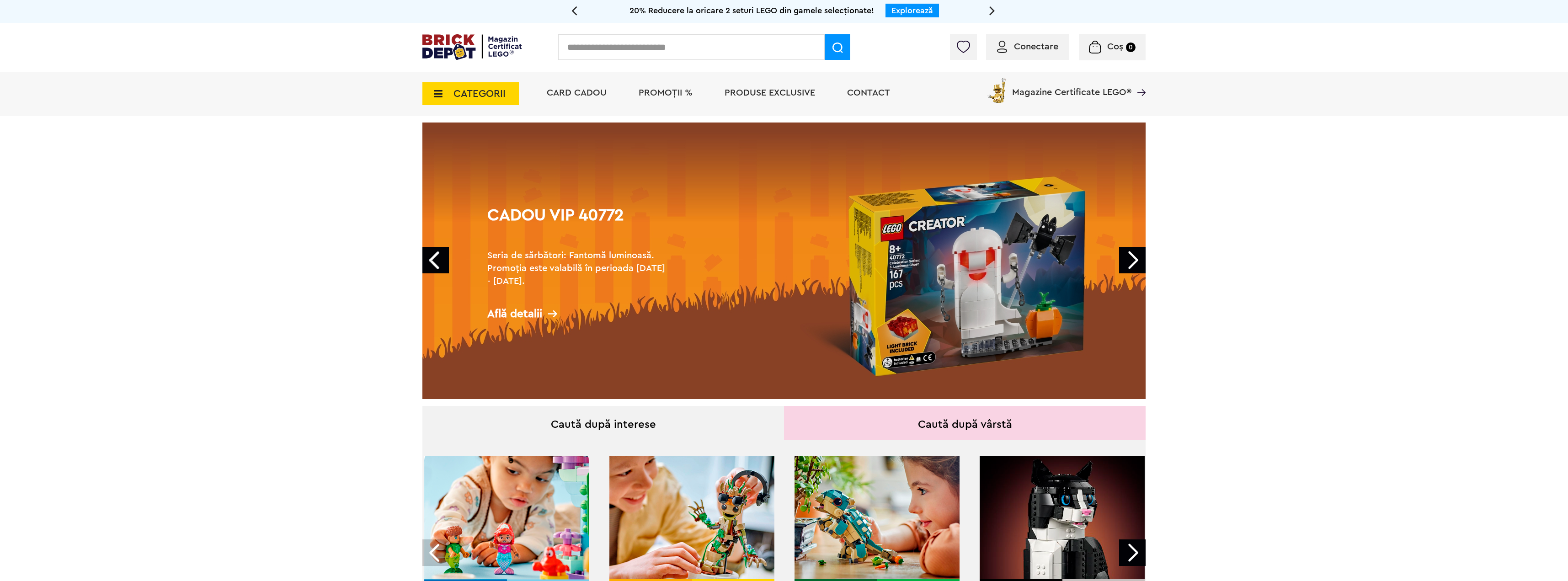
click at [1138, 262] on link "Next" at bounding box center [1132, 260] width 26 height 26
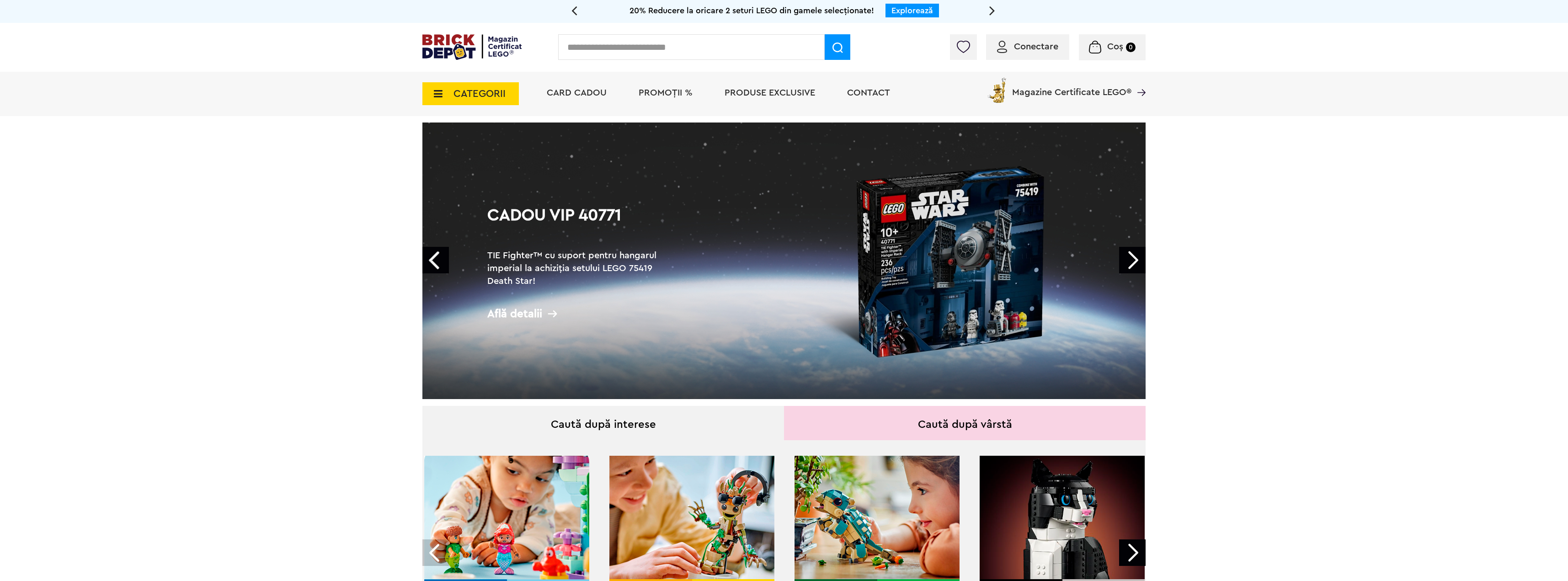
click at [1138, 262] on link "Next" at bounding box center [1132, 260] width 26 height 26
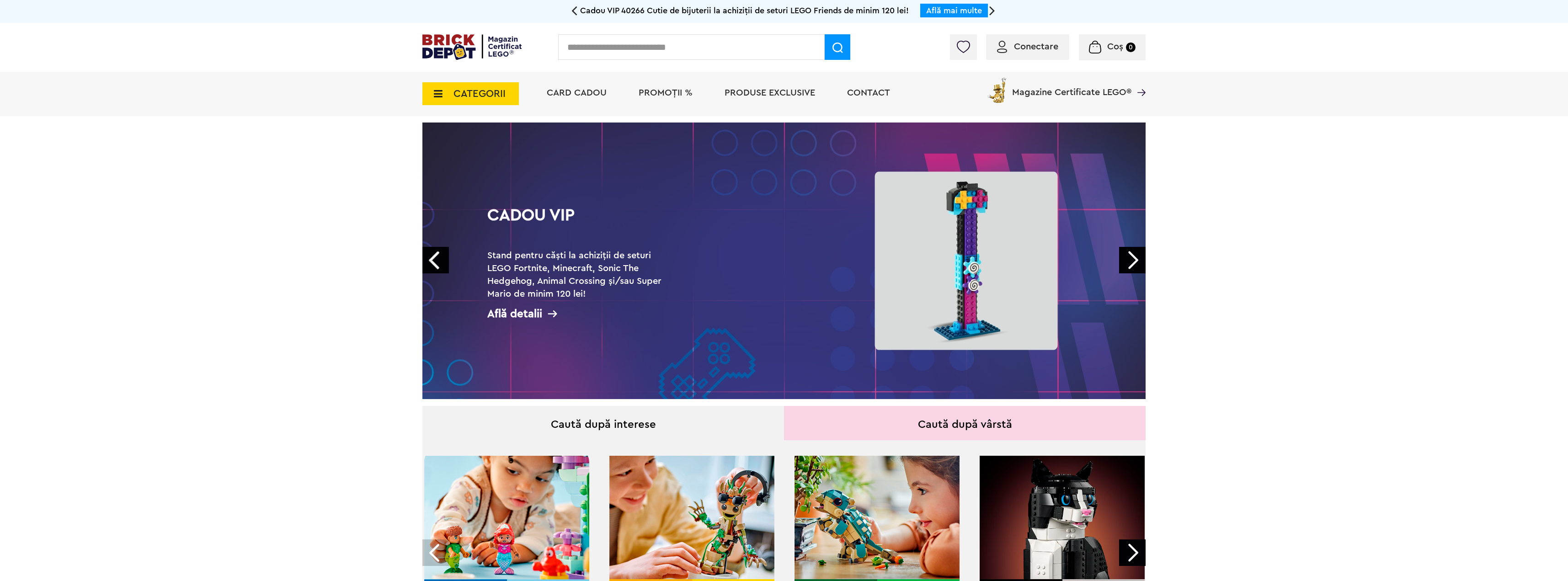
click at [477, 45] on img at bounding box center [472, 47] width 99 height 26
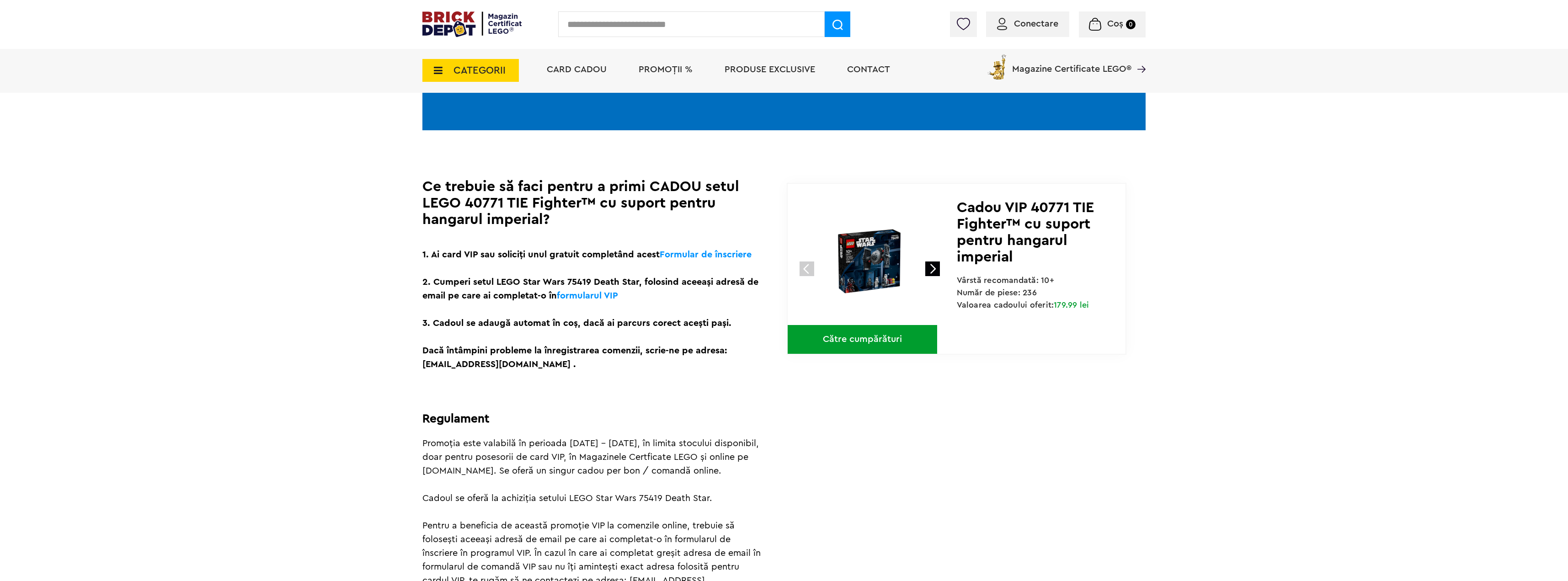
scroll to position [183, 0]
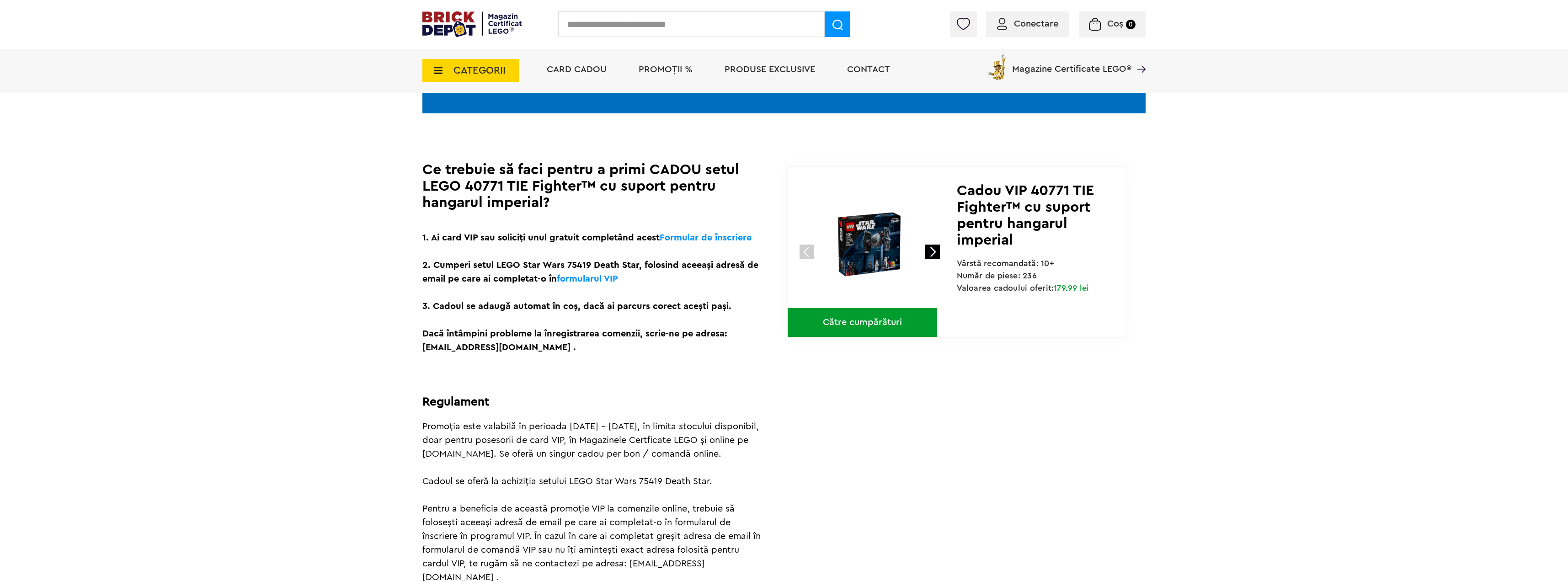
click at [936, 251] on link at bounding box center [932, 252] width 14 height 14
click at [875, 247] on img at bounding box center [869, 244] width 122 height 122
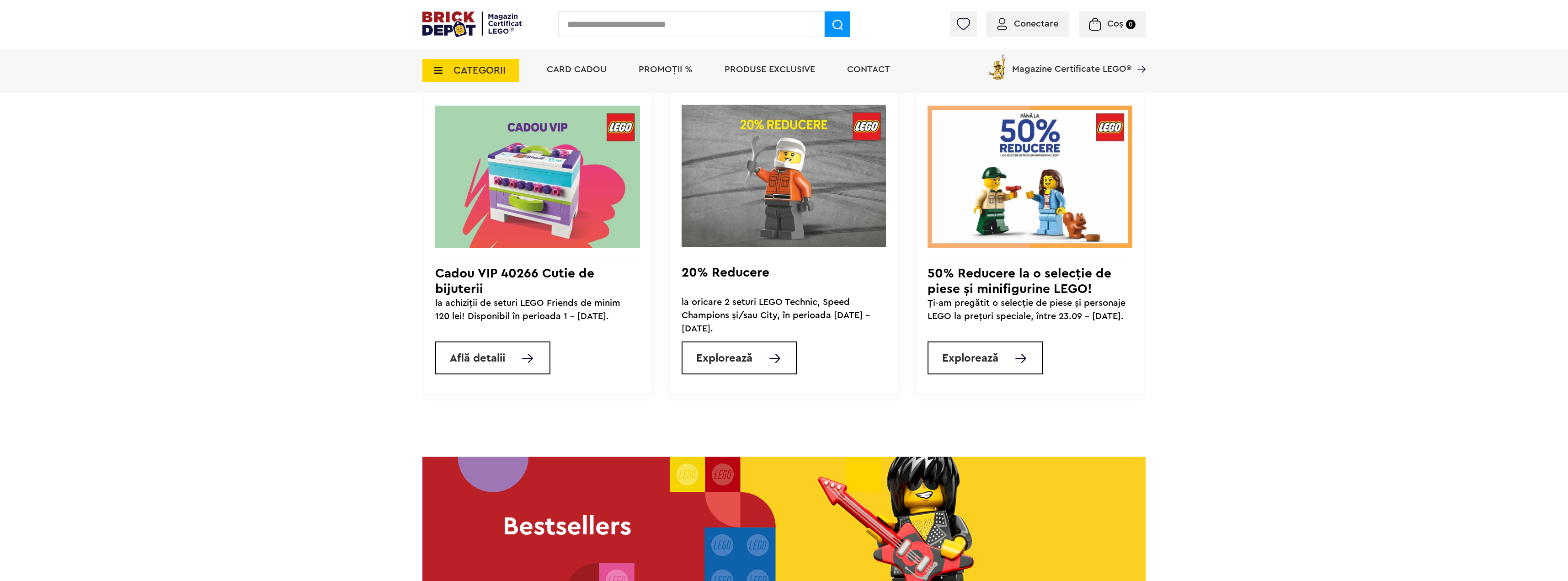
scroll to position [823, 0]
click at [779, 363] on img at bounding box center [775, 358] width 11 height 9
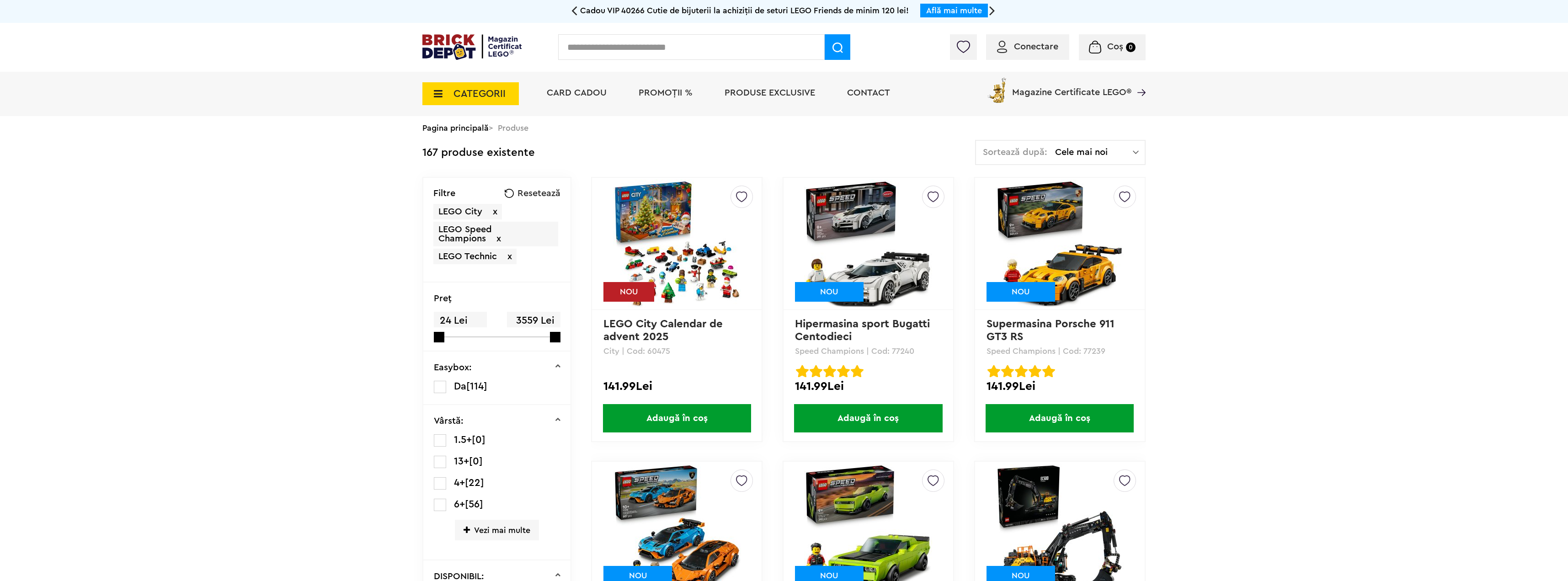
click at [1096, 144] on div "Sortează după: Cele mai noi Cele mai noi Cele mai vechi Cele mai ieftine Cele m…" at bounding box center [1061, 152] width 171 height 25
click at [1065, 236] on li "Cele mai scumpe" at bounding box center [1061, 234] width 164 height 14
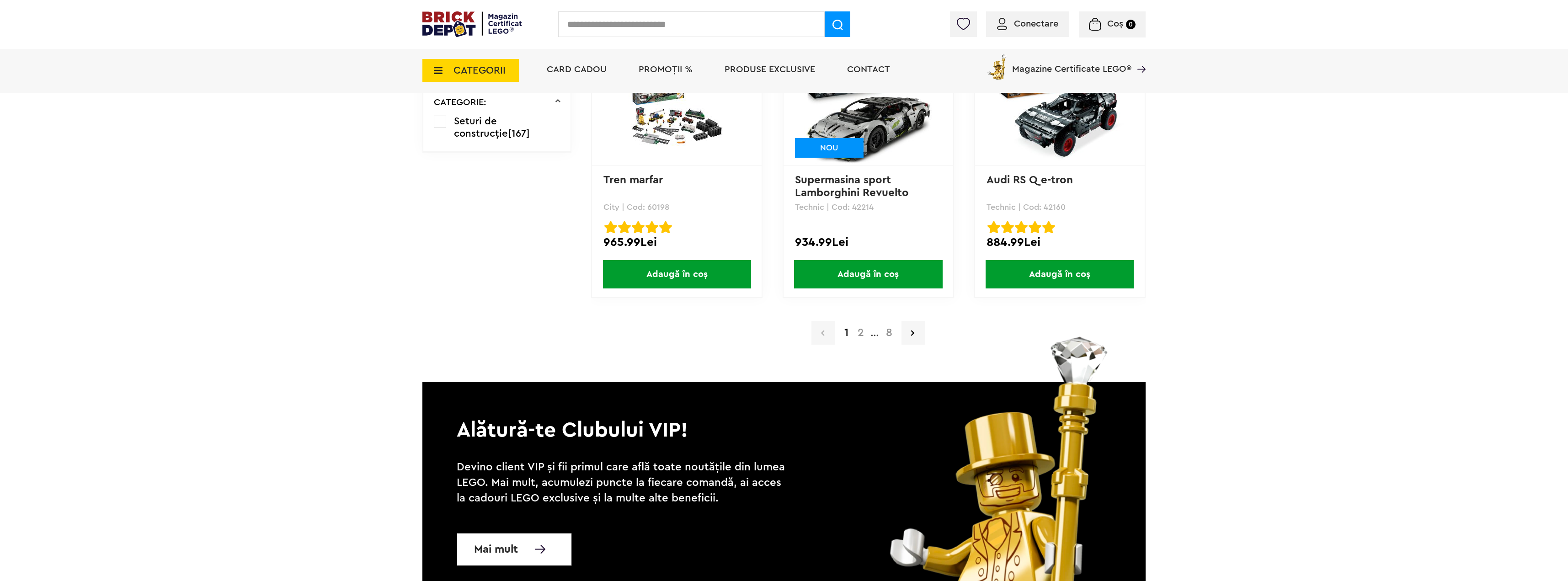
scroll to position [1803, 0]
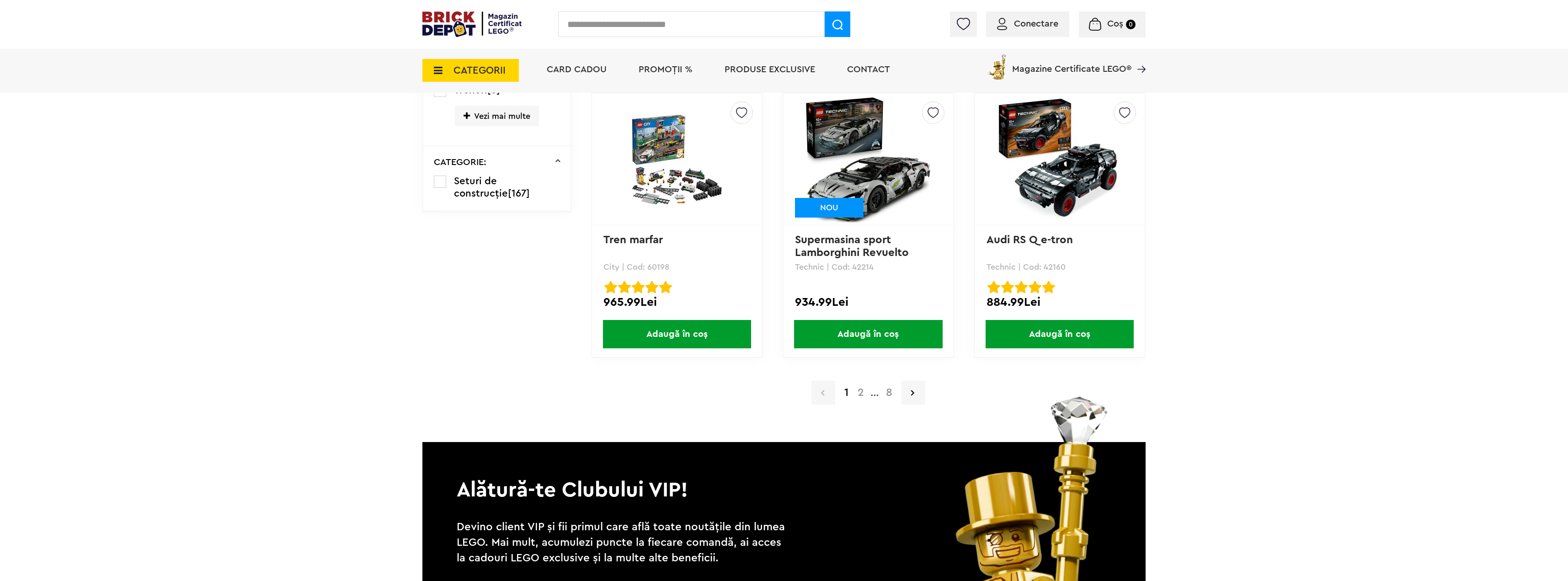
click at [857, 394] on a=LEGO%20Technic&order=4&page=2"] "2" at bounding box center [861, 392] width 16 height 11
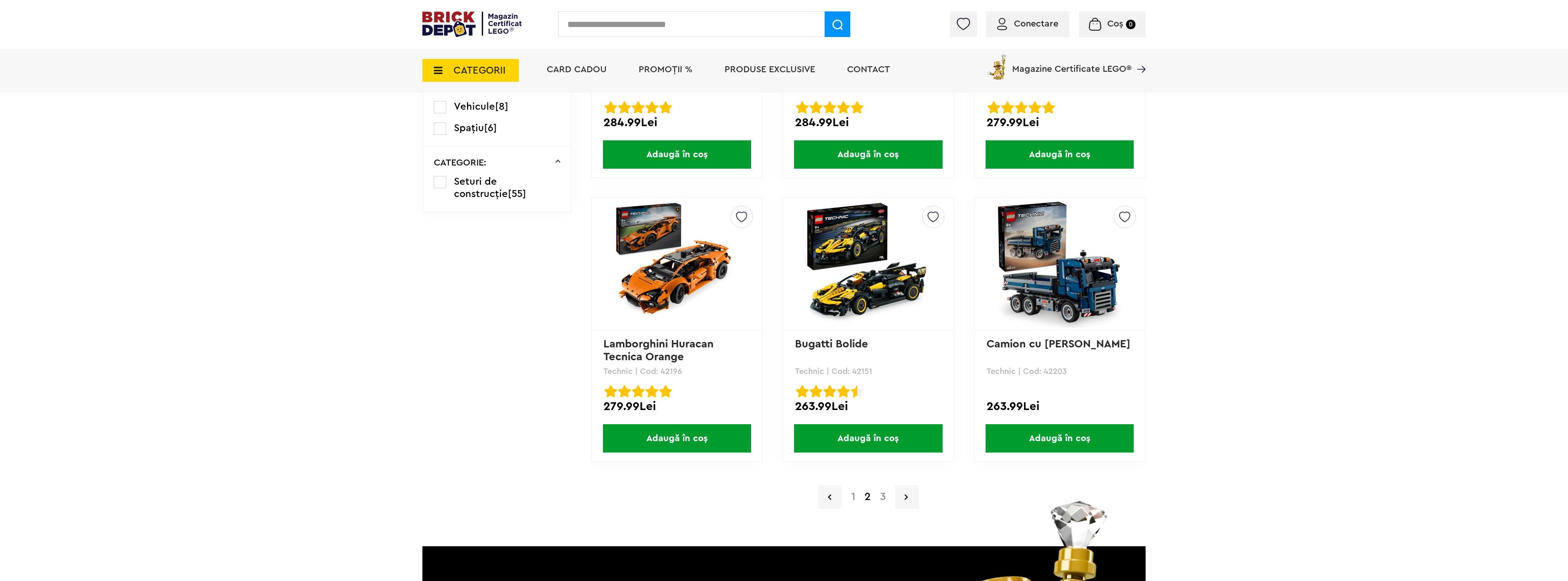
scroll to position [1737, 0]
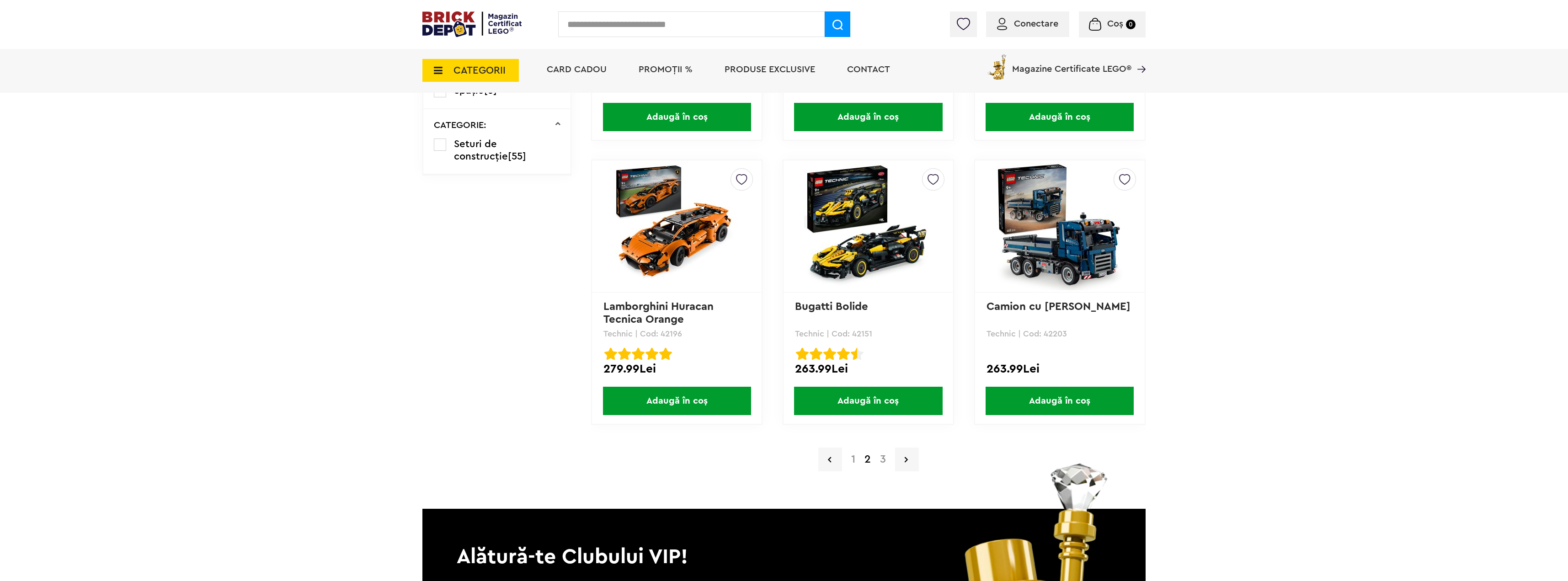
click at [884, 457] on a=LEGO%20Technic&order=4&page=3"] "3" at bounding box center [883, 459] width 15 height 11
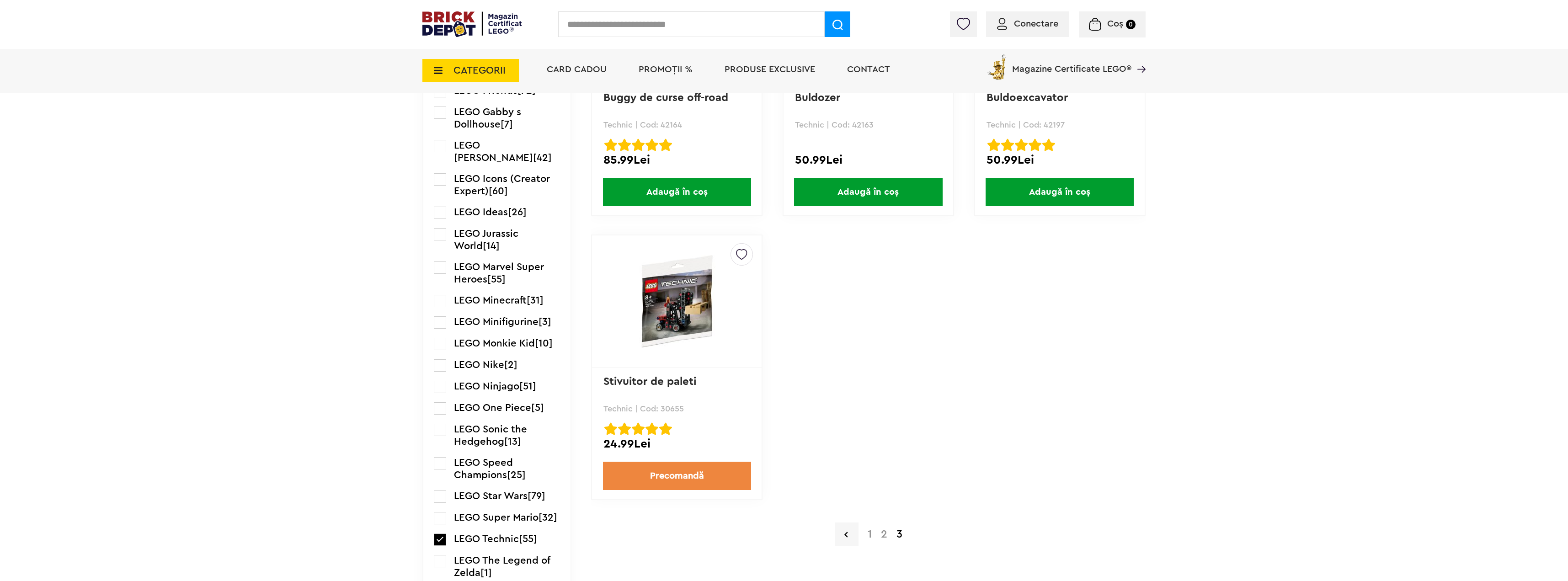
scroll to position [1097, 0]
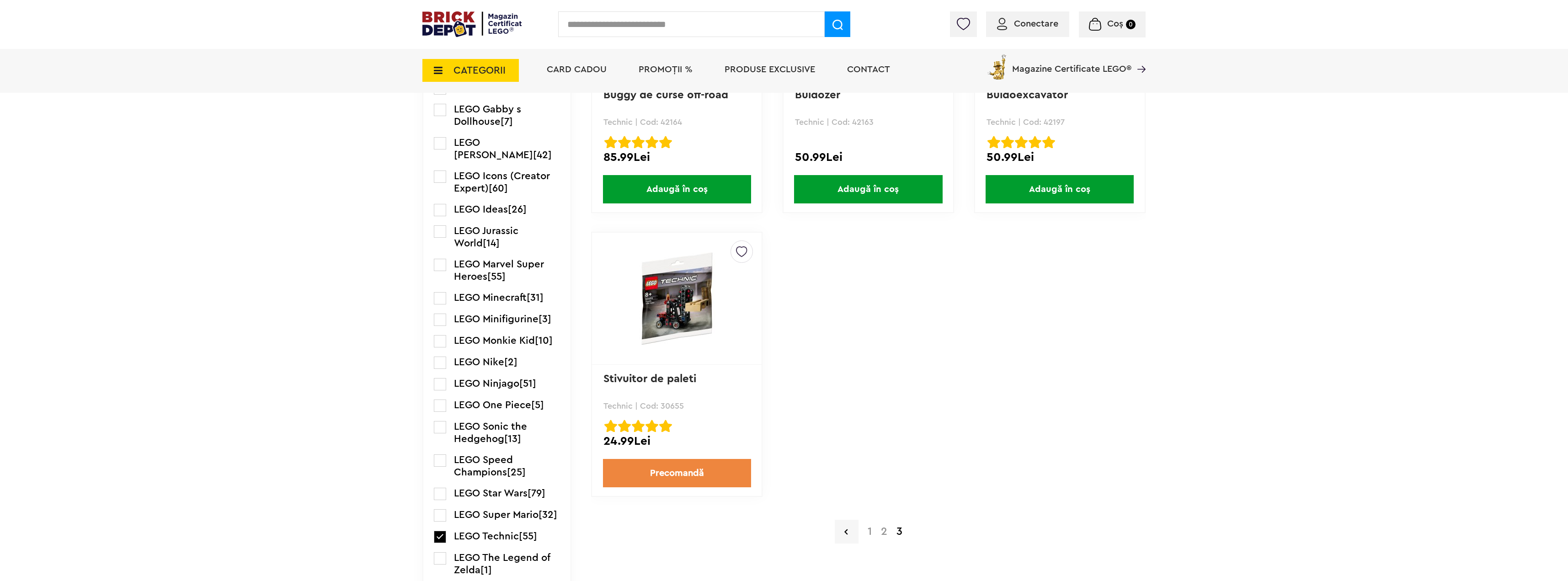
click at [873, 535] on a=LEGO%20Technic&order=4&page=1"] "1" at bounding box center [869, 531] width 13 height 11
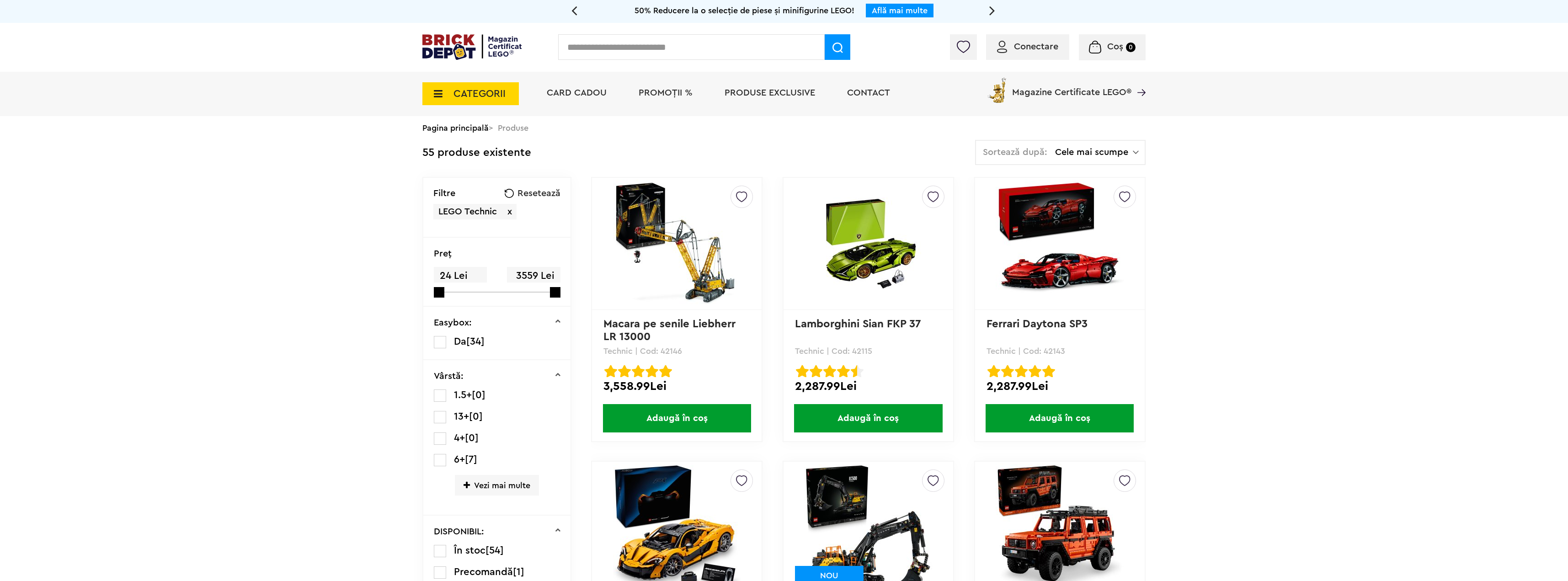
drag, startPoint x: 686, startPoint y: 349, endPoint x: 662, endPoint y: 348, distance: 24.0
click at [662, 348] on p "Technic | Cod: 42146" at bounding box center [677, 351] width 147 height 8
copy p "42146"
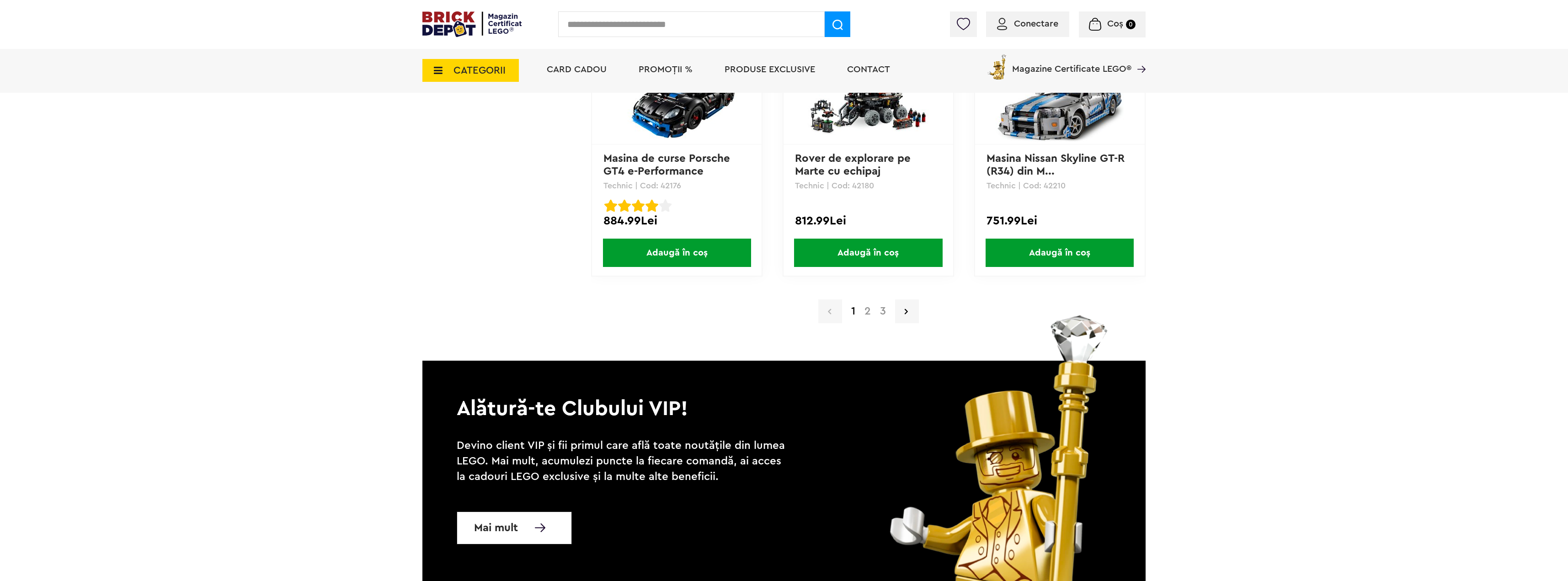
scroll to position [1849, 0]
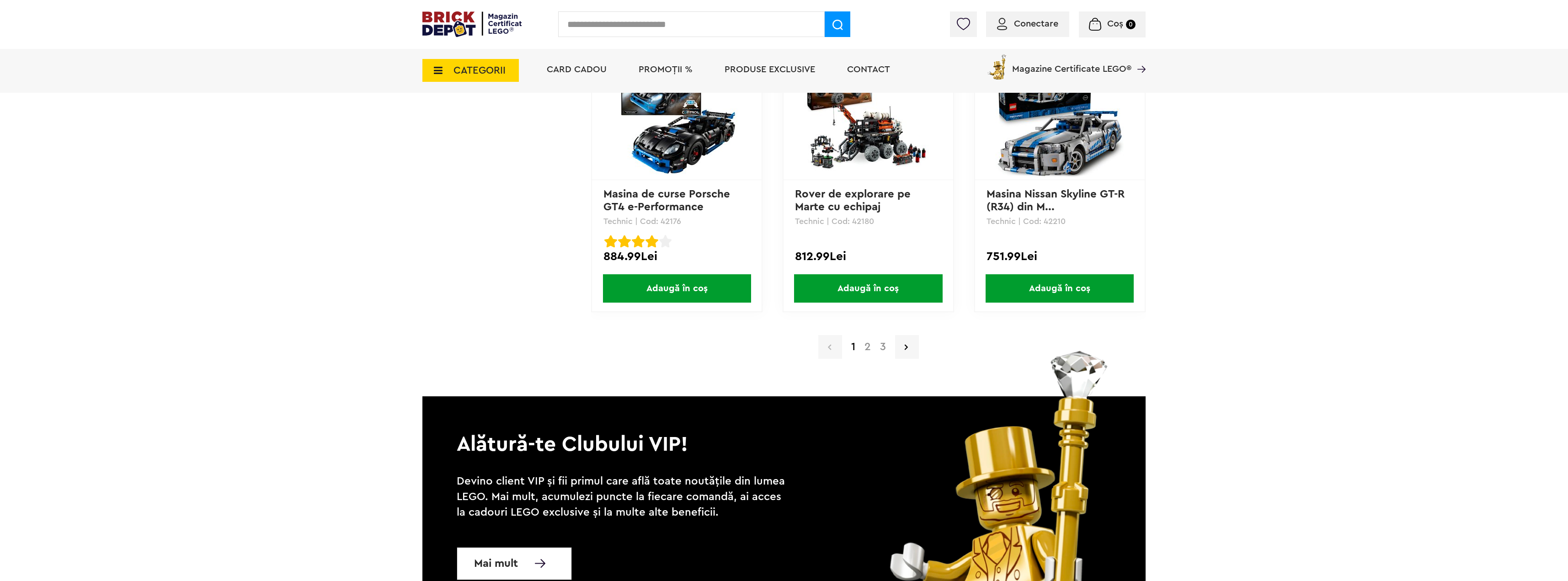
click at [882, 346] on a=LEGO%20Technic&order=4&page=3"] "3" at bounding box center [883, 346] width 15 height 11
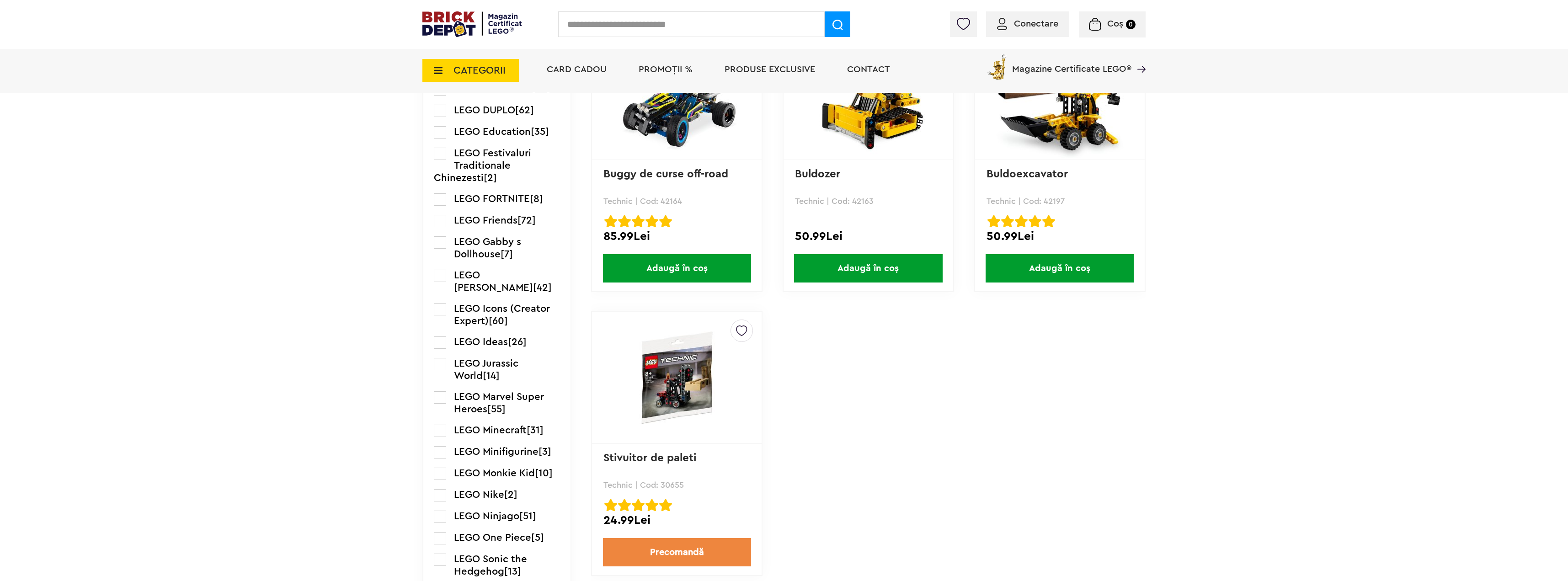
scroll to position [1051, 0]
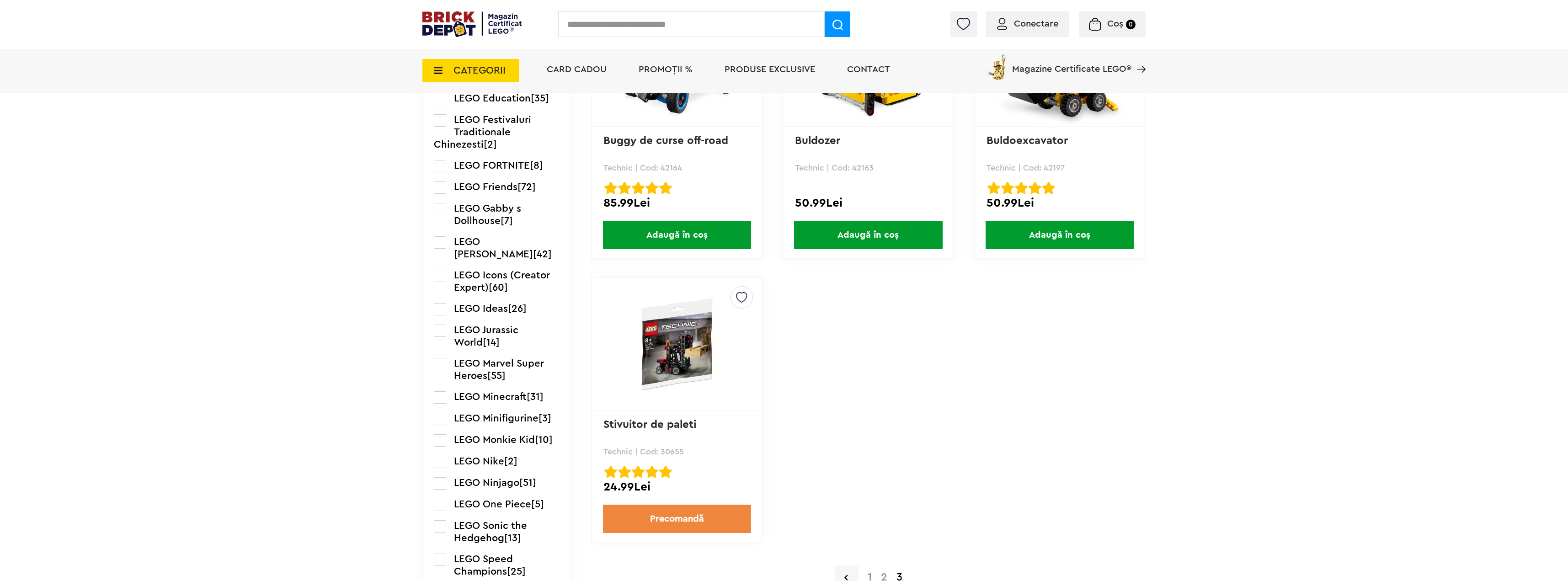
click at [871, 575] on a=LEGO%20Technic&order=4&page=1"] "1" at bounding box center [869, 577] width 13 height 11
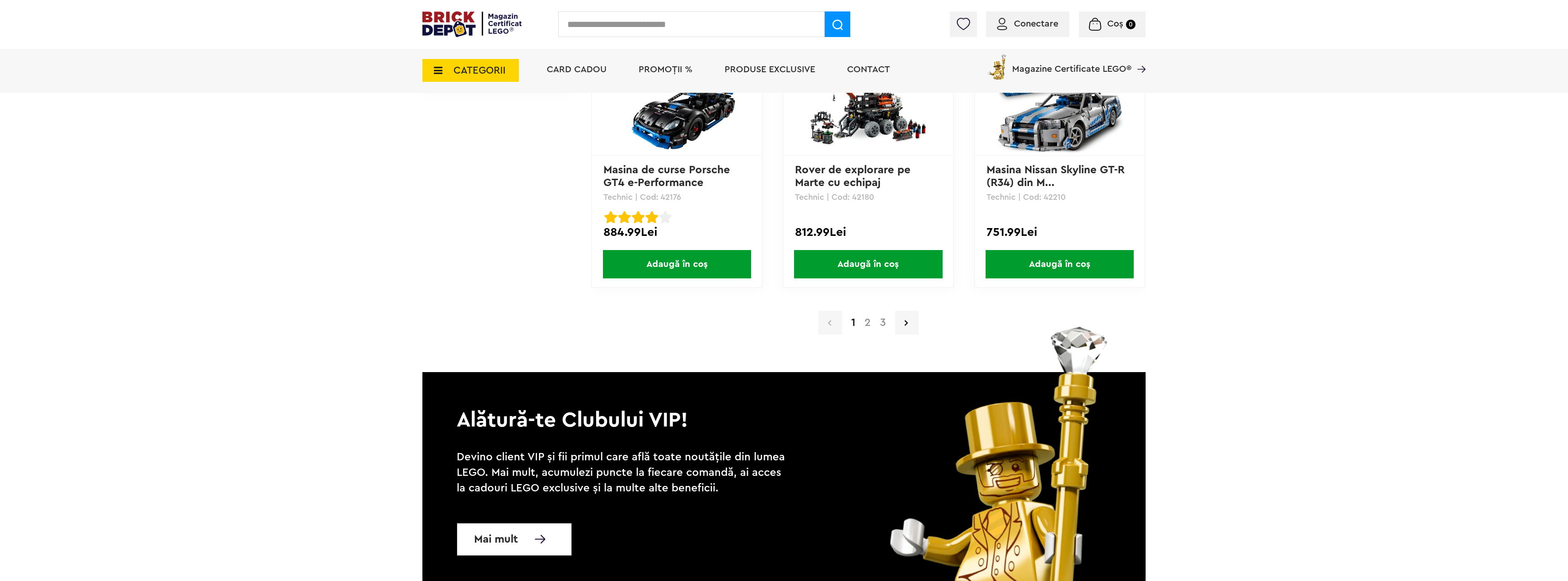
scroll to position [1874, 0]
click at [866, 324] on a=LEGO%20Technic&order=4&page=2"] "2" at bounding box center [867, 322] width 16 height 11
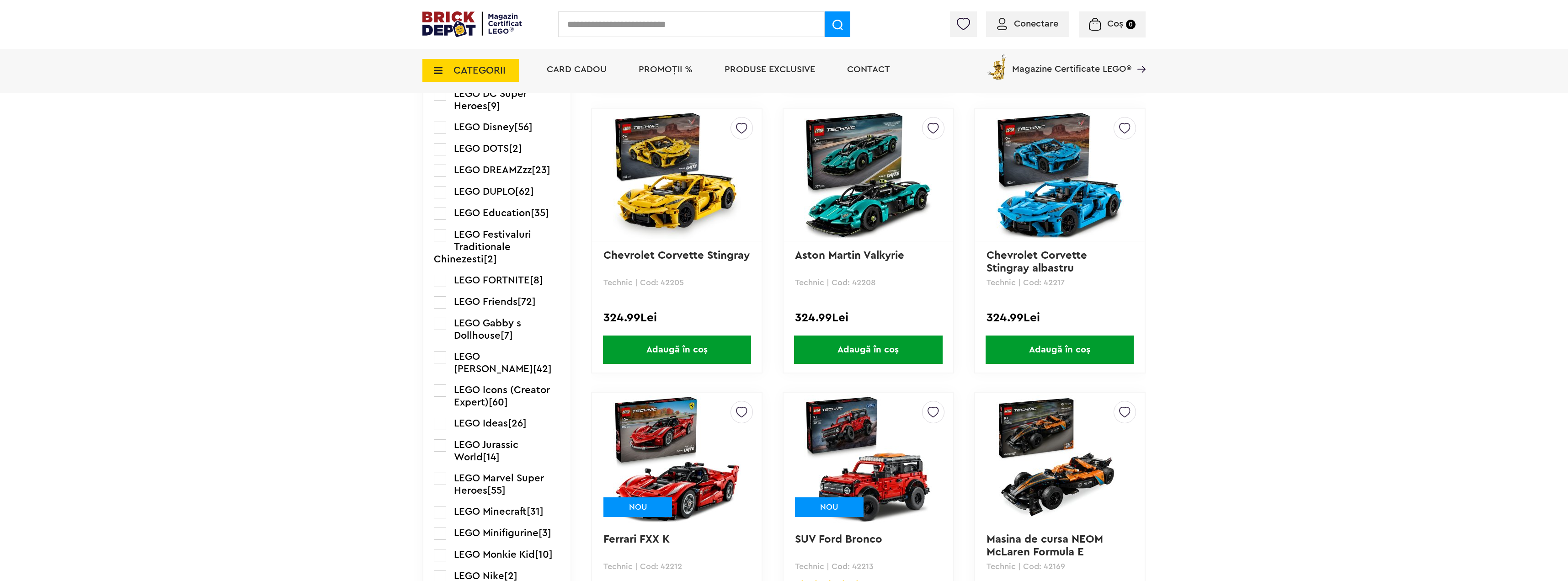
scroll to position [960, 0]
